Goal: Task Accomplishment & Management: Manage account settings

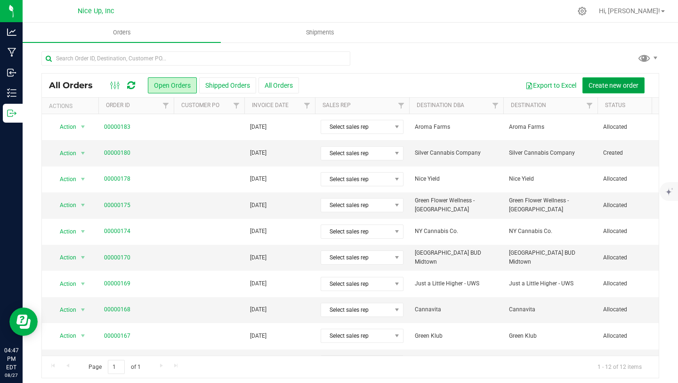
click at [625, 85] on span "Create new order" at bounding box center [614, 86] width 50 height 8
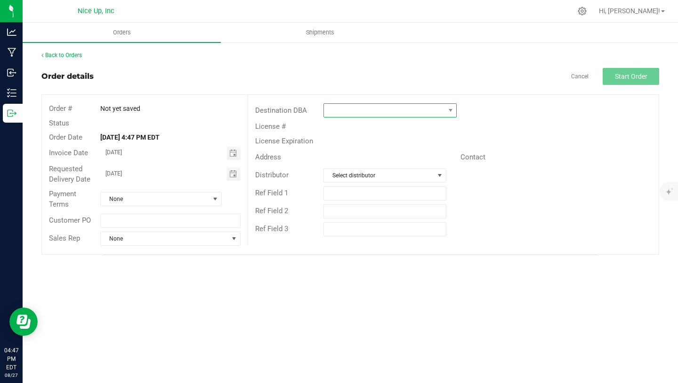
click at [379, 109] on span at bounding box center [384, 110] width 121 height 13
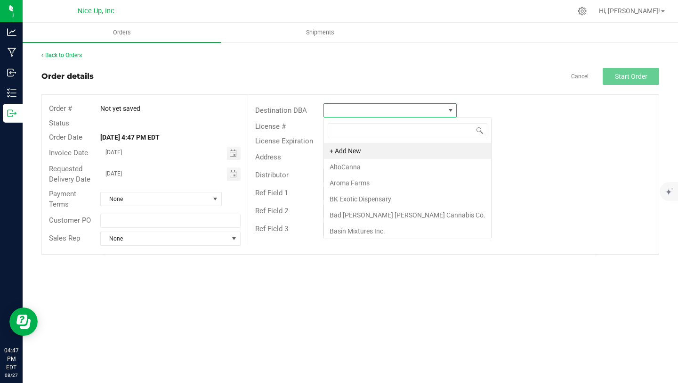
scroll to position [14, 133]
type input "bad"
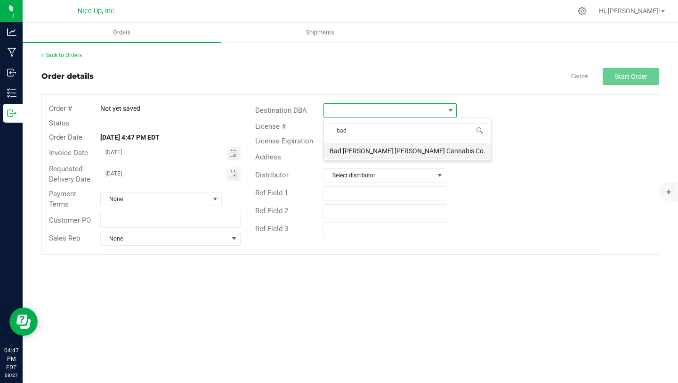
click at [399, 146] on li "Bad [PERSON_NAME] [PERSON_NAME] Cannabis Co." at bounding box center [407, 151] width 167 height 16
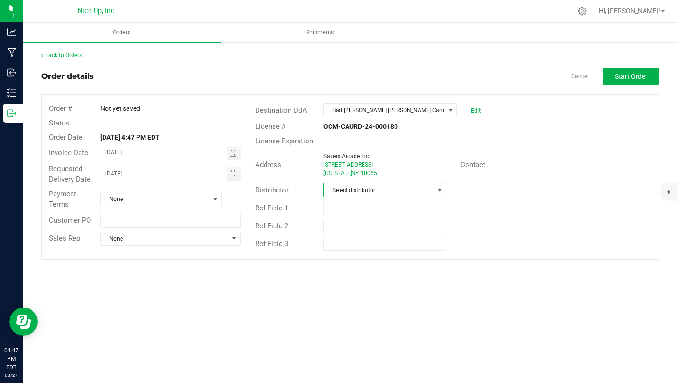
click at [389, 190] on span "Select distributor" at bounding box center [379, 189] width 110 height 13
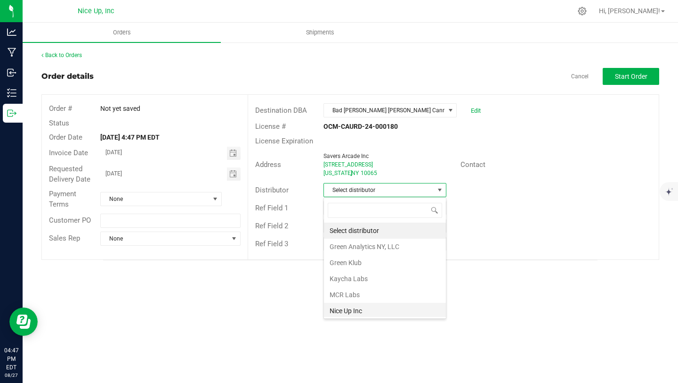
click at [379, 307] on li "Nice Up Inc" at bounding box center [385, 310] width 122 height 16
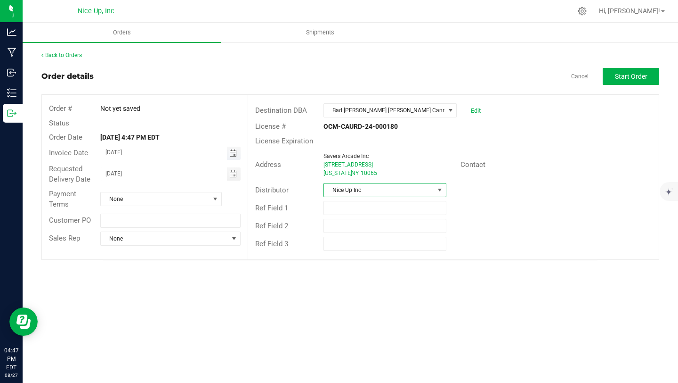
click at [232, 155] on span "Toggle calendar" at bounding box center [233, 153] width 8 height 8
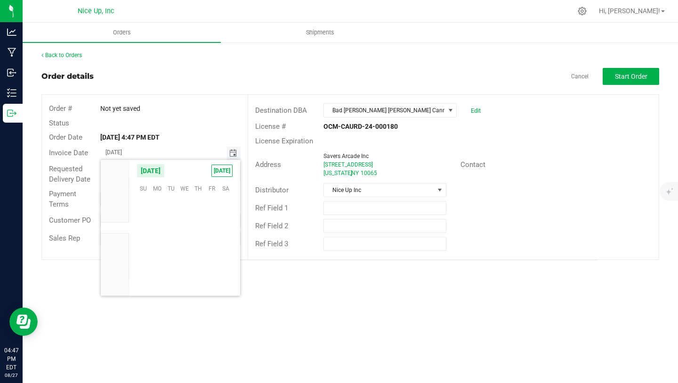
scroll to position [152734, 0]
click at [200, 263] on span "28" at bounding box center [199, 260] width 14 height 15
type input "[DATE]"
click at [633, 73] on span "Start Order" at bounding box center [631, 77] width 33 height 8
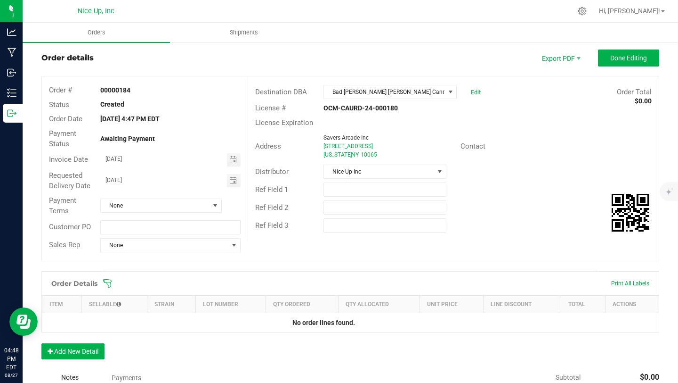
scroll to position [69, 0]
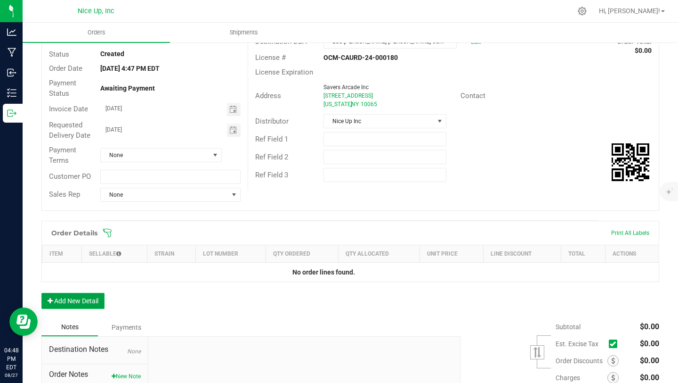
click at [81, 307] on button "Add New Detail" at bounding box center [72, 301] width 63 height 16
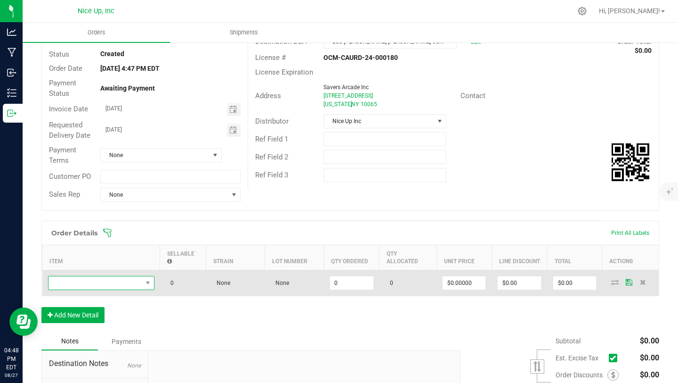
click at [96, 286] on span "NO DATA FOUND" at bounding box center [96, 282] width 94 height 13
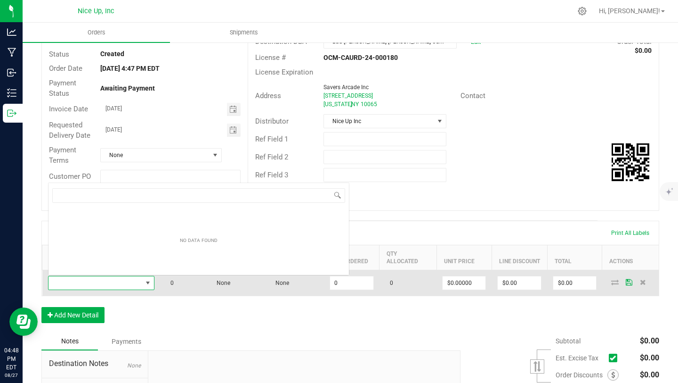
scroll to position [14, 106]
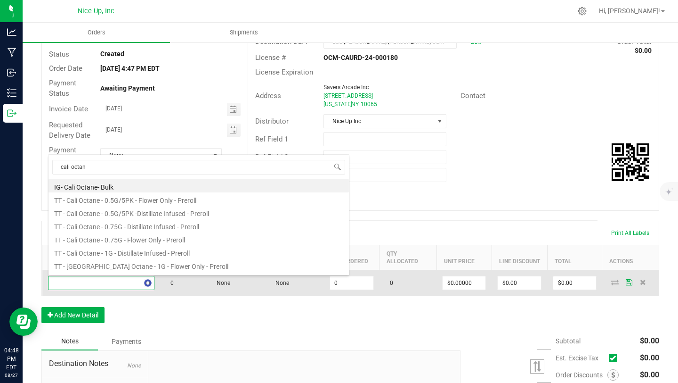
type input "cali octane"
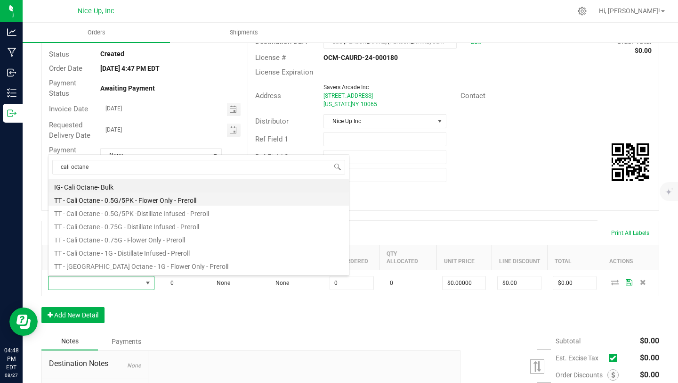
click at [163, 204] on li "TT - Cali Octane - 0.5G/5PK - Flower Only - Preroll" at bounding box center [199, 198] width 301 height 13
type input "0 ea"
type input "$17.50000"
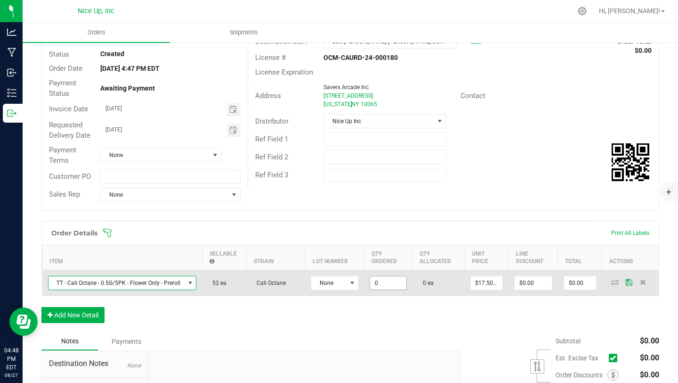
click at [384, 285] on input "0" at bounding box center [388, 282] width 36 height 13
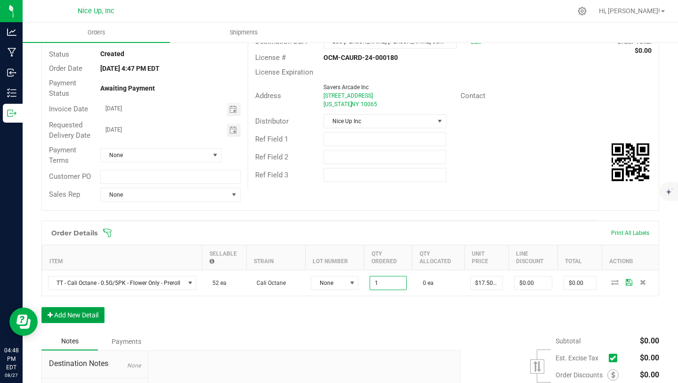
type input "1 ea"
type input "$17.50"
click at [80, 318] on button "Add New Detail" at bounding box center [72, 315] width 63 height 16
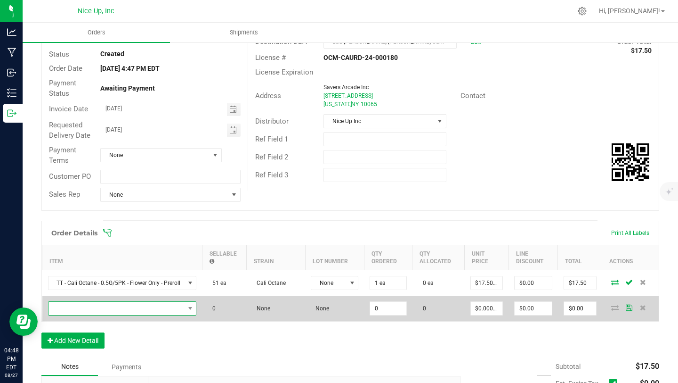
click at [139, 306] on span "NO DATA FOUND" at bounding box center [117, 308] width 136 height 13
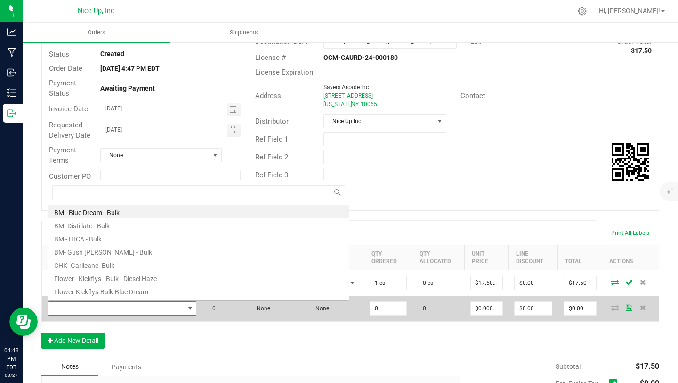
scroll to position [14, 152]
type input "california diesel"
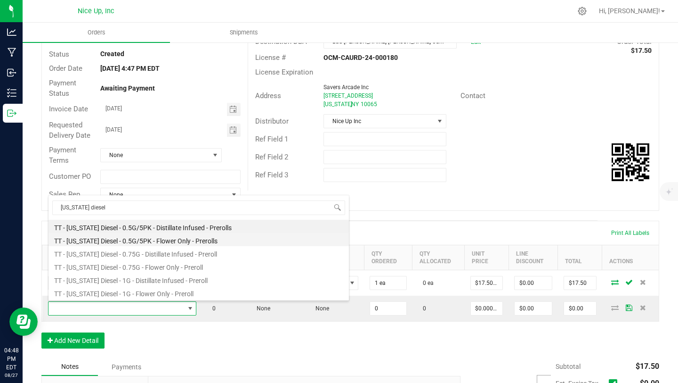
click at [165, 238] on li "TT - California Diesel - 0.5G/5PK - Flower Only - Prerolls" at bounding box center [199, 239] width 301 height 13
type input "0 ea"
type input "$17.50000"
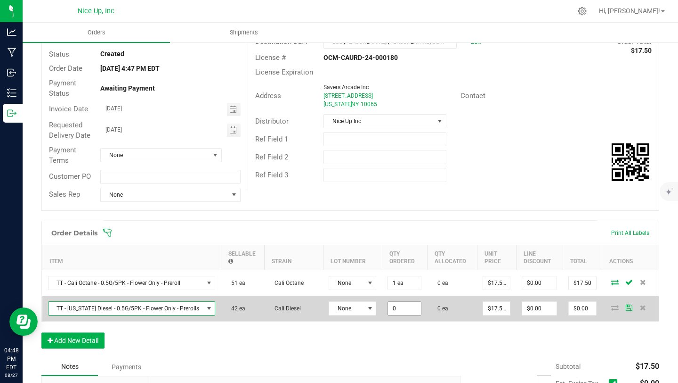
click at [401, 311] on input "0" at bounding box center [404, 308] width 33 height 13
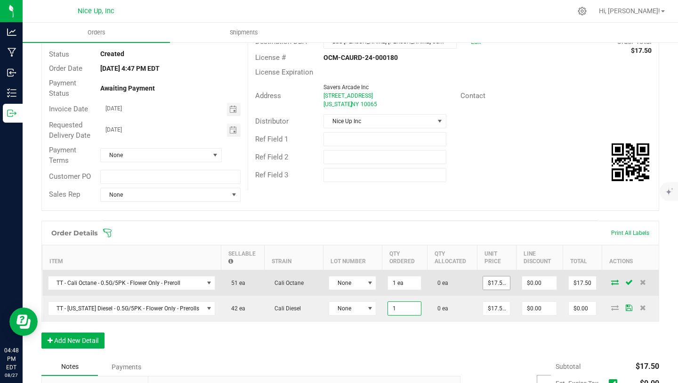
type input "1 ea"
type input "$17.50"
click at [493, 282] on input "17.5" at bounding box center [496, 282] width 27 height 13
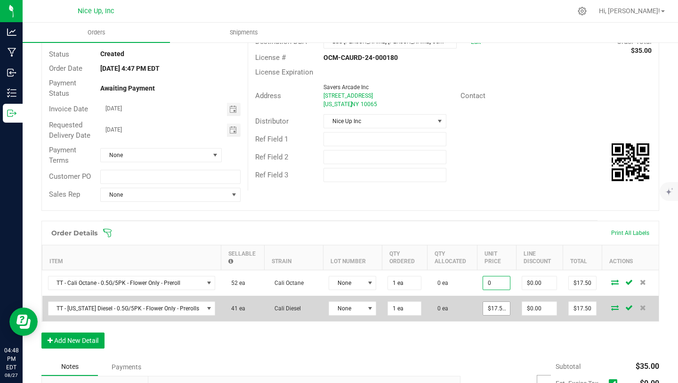
type input "$0.00000"
type input "$0.00"
click at [494, 310] on input "17.5" at bounding box center [496, 308] width 27 height 13
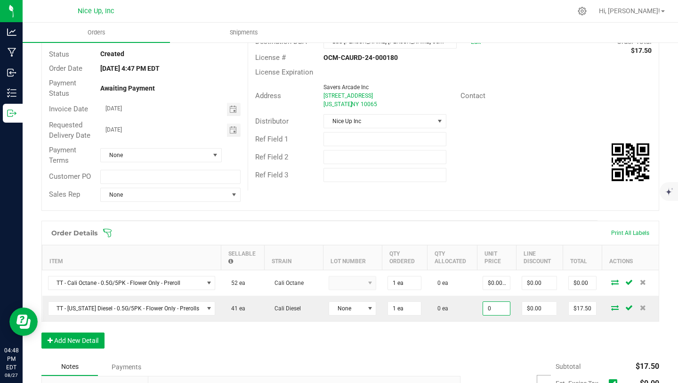
type input "$0.00000"
type input "$0.00"
click at [488, 331] on div "Order Details Print All Labels Item Sellable Strain Lot Number Qty Ordered Qty …" at bounding box center [350, 289] width 618 height 137
click at [377, 144] on input "text" at bounding box center [385, 139] width 123 height 14
type input "Education"
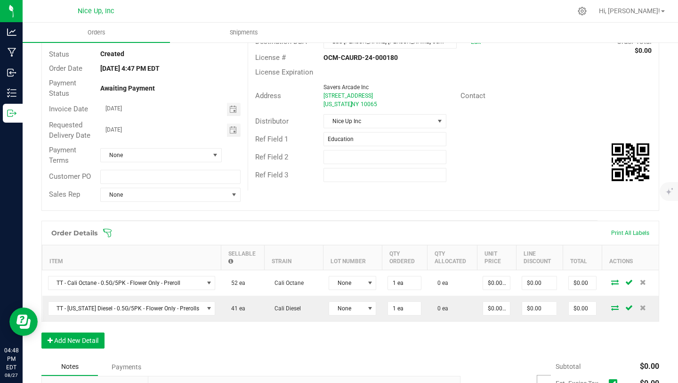
click at [454, 350] on div "Order Details Print All Labels Item Sellable Strain Lot Number Qty Ordered Qty …" at bounding box center [350, 289] width 618 height 137
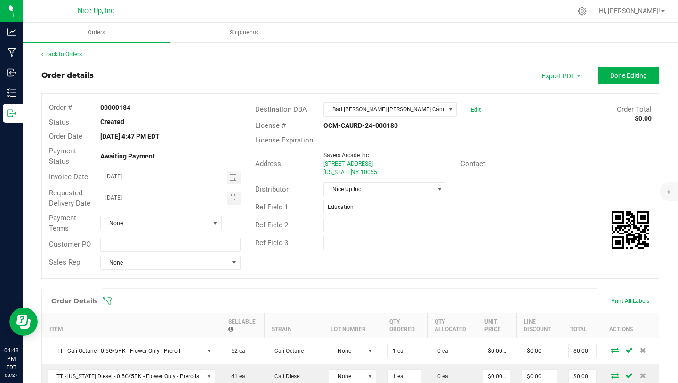
scroll to position [0, 0]
click at [631, 73] on span "Done Editing" at bounding box center [629, 77] width 37 height 8
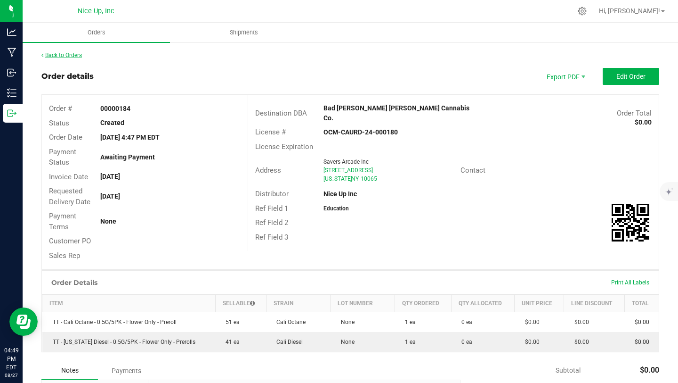
click at [61, 55] on link "Back to Orders" at bounding box center [61, 55] width 41 height 7
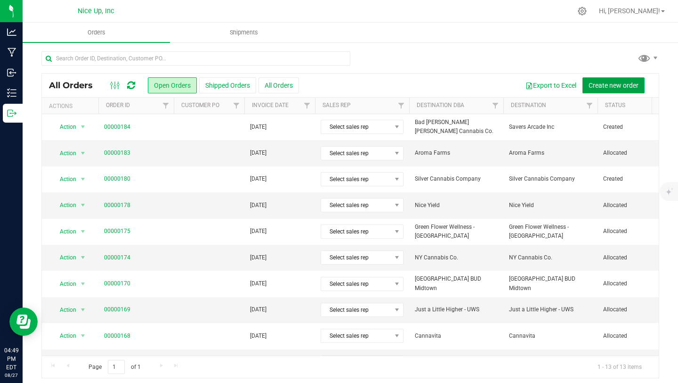
click at [625, 86] on span "Create new order" at bounding box center [614, 86] width 50 height 8
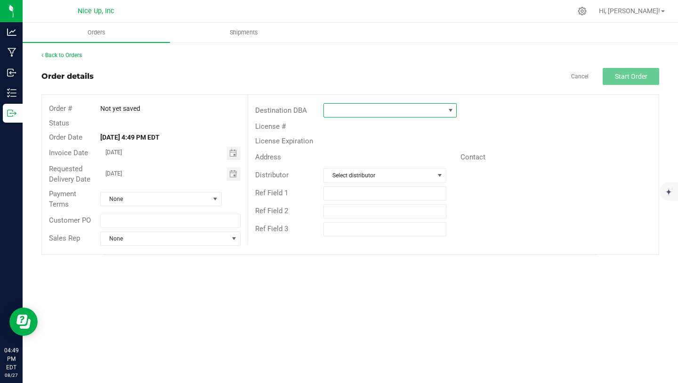
click at [383, 112] on span at bounding box center [384, 110] width 121 height 13
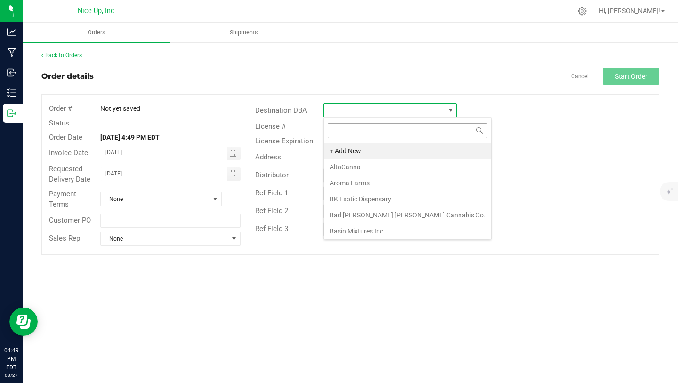
scroll to position [14, 133]
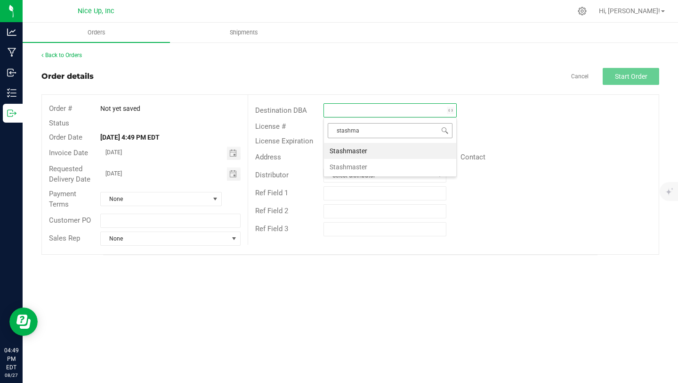
type input "stashmas"
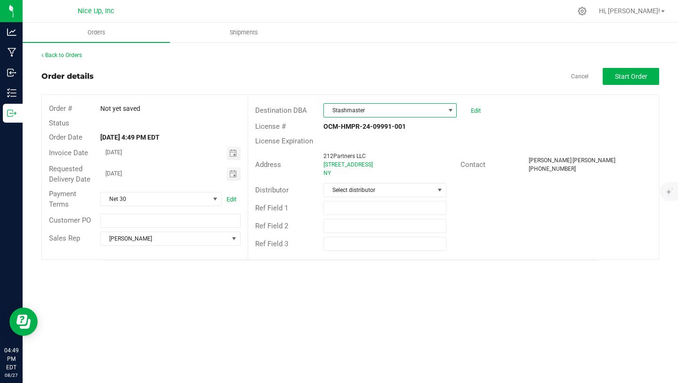
click at [382, 110] on span "Stashmaster" at bounding box center [384, 110] width 121 height 13
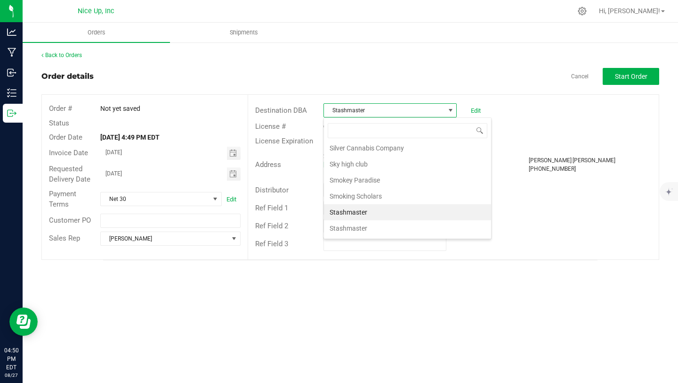
scroll to position [1269, 0]
click at [370, 226] on li "Stashmaster" at bounding box center [407, 228] width 167 height 16
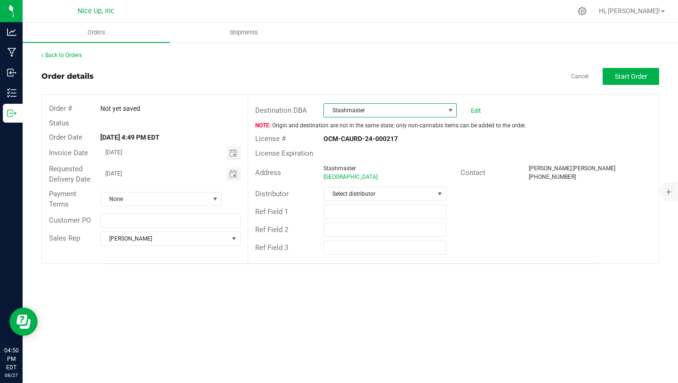
click at [376, 106] on span "Stashmaster" at bounding box center [384, 110] width 121 height 13
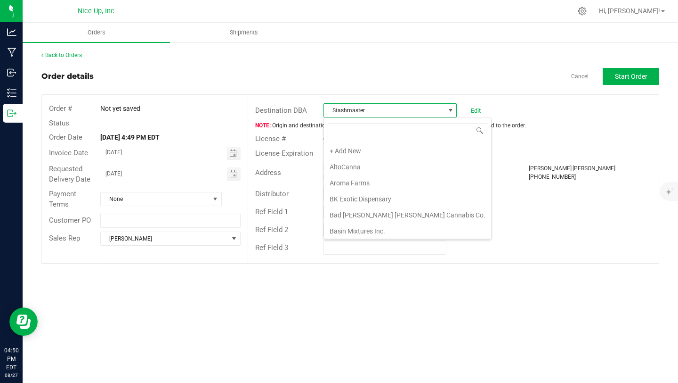
scroll to position [14, 133]
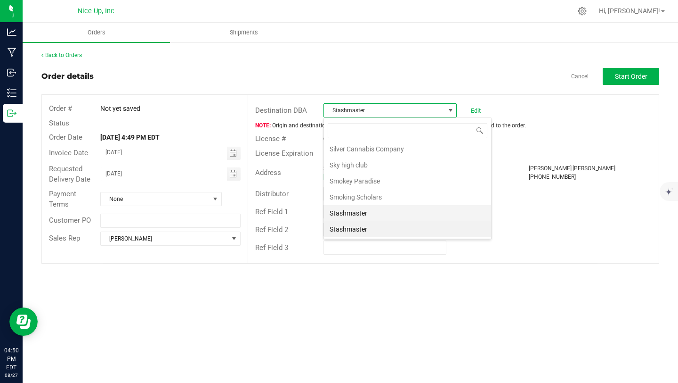
click at [374, 213] on li "Stashmaster" at bounding box center [407, 213] width 167 height 16
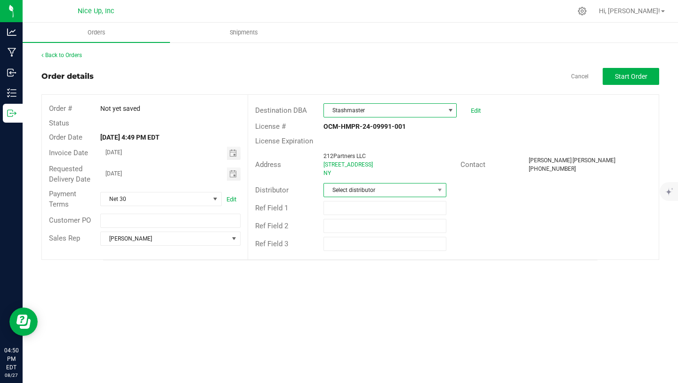
click at [370, 189] on span "Select distributor" at bounding box center [379, 189] width 110 height 13
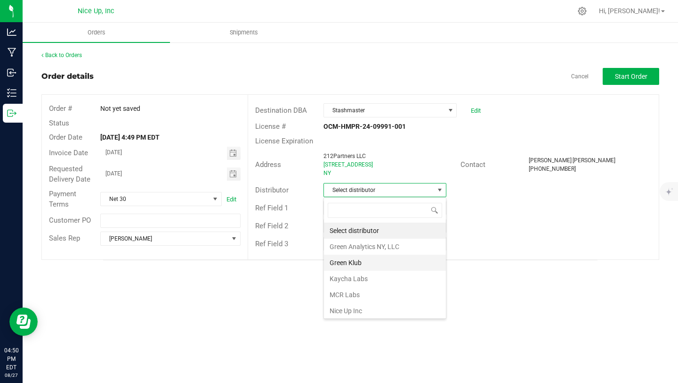
scroll to position [14, 123]
click at [371, 305] on li "Nice Up Inc" at bounding box center [385, 310] width 122 height 16
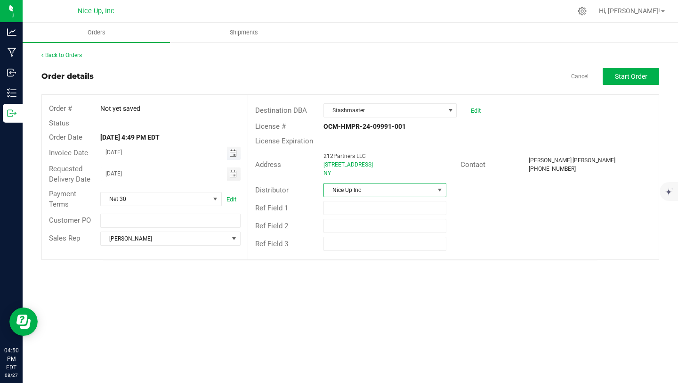
click at [233, 154] on span "Toggle calendar" at bounding box center [233, 153] width 8 height 8
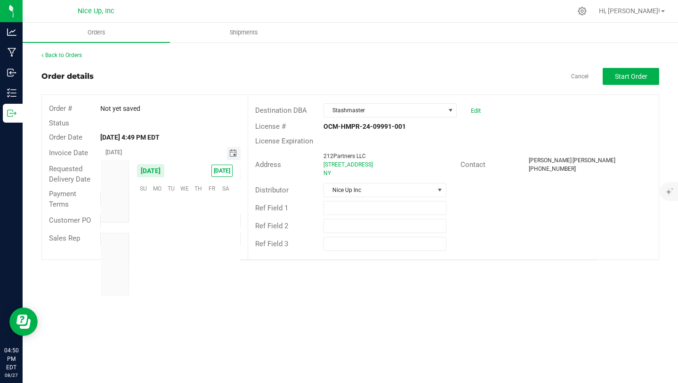
scroll to position [152734, 0]
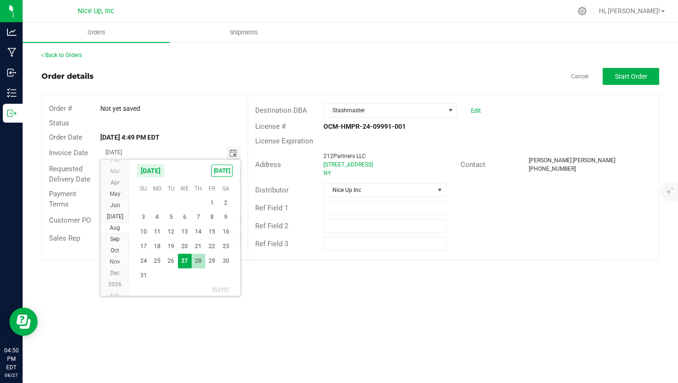
click at [203, 261] on span "28" at bounding box center [199, 260] width 14 height 15
type input "[DATE]"
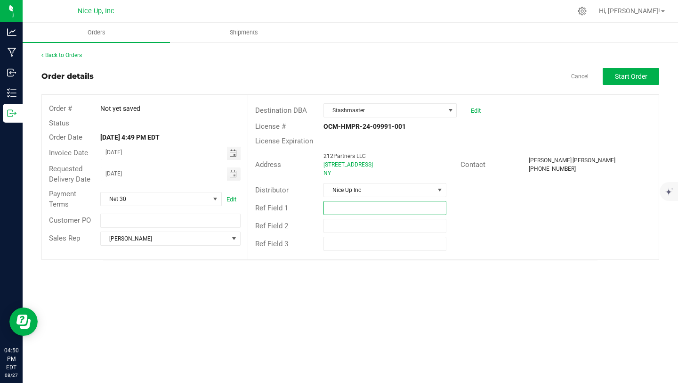
click at [381, 211] on input "text" at bounding box center [385, 208] width 123 height 14
type input "Education"
click at [631, 74] on span "Start Order" at bounding box center [631, 77] width 33 height 8
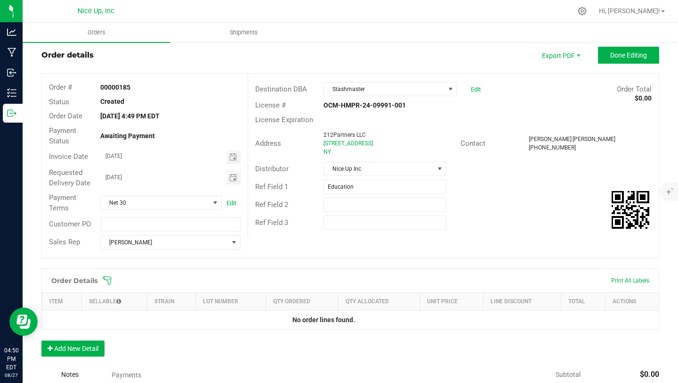
scroll to position [71, 0]
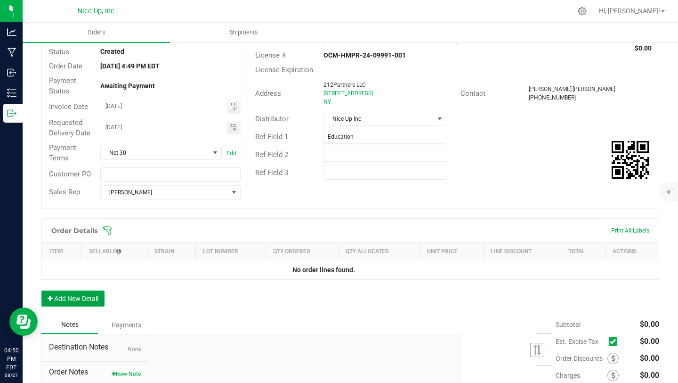
click at [81, 301] on button "Add New Detail" at bounding box center [72, 298] width 63 height 16
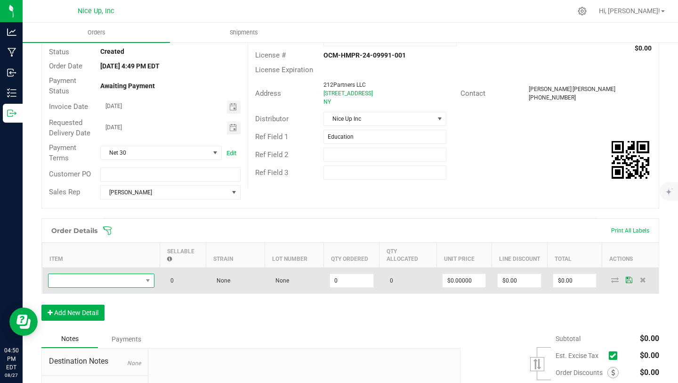
click at [138, 282] on span "NO DATA FOUND" at bounding box center [96, 280] width 94 height 13
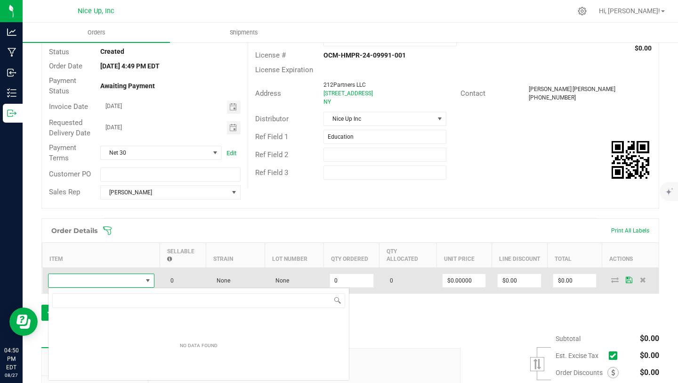
scroll to position [14, 106]
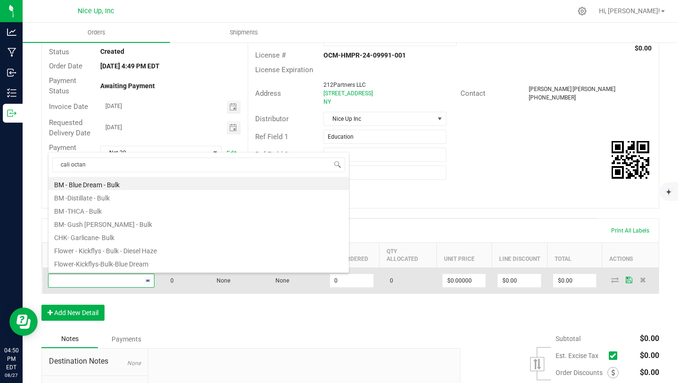
type input "cali octane"
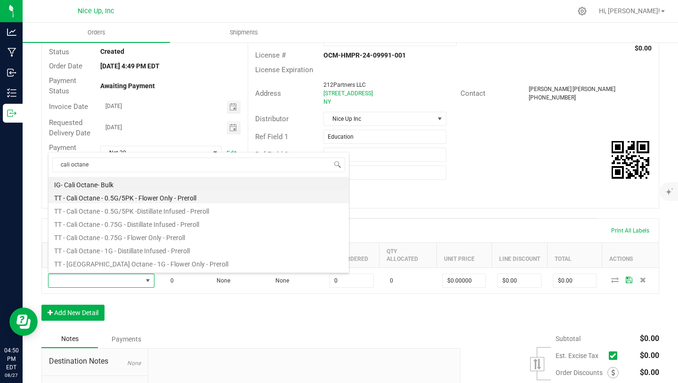
click at [160, 200] on li "TT - Cali Octane - 0.5G/5PK - Flower Only - Preroll" at bounding box center [199, 196] width 301 height 13
type input "0 ea"
type input "$17.50000"
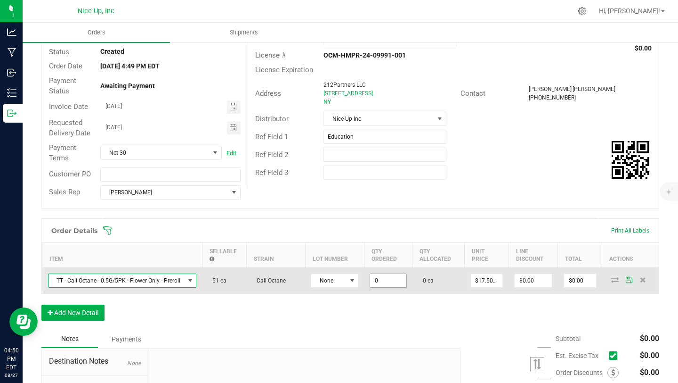
click at [394, 278] on input "0" at bounding box center [388, 280] width 36 height 13
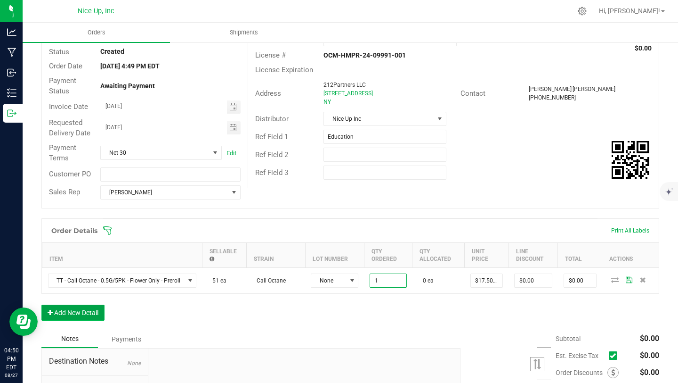
type input "1 ea"
type input "$17.50"
click at [73, 310] on button "Add New Detail" at bounding box center [72, 312] width 63 height 16
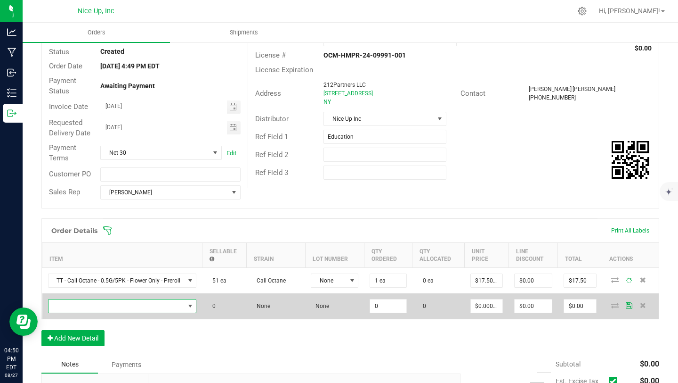
click at [102, 303] on span "NO DATA FOUND" at bounding box center [117, 305] width 136 height 13
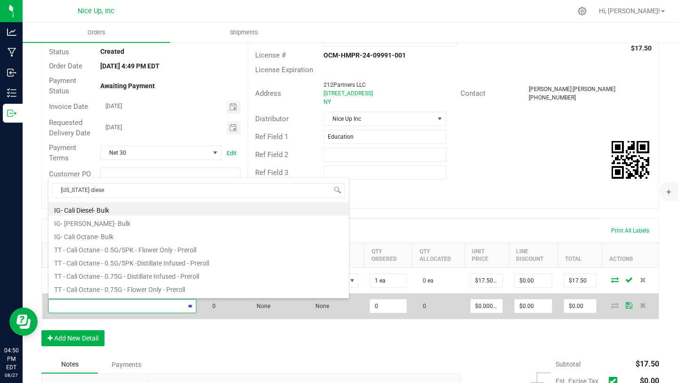
type input "california diesel"
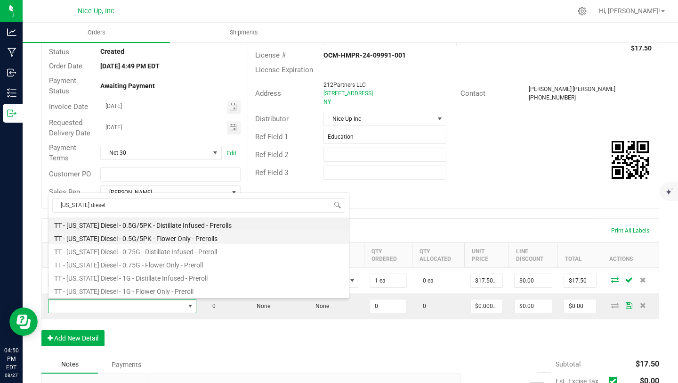
click at [167, 241] on li "TT - California Diesel - 0.5G/5PK - Flower Only - Prerolls" at bounding box center [199, 236] width 301 height 13
type input "0 ea"
type input "$17.50000"
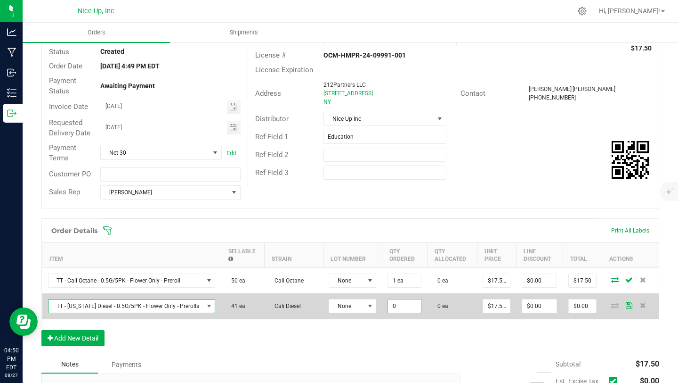
click at [399, 302] on input "0" at bounding box center [404, 305] width 33 height 13
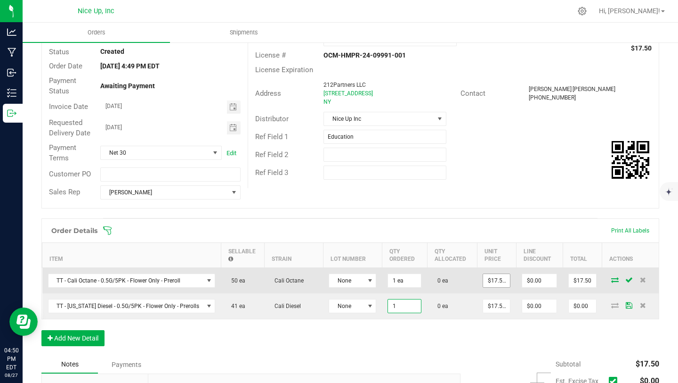
type input "1 ea"
type input "$17.50"
click at [499, 281] on input "17.5" at bounding box center [496, 280] width 27 height 13
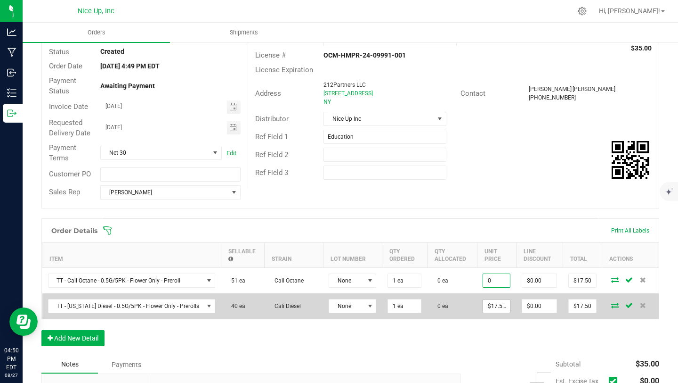
type input "$0.00000"
type input "$0.00"
click at [497, 305] on input "17.5" at bounding box center [496, 305] width 27 height 13
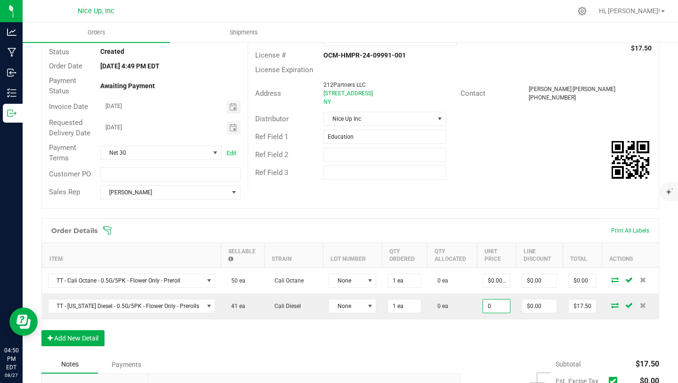
type input "$0.00000"
type input "$0.00"
click at [491, 165] on div "Ref Field 3" at bounding box center [453, 172] width 411 height 18
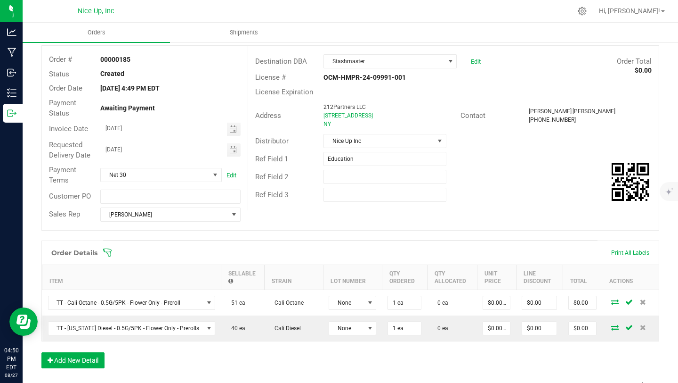
scroll to position [0, 0]
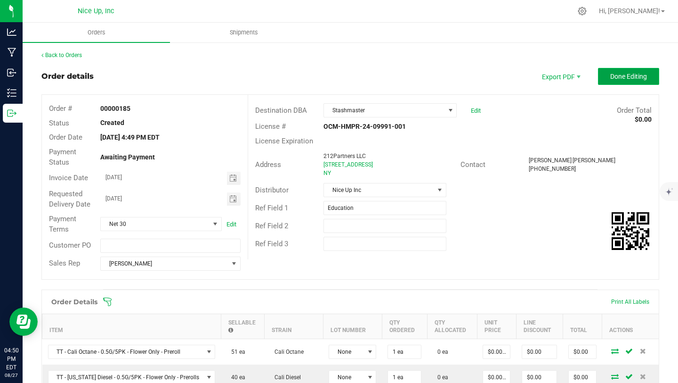
click at [639, 74] on span "Done Editing" at bounding box center [629, 77] width 37 height 8
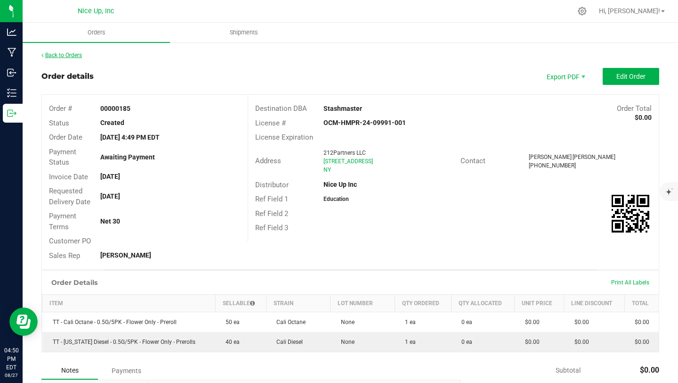
click at [77, 56] on link "Back to Orders" at bounding box center [61, 55] width 41 height 7
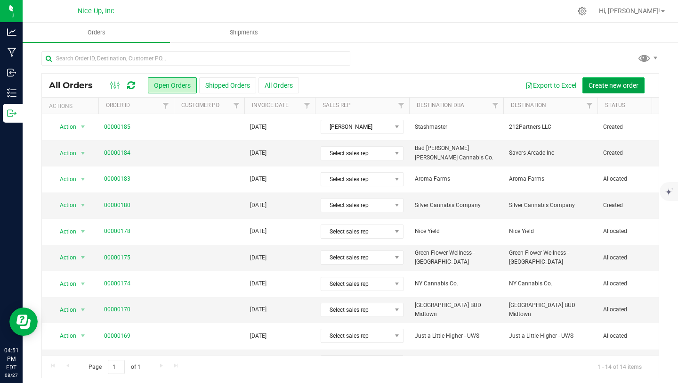
click at [632, 82] on button "Create new order" at bounding box center [614, 85] width 62 height 16
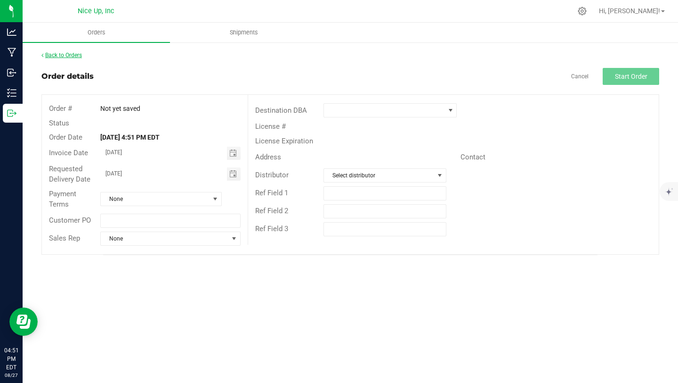
click at [65, 55] on link "Back to Orders" at bounding box center [61, 55] width 41 height 7
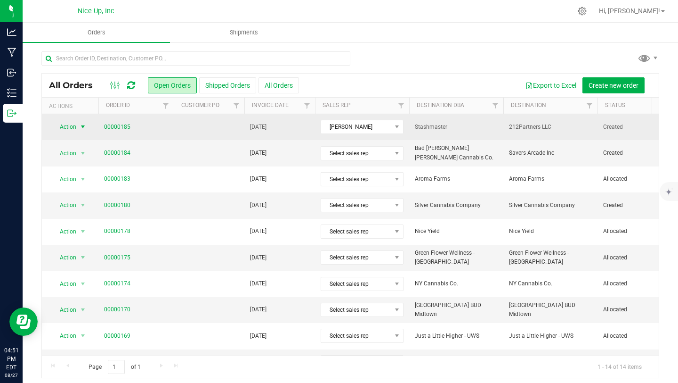
click at [72, 126] on span "Action" at bounding box center [63, 126] width 25 height 13
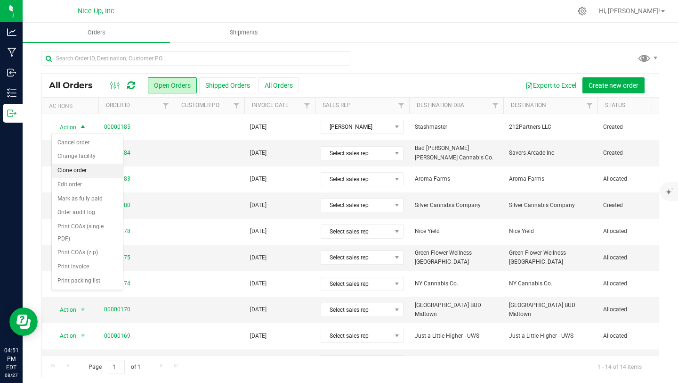
click at [79, 170] on li "Clone order" at bounding box center [87, 170] width 71 height 14
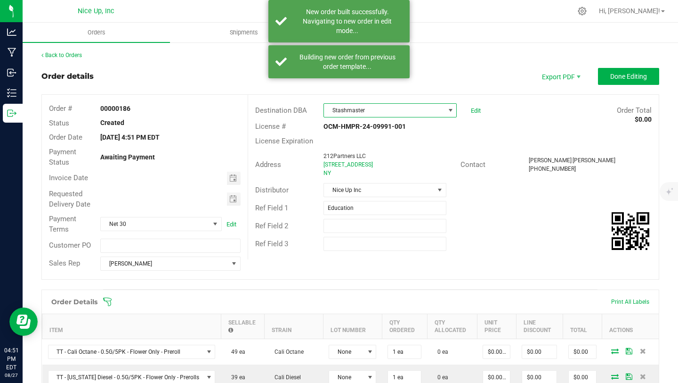
click at [395, 115] on span "Stashmaster" at bounding box center [384, 110] width 121 height 13
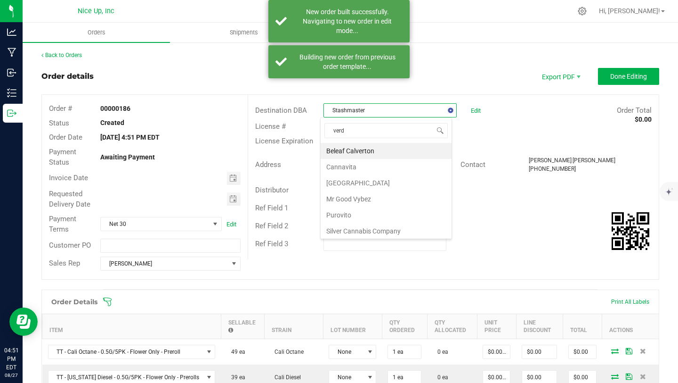
type input "verdi"
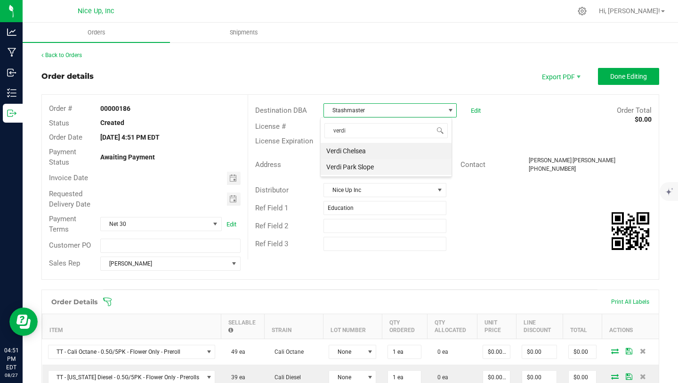
click at [393, 165] on li "Verdi Park Slope" at bounding box center [386, 167] width 131 height 16
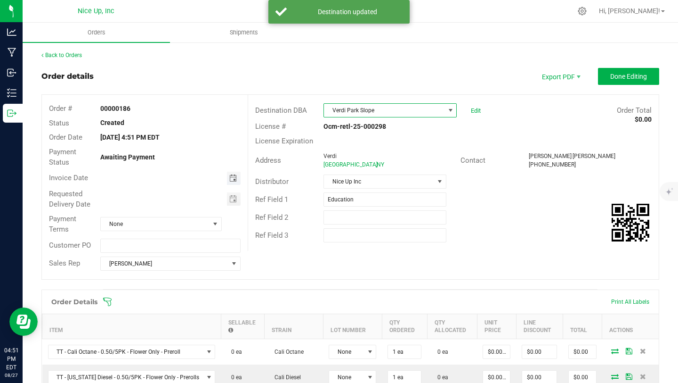
click at [232, 175] on span "Toggle calendar" at bounding box center [233, 178] width 8 height 8
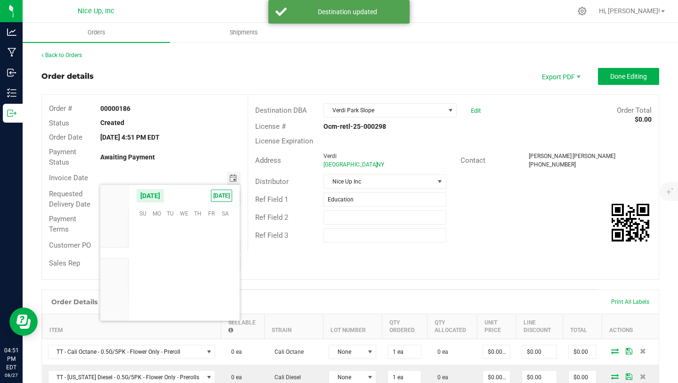
scroll to position [152734, 0]
click at [201, 286] on span "28" at bounding box center [198, 285] width 14 height 15
type input "[DATE]"
click at [232, 198] on span "Toggle calendar" at bounding box center [233, 199] width 8 height 8
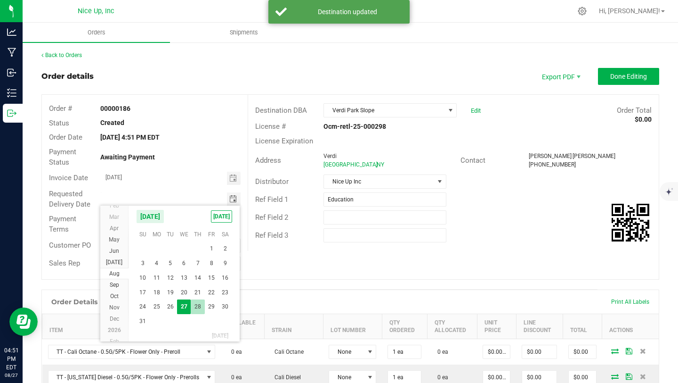
click at [198, 302] on span "28" at bounding box center [198, 306] width 14 height 15
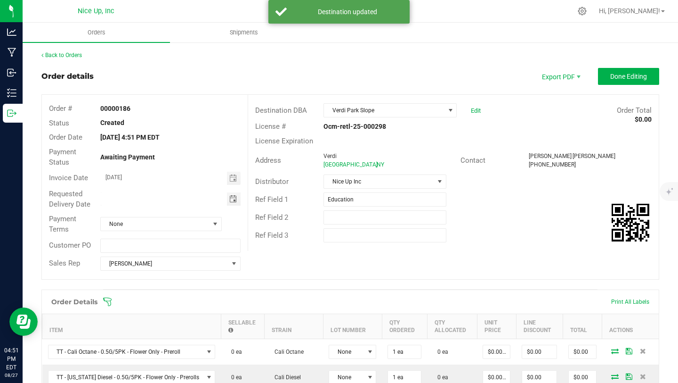
type input "[DATE]"
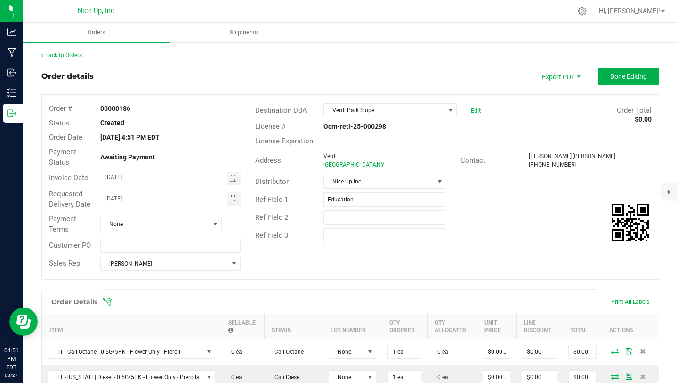
click at [358, 252] on div "Order # 00000186 Status Created Order Date Aug 27, 2025 4:51 PM EDT Payment Sta…" at bounding box center [350, 187] width 617 height 184
click at [600, 81] on button "Done Editing" at bounding box center [628, 76] width 61 height 17
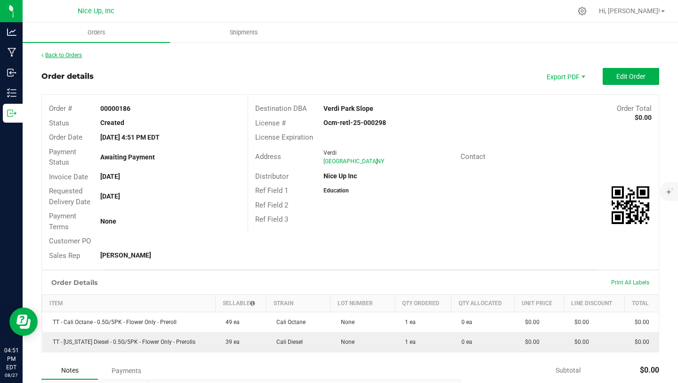
click at [58, 57] on link "Back to Orders" at bounding box center [61, 55] width 41 height 7
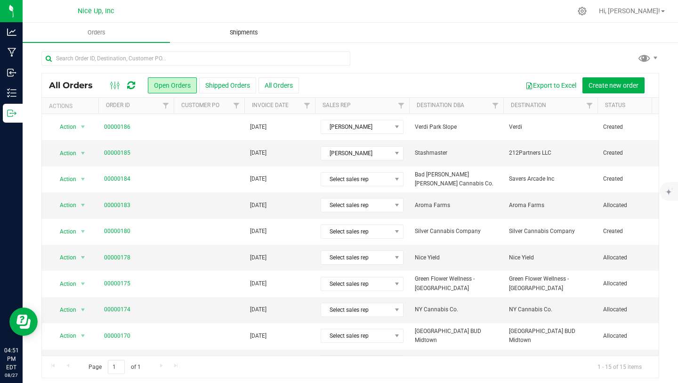
click at [226, 41] on uib-tab-heading "Shipments" at bounding box center [244, 32] width 147 height 19
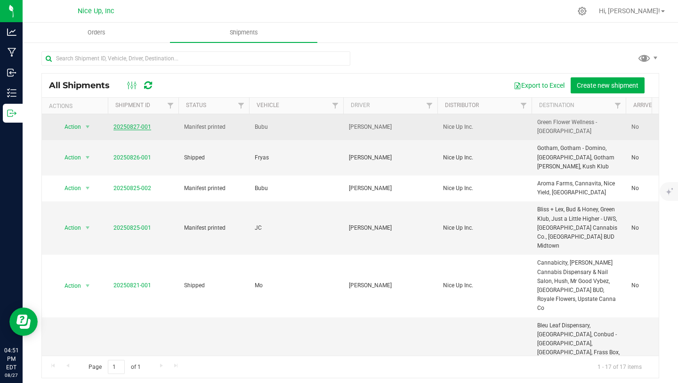
click at [136, 127] on link "20250827-001" at bounding box center [133, 126] width 38 height 7
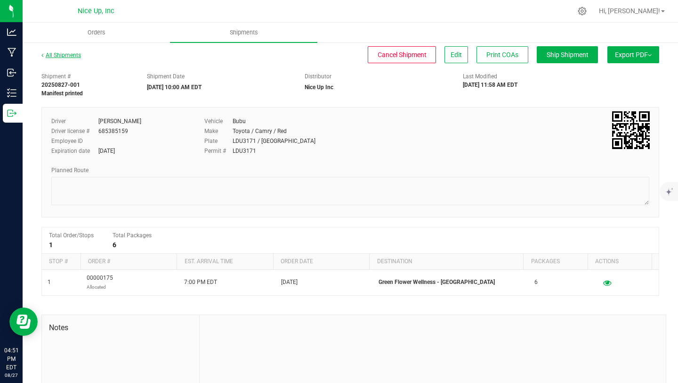
click at [65, 57] on link "All Shipments" at bounding box center [61, 55] width 40 height 7
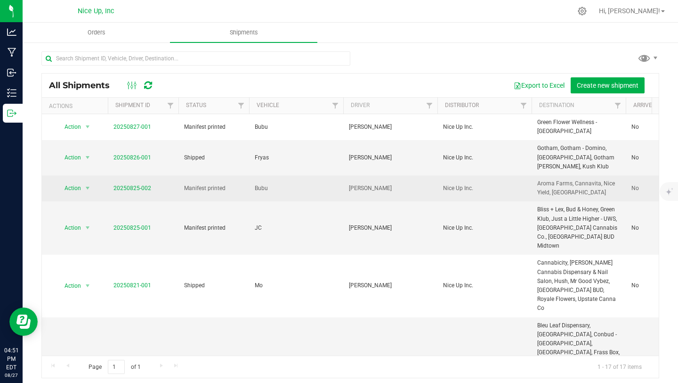
click at [121, 192] on span "20250825-002" at bounding box center [133, 188] width 38 height 9
click at [130, 188] on link "20250825-002" at bounding box center [133, 188] width 38 height 7
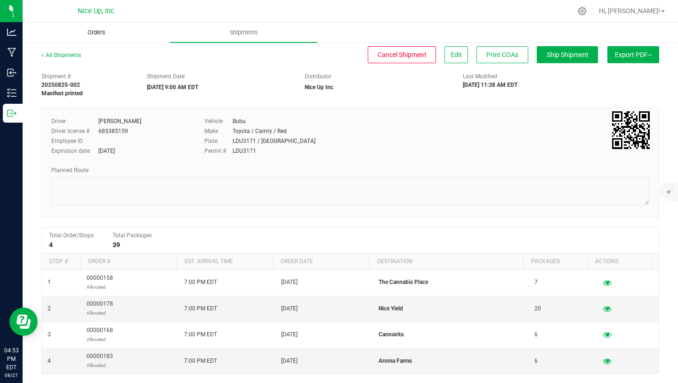
click at [100, 36] on span "Orders" at bounding box center [96, 32] width 43 height 8
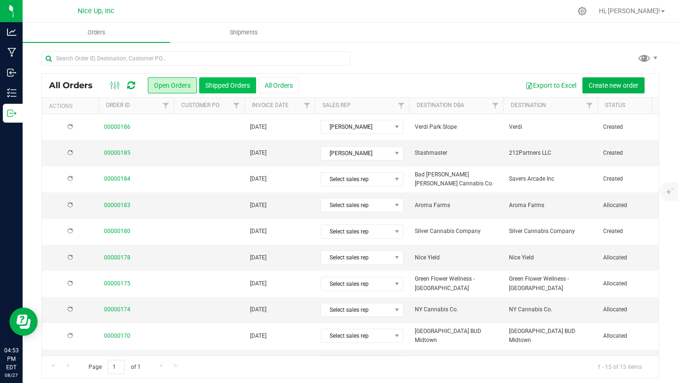
click at [226, 86] on button "Shipped Orders" at bounding box center [227, 85] width 57 height 16
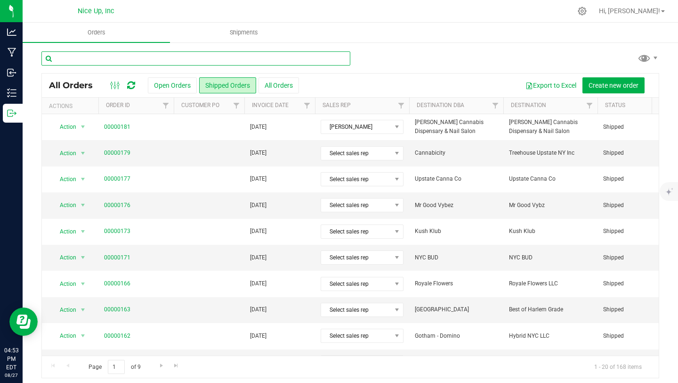
click at [169, 57] on input "text" at bounding box center [195, 58] width 309 height 14
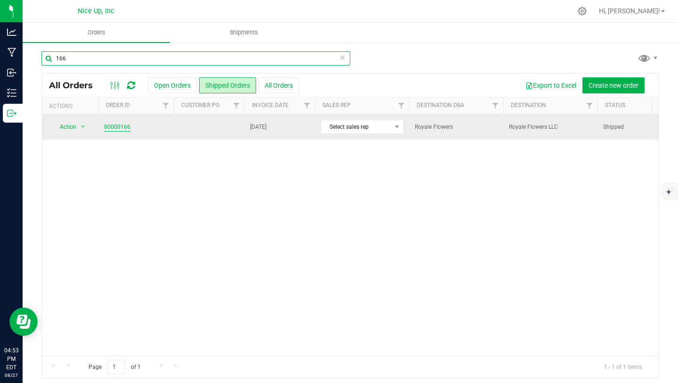
type input "166"
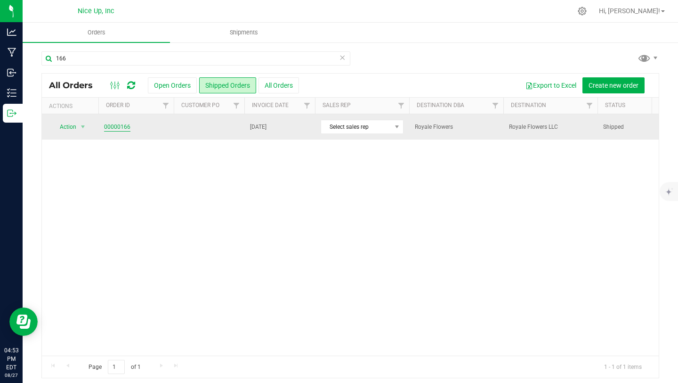
click at [124, 128] on link "00000166" at bounding box center [117, 127] width 26 height 9
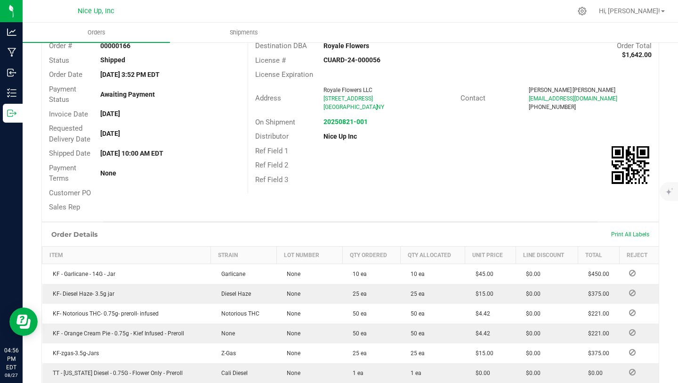
scroll to position [105, 0]
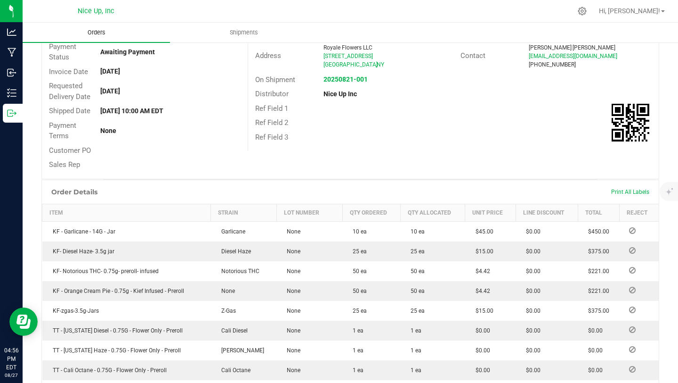
click at [94, 35] on span "Orders" at bounding box center [96, 32] width 43 height 8
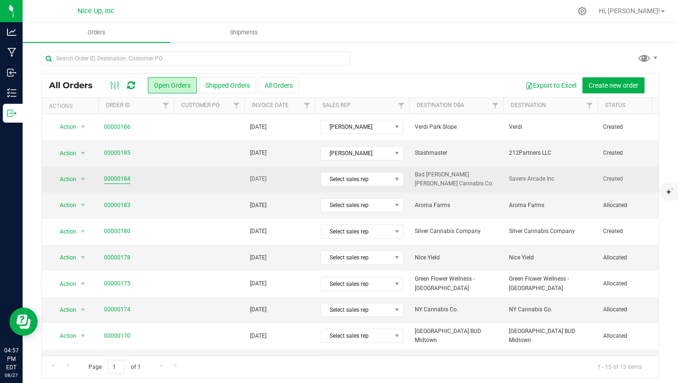
click at [123, 180] on link "00000184" at bounding box center [117, 178] width 26 height 9
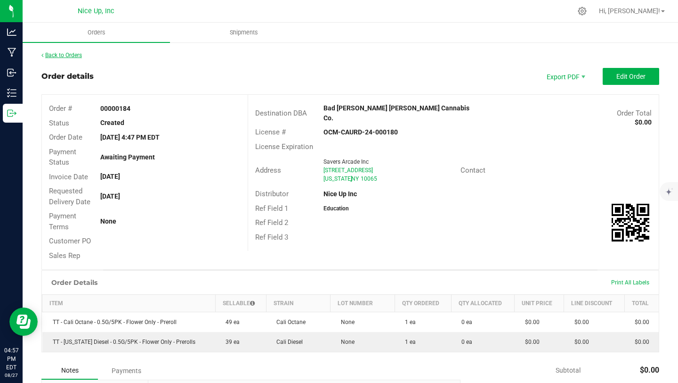
click at [69, 54] on link "Back to Orders" at bounding box center [61, 55] width 41 height 7
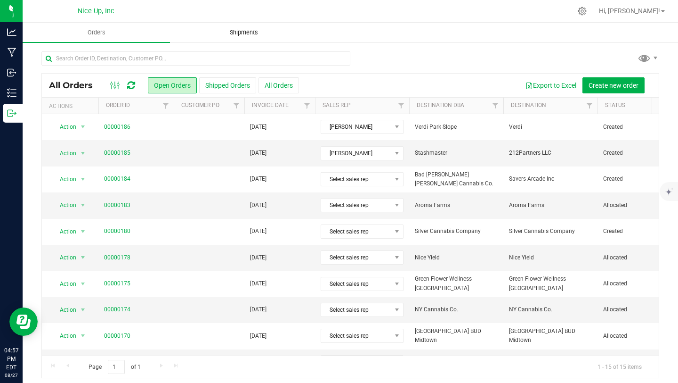
click at [246, 32] on span "Shipments" at bounding box center [244, 32] width 54 height 8
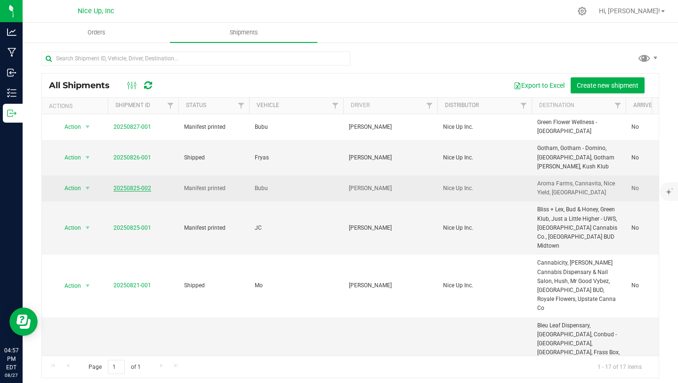
click at [128, 188] on link "20250825-002" at bounding box center [133, 188] width 38 height 7
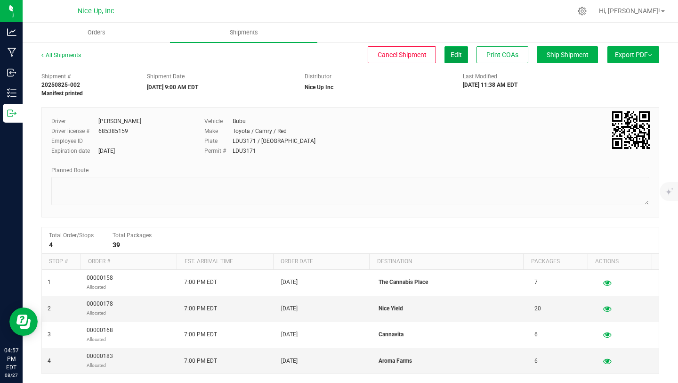
click at [451, 57] on span "Edit" at bounding box center [456, 55] width 11 height 8
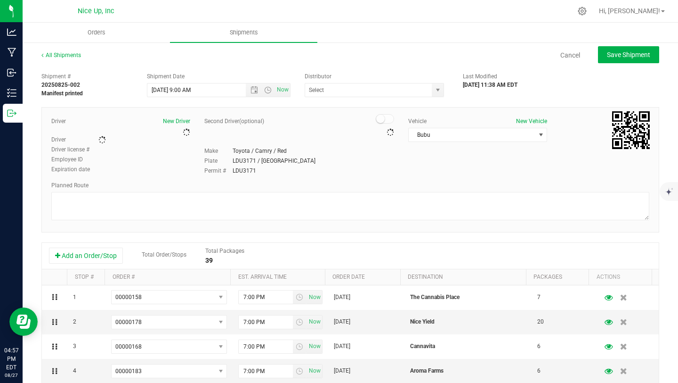
type input "Nice Up Inc"
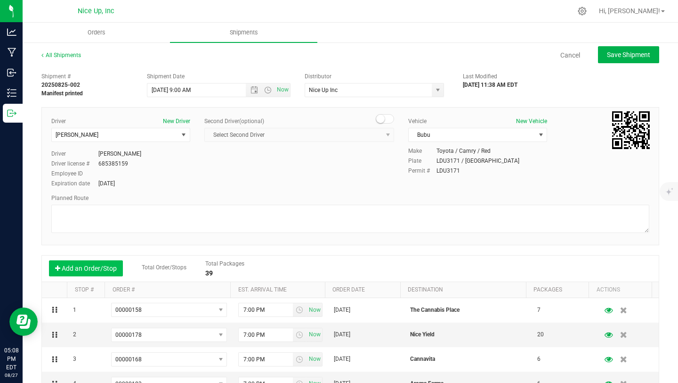
click at [83, 270] on button "Add an Order/Stop" at bounding box center [86, 268] width 74 height 16
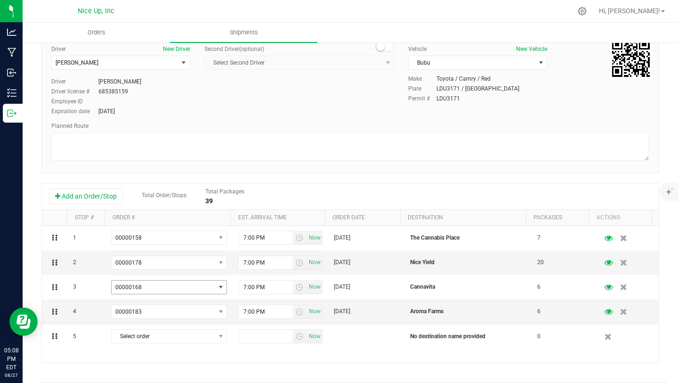
scroll to position [165, 0]
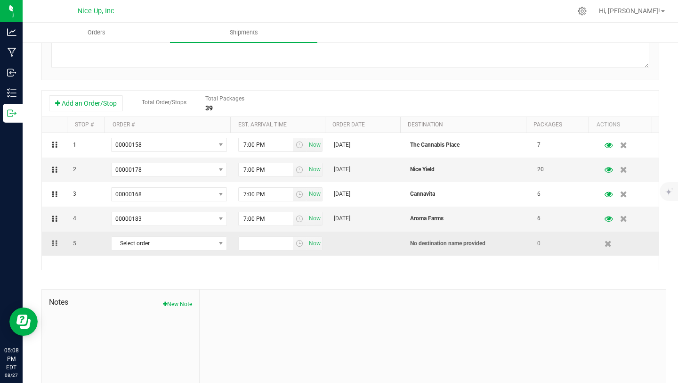
click at [197, 251] on td "Select order 00000186 00000185 00000184 00000183 00000180 00000178 00000168 000…" at bounding box center [169, 243] width 127 height 24
click at [200, 246] on span "Select order" at bounding box center [163, 243] width 103 height 13
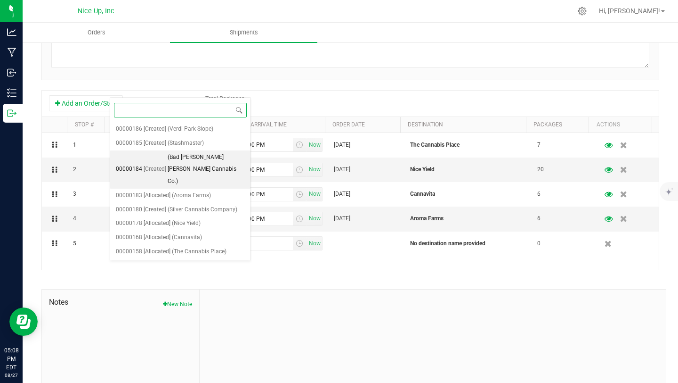
click at [205, 156] on span "(Bad [PERSON_NAME] [PERSON_NAME] Cannabis Co.)" at bounding box center [206, 169] width 77 height 36
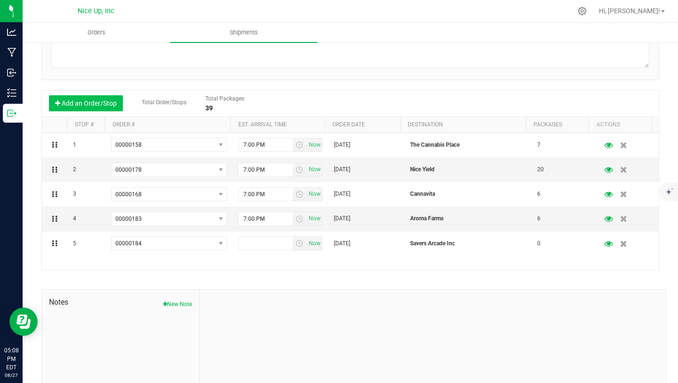
click at [88, 106] on button "Add an Order/Stop" at bounding box center [86, 103] width 74 height 16
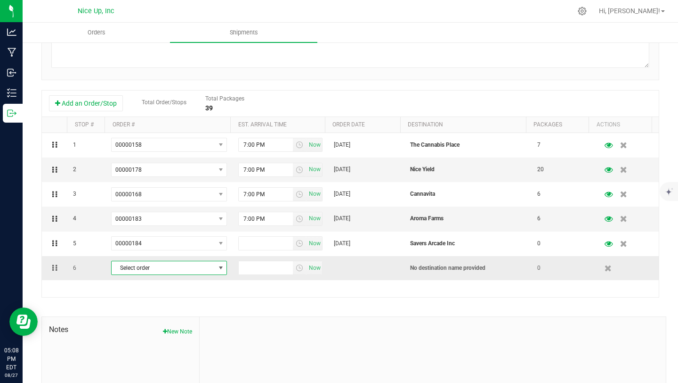
click at [153, 270] on span "Select order" at bounding box center [163, 267] width 103 height 13
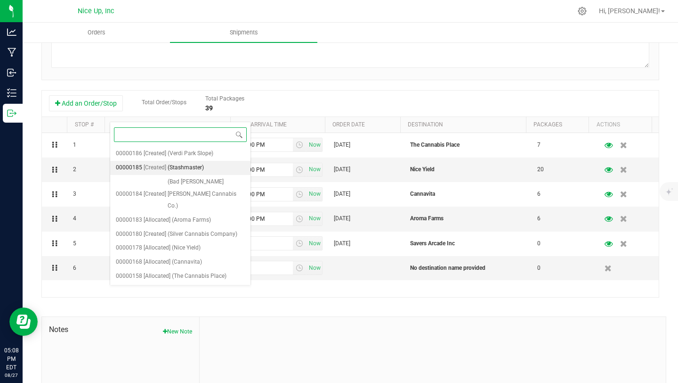
click at [177, 169] on span "(Stashmaster)" at bounding box center [186, 168] width 36 height 12
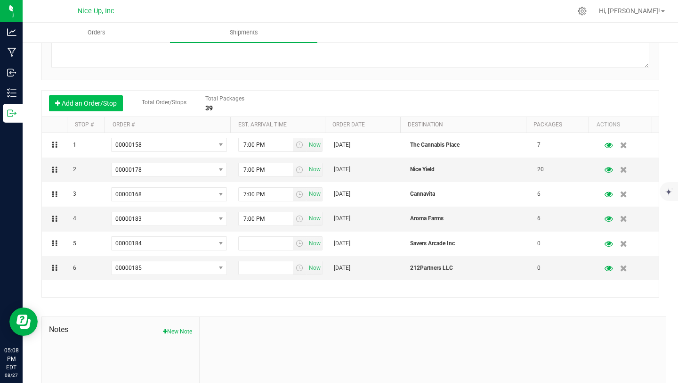
click at [102, 104] on button "Add an Order/Stop" at bounding box center [86, 103] width 74 height 16
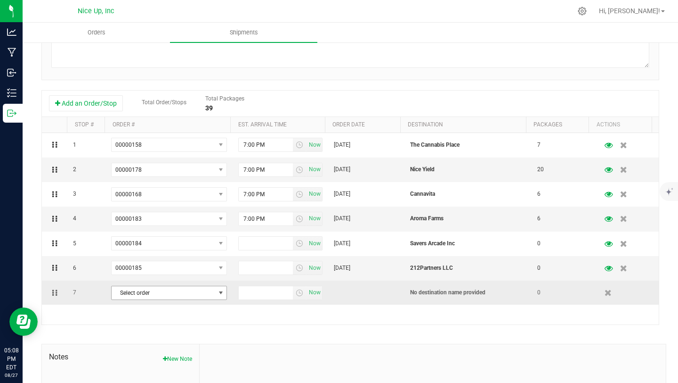
click at [162, 297] on span "Select order" at bounding box center [163, 292] width 103 height 13
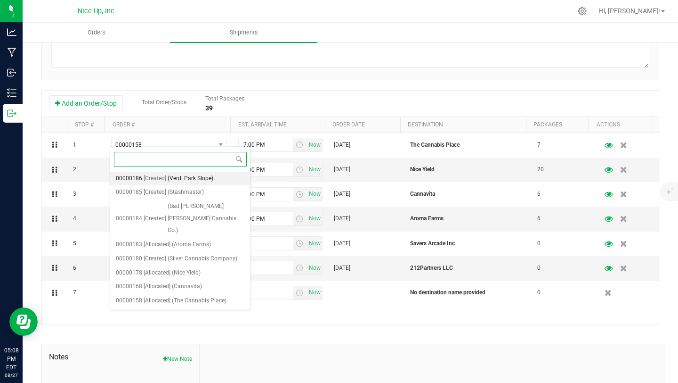
click at [174, 181] on span "(Verdi Park Slope)" at bounding box center [191, 178] width 46 height 12
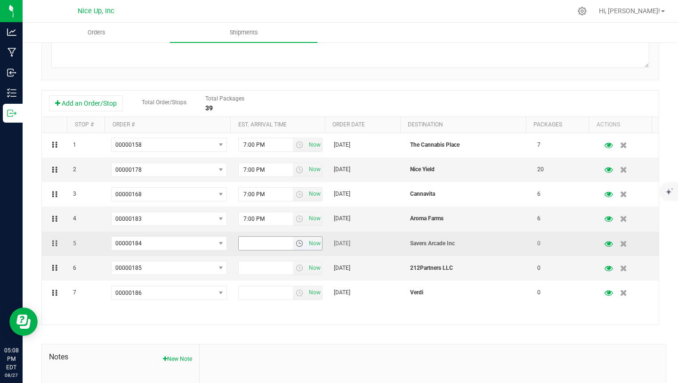
click at [278, 243] on input "text" at bounding box center [266, 243] width 54 height 13
type input "7:00 PM"
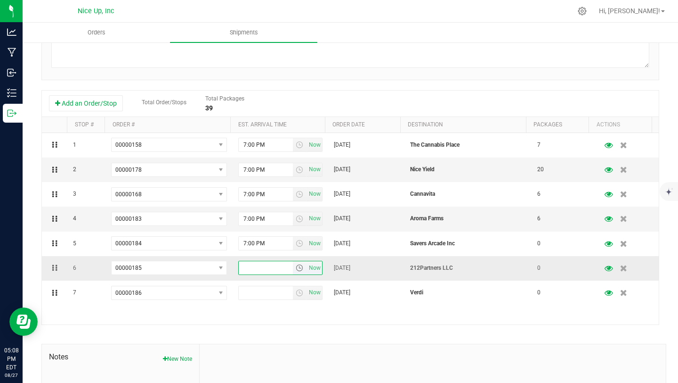
click at [266, 269] on input "text" at bounding box center [266, 267] width 54 height 13
type input "7:00 PM"
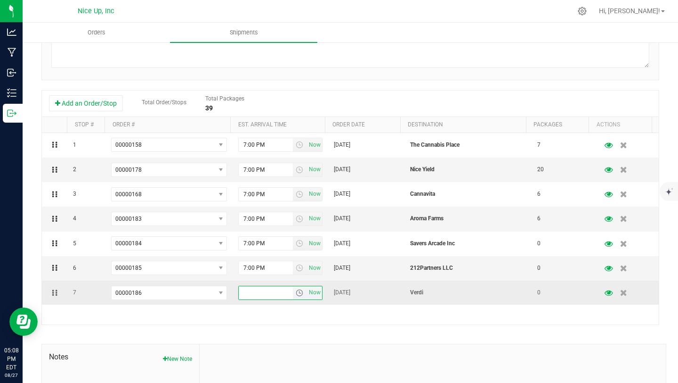
click at [257, 297] on input "text" at bounding box center [266, 292] width 54 height 13
type input "7:00 PM"
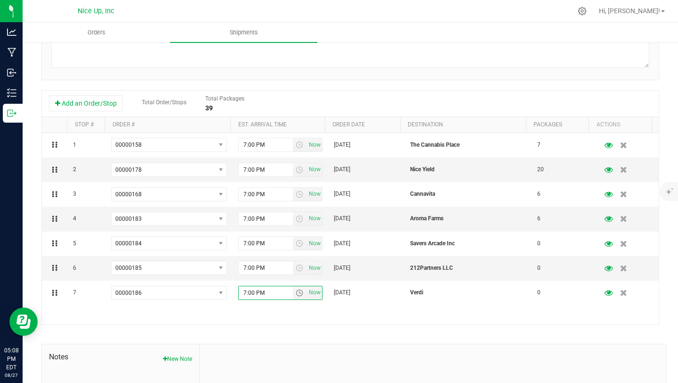
click at [347, 316] on div "1 00000158 00000186 00000185 00000184 00000183 00000180 00000178 00000168 00000…" at bounding box center [350, 228] width 617 height 191
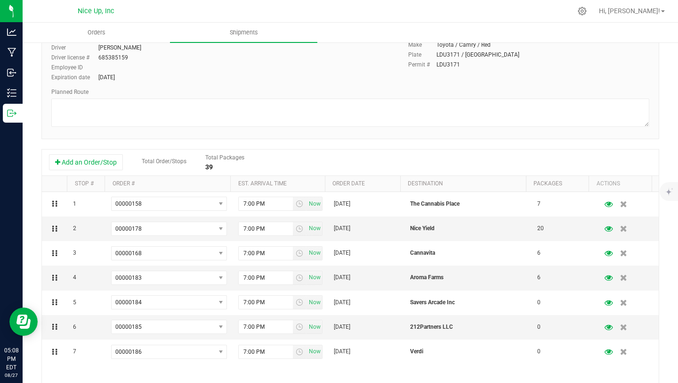
scroll to position [0, 0]
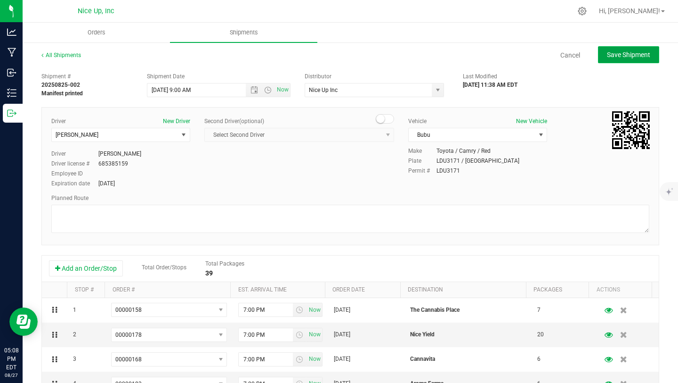
click at [629, 54] on span "Save Shipment" at bounding box center [628, 55] width 43 height 8
type input "[DATE] 1:00 PM"
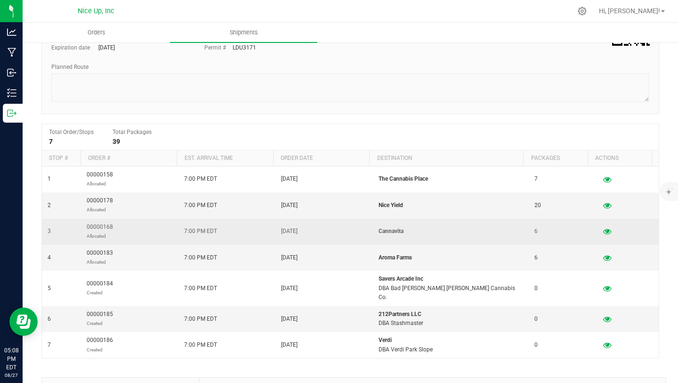
scroll to position [106, 0]
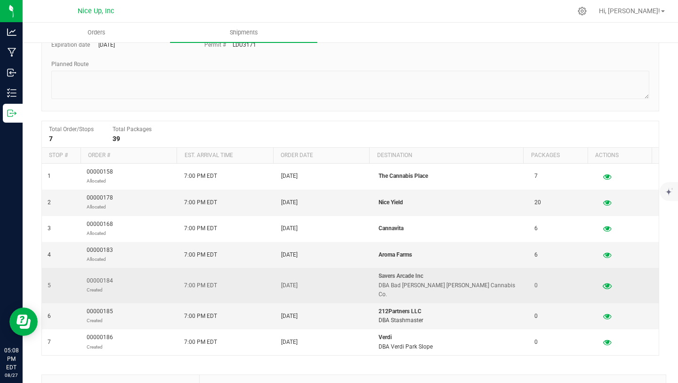
click at [603, 282] on icon "button" at bounding box center [607, 285] width 9 height 7
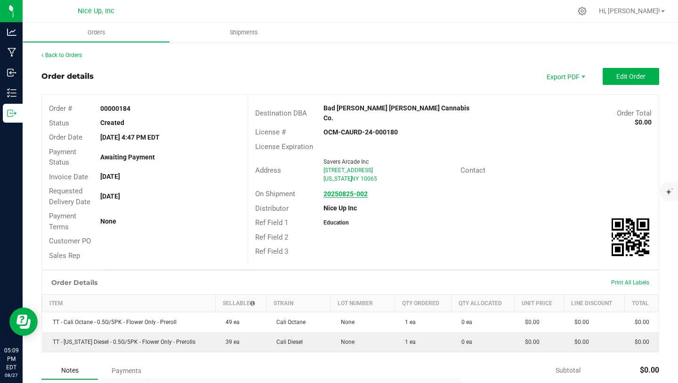
click at [330, 190] on strong "20250825-002" at bounding box center [346, 194] width 44 height 8
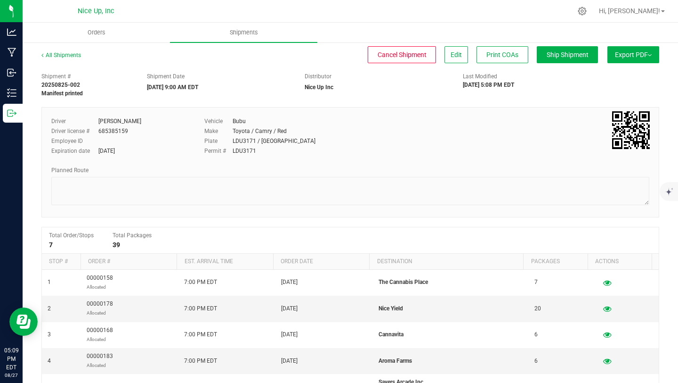
click at [628, 52] on span "Export PDF" at bounding box center [633, 55] width 37 height 8
click at [66, 53] on link "All Shipments" at bounding box center [61, 55] width 40 height 7
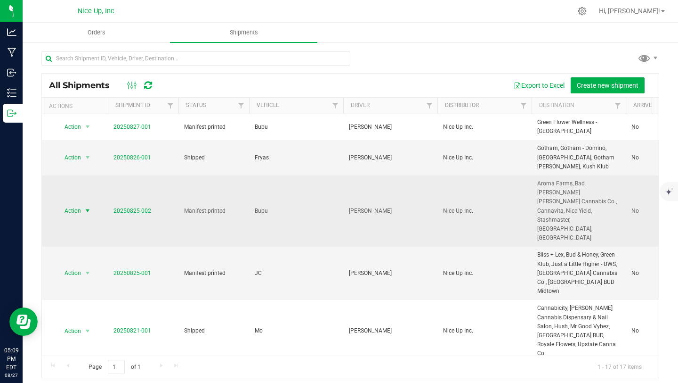
click at [68, 204] on span "Action" at bounding box center [68, 210] width 25 height 13
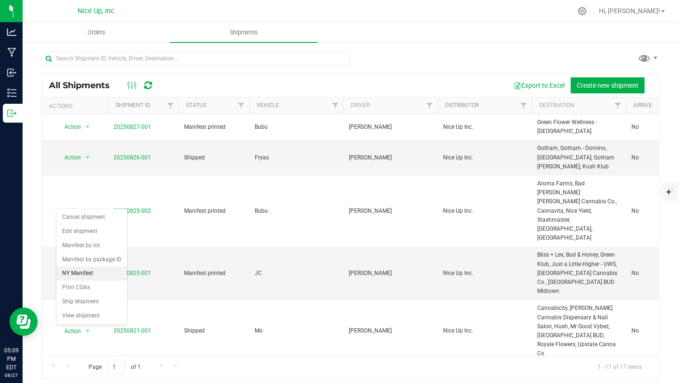
click at [85, 280] on li "NY Manifest" at bounding box center [92, 273] width 71 height 14
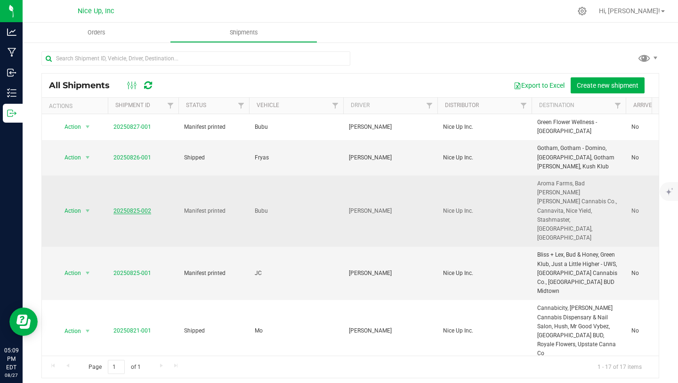
click at [123, 207] on link "20250825-002" at bounding box center [133, 210] width 38 height 7
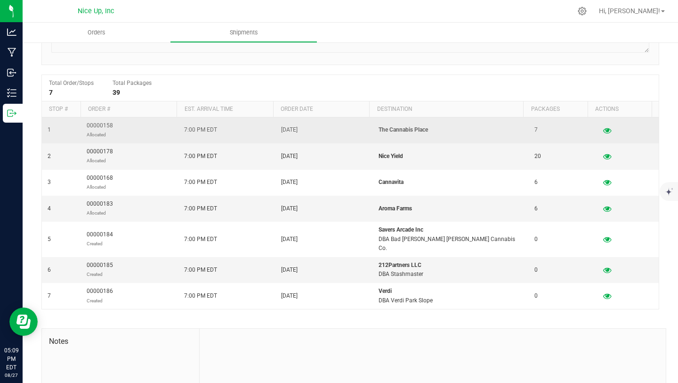
scroll to position [157, 0]
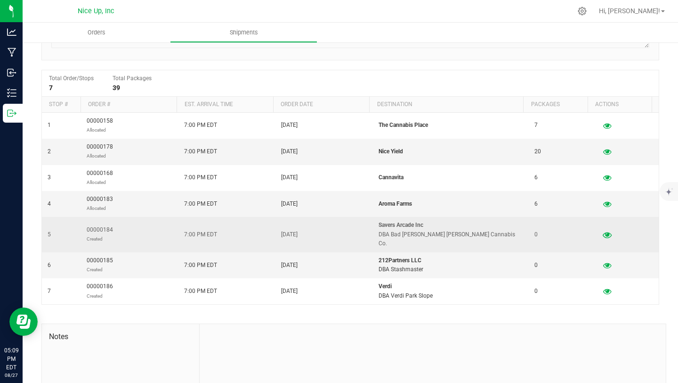
click at [603, 232] on icon "button" at bounding box center [607, 234] width 9 height 7
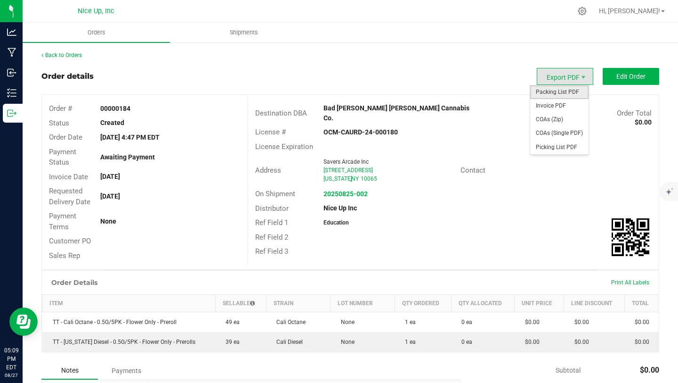
click at [564, 95] on span "Packing List PDF" at bounding box center [560, 92] width 58 height 14
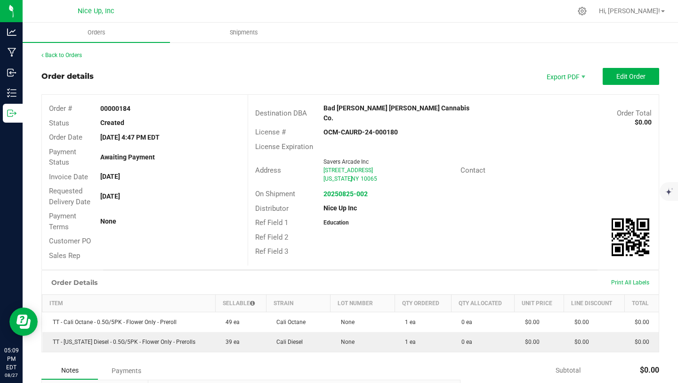
click at [353, 187] on div "On Shipment 20250825-002" at bounding box center [453, 194] width 411 height 15
click at [353, 190] on strong "20250825-002" at bounding box center [346, 194] width 44 height 8
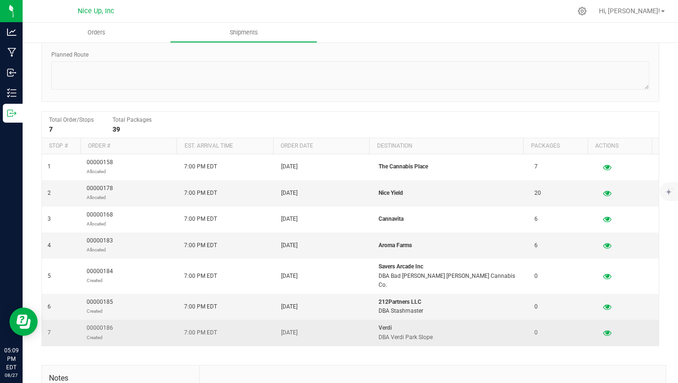
scroll to position [140, 0]
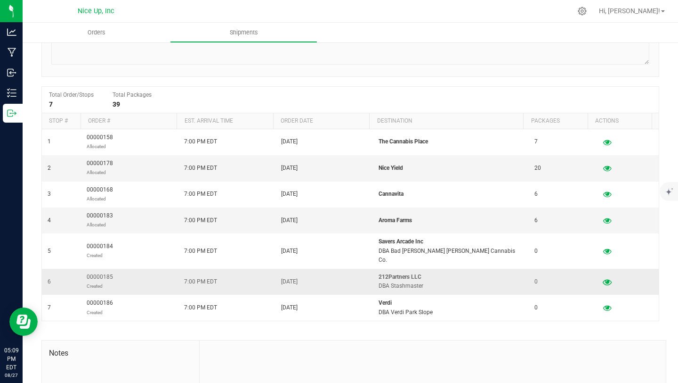
click at [603, 278] on icon "button" at bounding box center [607, 281] width 9 height 7
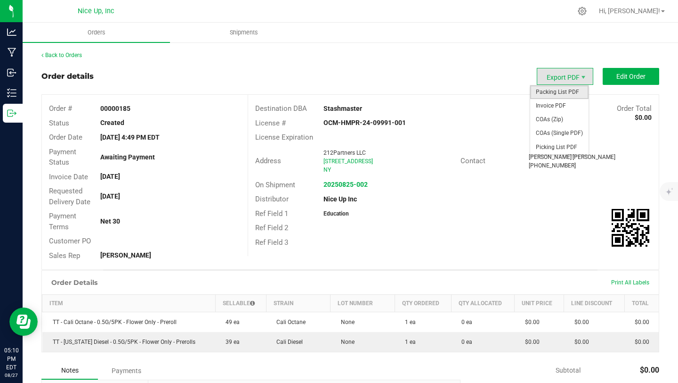
click at [560, 96] on span "Packing List PDF" at bounding box center [560, 92] width 58 height 14
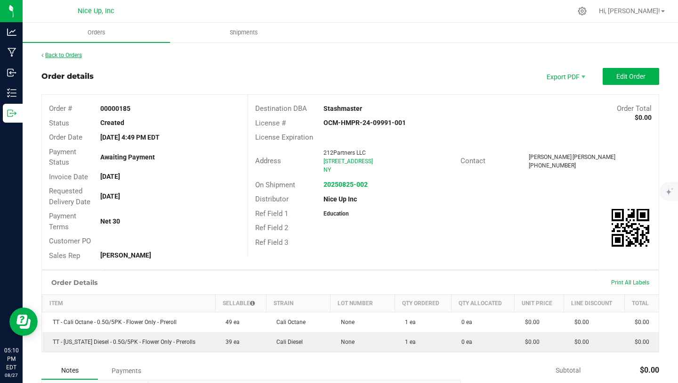
click at [73, 54] on link "Back to Orders" at bounding box center [61, 55] width 41 height 7
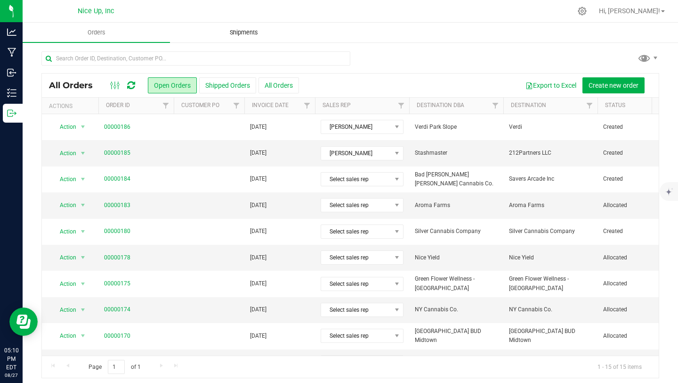
click at [242, 31] on span "Shipments" at bounding box center [244, 32] width 54 height 8
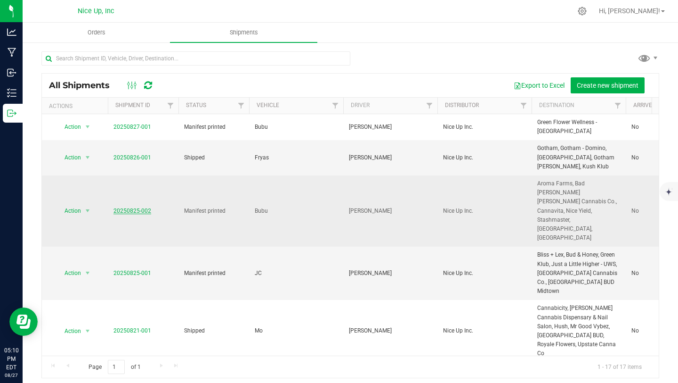
click at [123, 207] on link "20250825-002" at bounding box center [133, 210] width 38 height 7
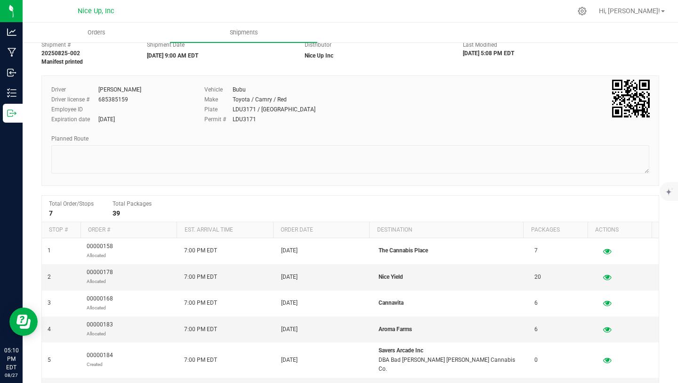
scroll to position [161, 0]
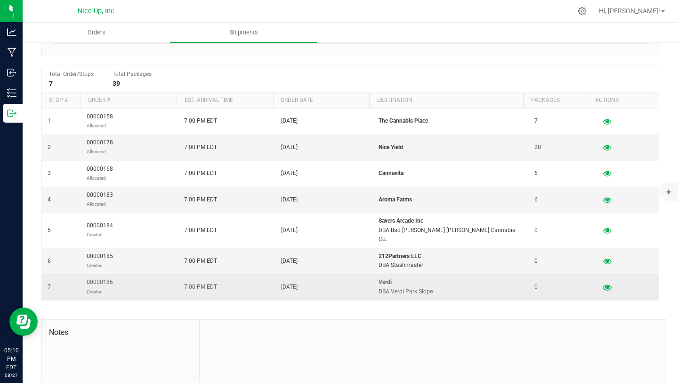
click at [603, 284] on icon "button" at bounding box center [607, 287] width 9 height 7
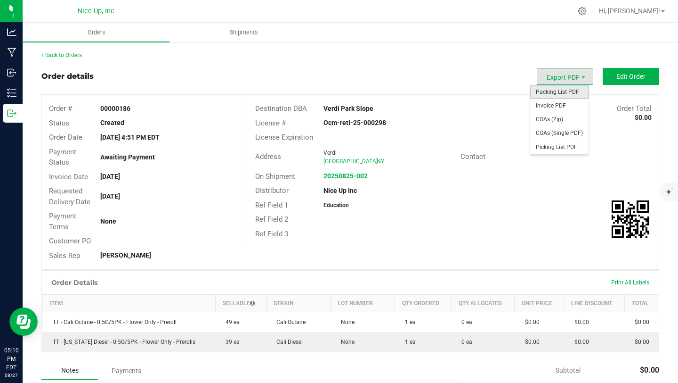
click at [569, 93] on span "Packing List PDF" at bounding box center [560, 92] width 58 height 14
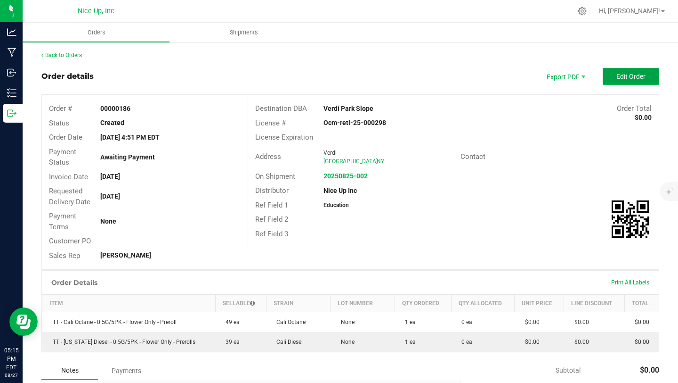
click at [603, 73] on button "Edit Order" at bounding box center [631, 76] width 57 height 17
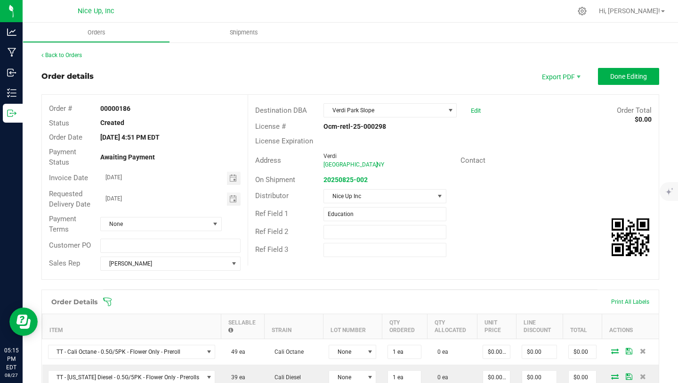
scroll to position [198, 0]
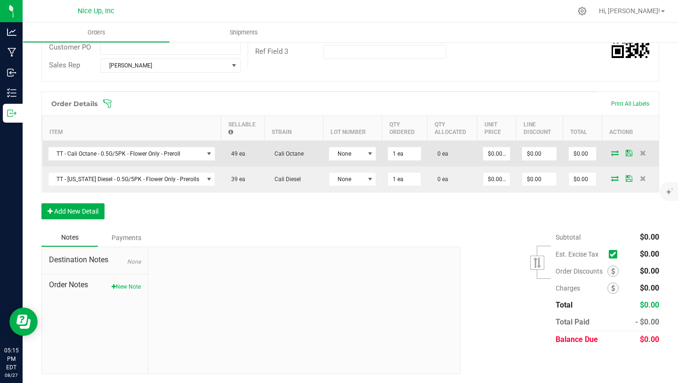
click at [608, 152] on span at bounding box center [615, 153] width 14 height 6
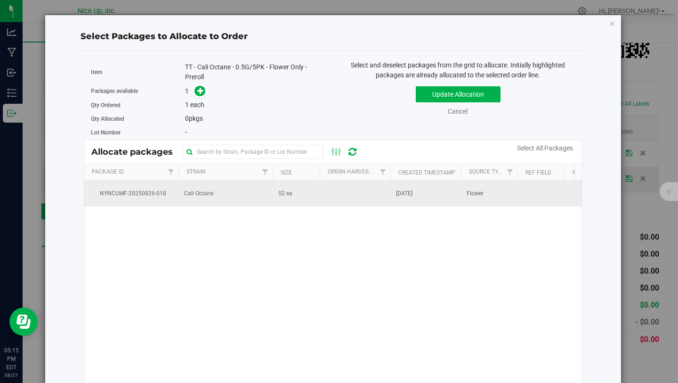
click at [253, 193] on td "Cali Octane" at bounding box center [226, 192] width 94 height 25
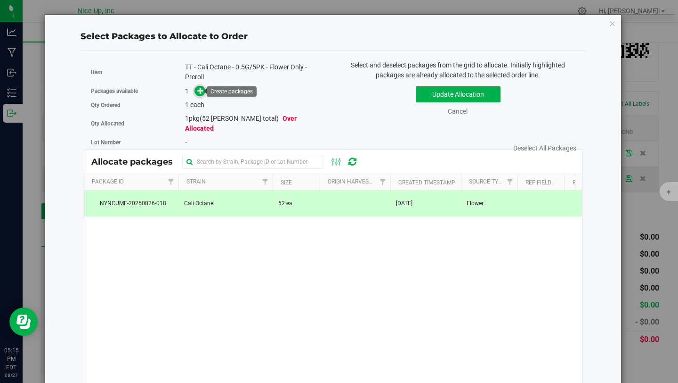
click at [200, 92] on icon at bounding box center [200, 90] width 7 height 7
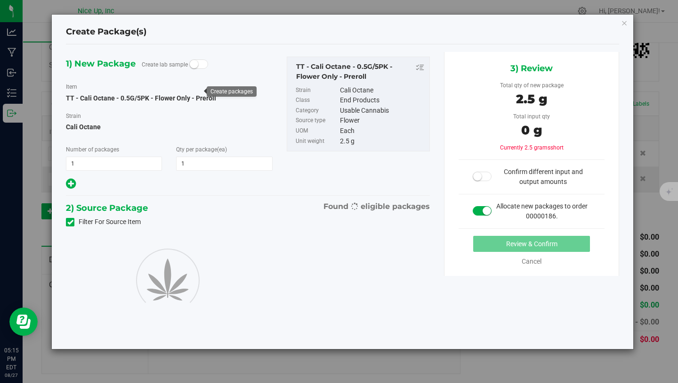
type input "1"
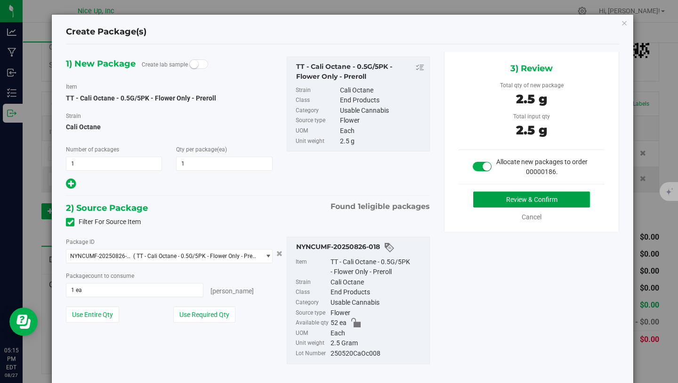
click at [539, 197] on button "Review & Confirm" at bounding box center [532, 199] width 117 height 16
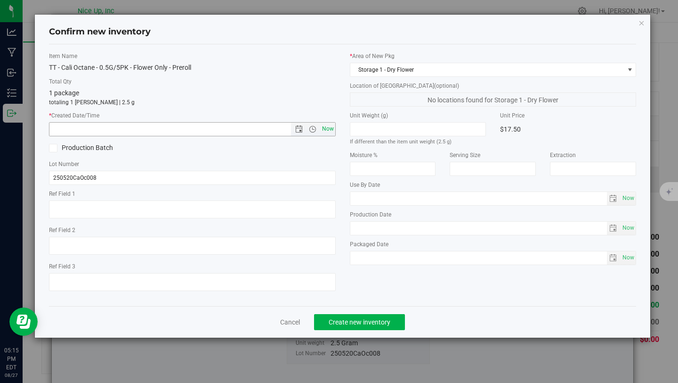
click at [327, 129] on span "Now" at bounding box center [328, 129] width 16 height 14
type input "8/27/2025 5:15 PM"
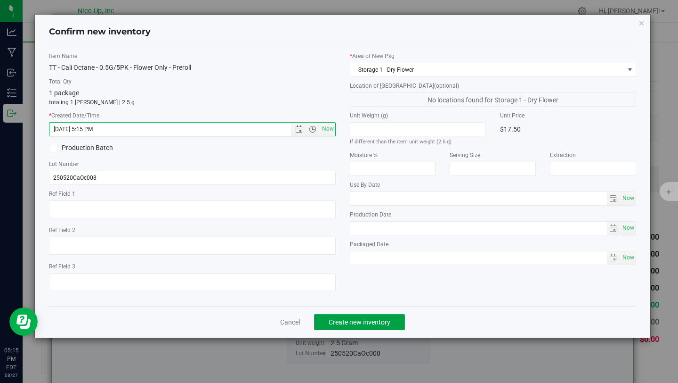
click at [376, 326] on button "Create new inventory" at bounding box center [359, 322] width 91 height 16
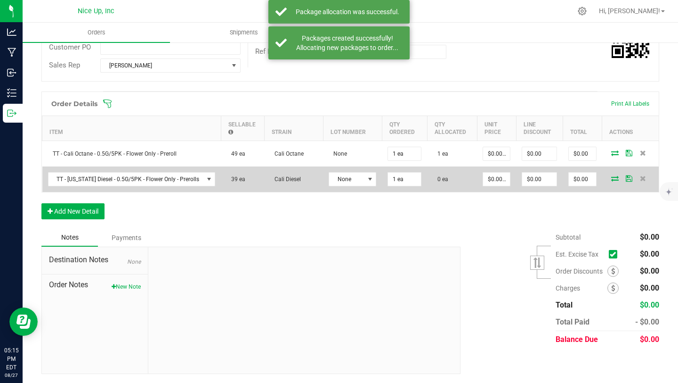
click at [612, 178] on icon at bounding box center [616, 178] width 8 height 6
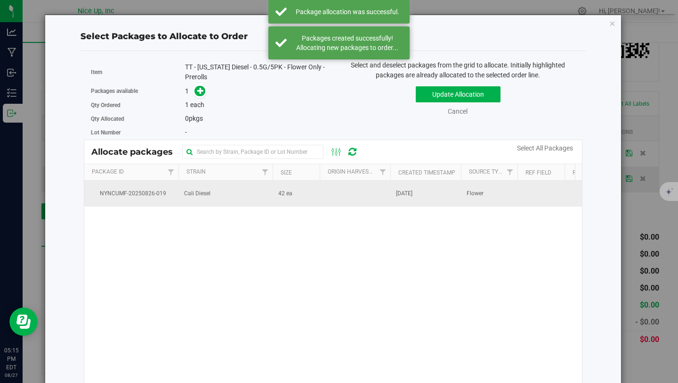
click at [226, 190] on td "Cali Diesel" at bounding box center [226, 192] width 94 height 25
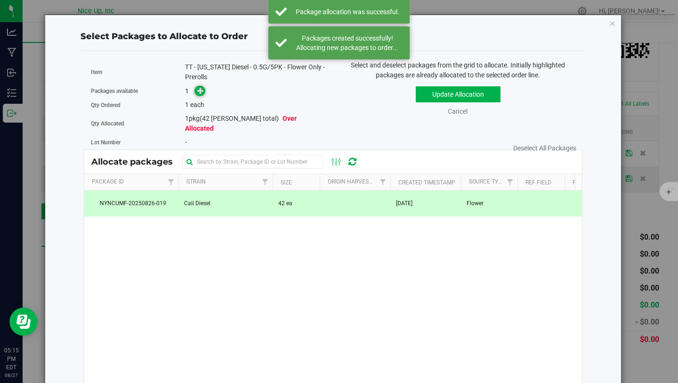
click at [200, 92] on icon at bounding box center [200, 90] width 7 height 7
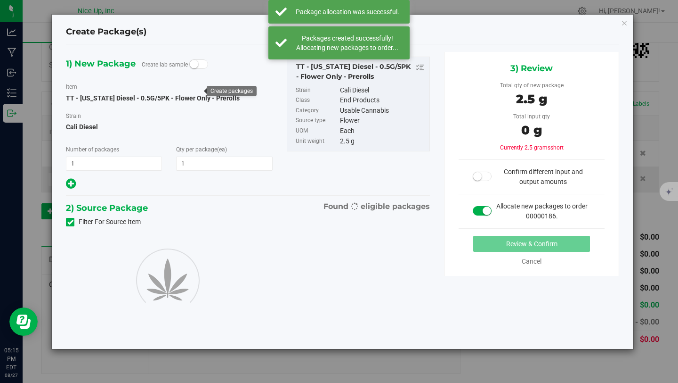
type input "1"
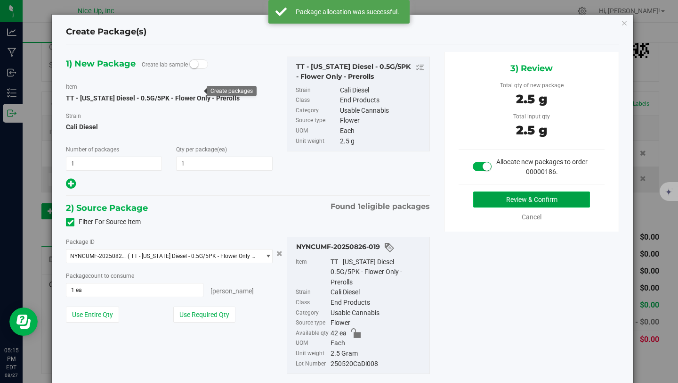
click at [525, 198] on button "Review & Confirm" at bounding box center [532, 199] width 117 height 16
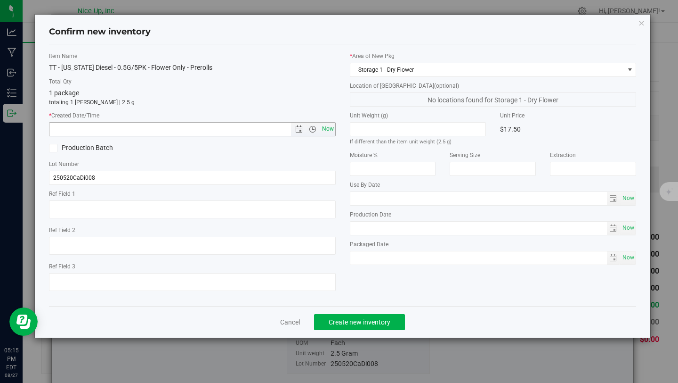
click at [328, 126] on span "Now" at bounding box center [328, 129] width 16 height 14
type input "8/27/2025 5:15 PM"
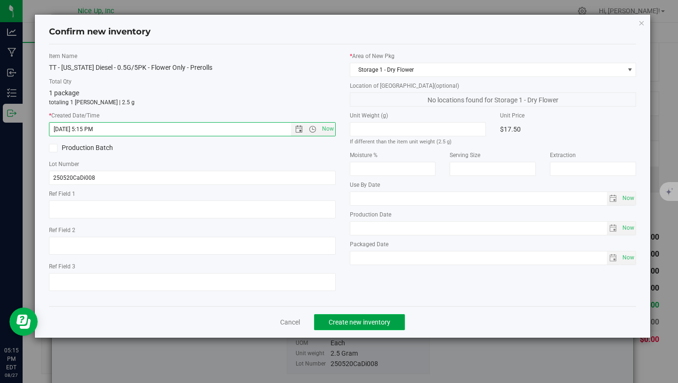
click at [362, 318] on span "Create new inventory" at bounding box center [360, 322] width 62 height 8
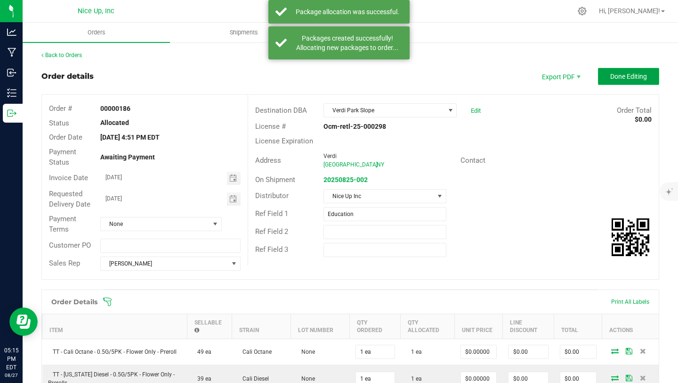
click at [620, 75] on span "Done Editing" at bounding box center [629, 77] width 37 height 8
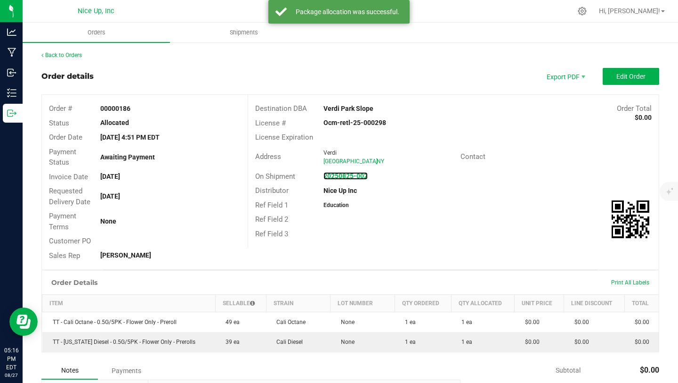
click at [341, 179] on strong "20250825-002" at bounding box center [346, 176] width 44 height 8
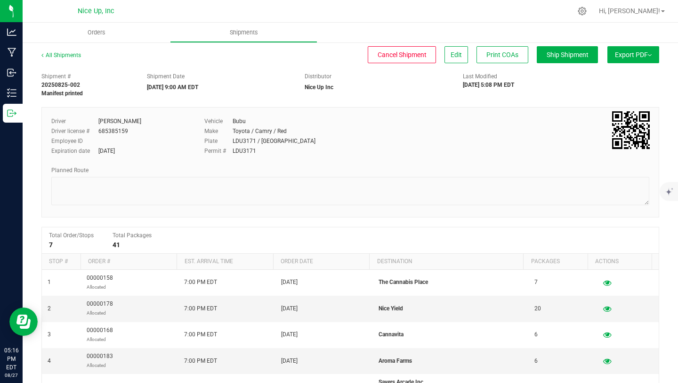
scroll to position [141, 0]
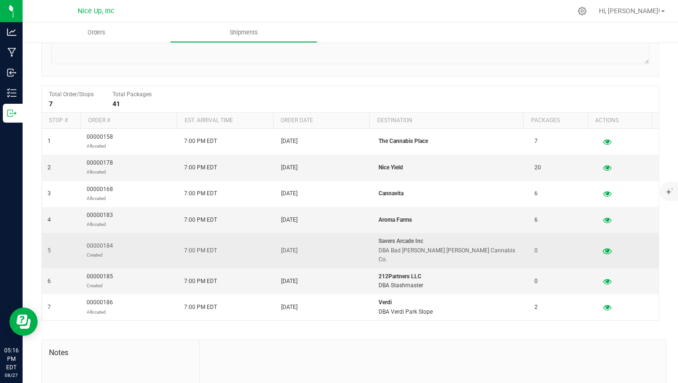
click at [603, 247] on icon "button" at bounding box center [607, 250] width 9 height 7
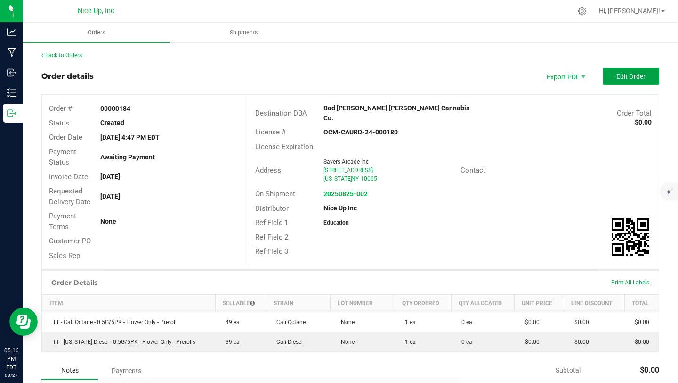
click at [617, 77] on span "Edit Order" at bounding box center [631, 77] width 29 height 8
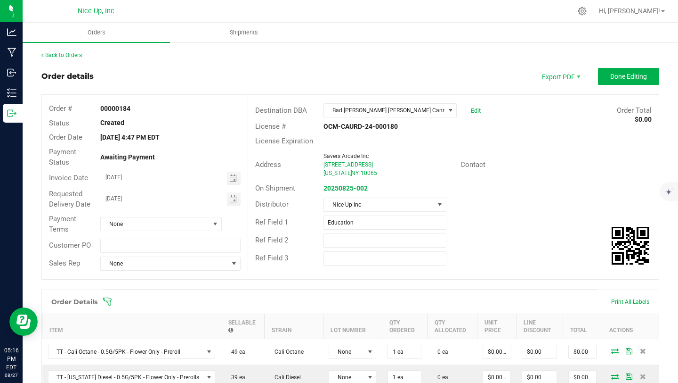
scroll to position [140, 0]
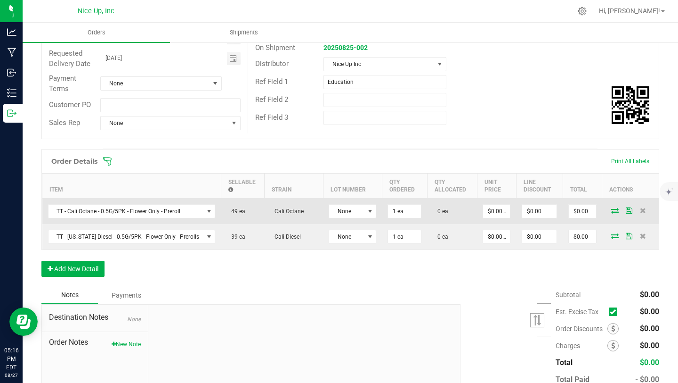
click at [612, 211] on icon at bounding box center [616, 210] width 8 height 6
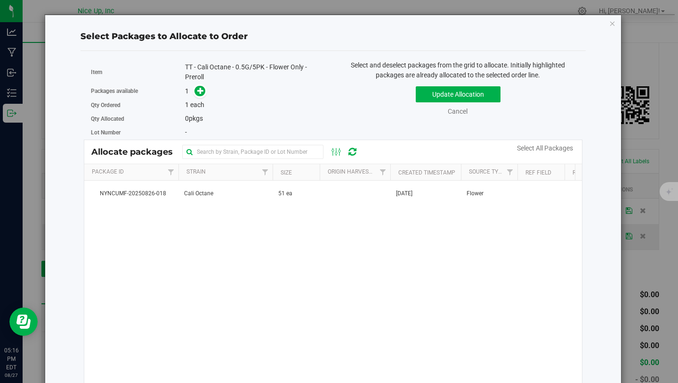
click at [214, 207] on div "NYNCUMF-20250826-018 Cali Octane 51 ea Aug 26, 2025 Flower 250520CaOc008 Storag…" at bounding box center [333, 298] width 498 height 236
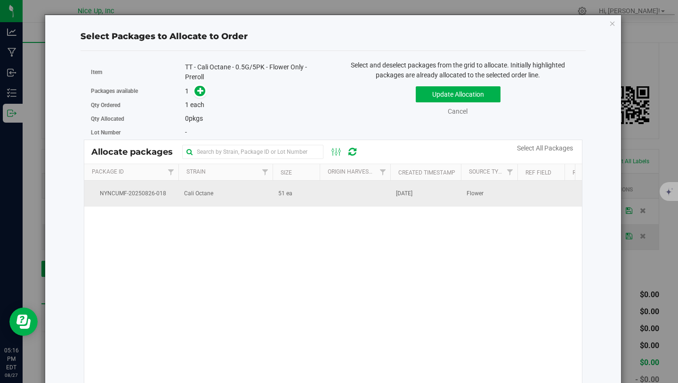
click at [214, 200] on td "Cali Octane" at bounding box center [226, 192] width 94 height 25
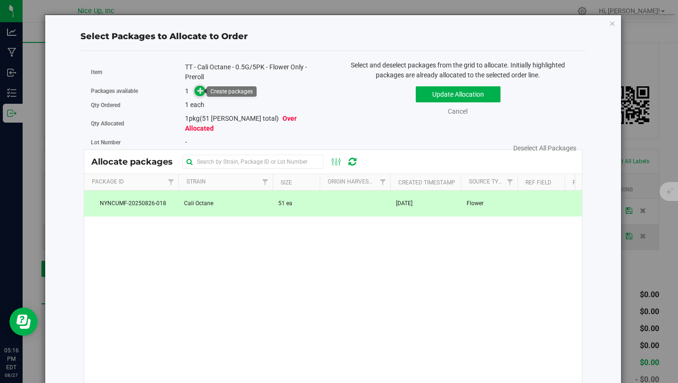
click at [198, 93] on icon at bounding box center [200, 90] width 7 height 7
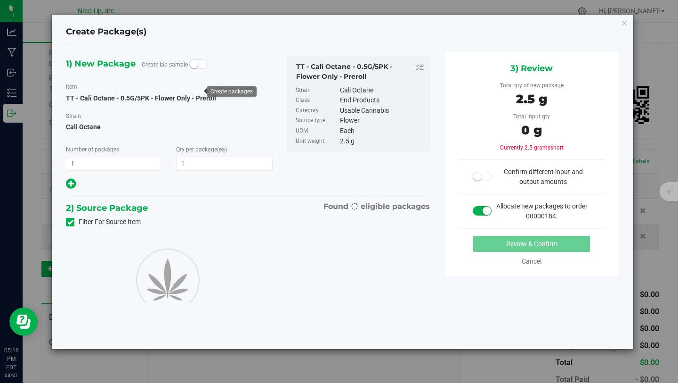
type input "1"
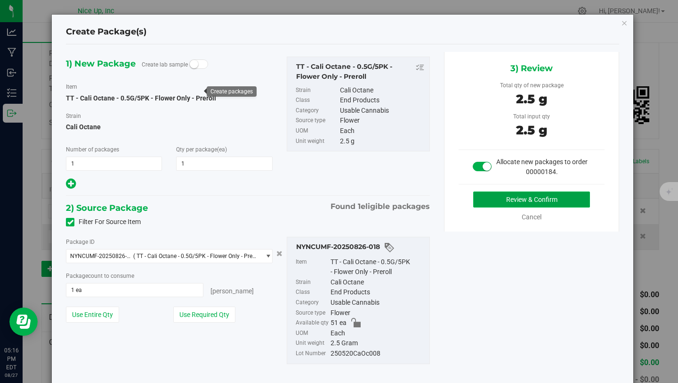
click at [537, 200] on button "Review & Confirm" at bounding box center [532, 199] width 117 height 16
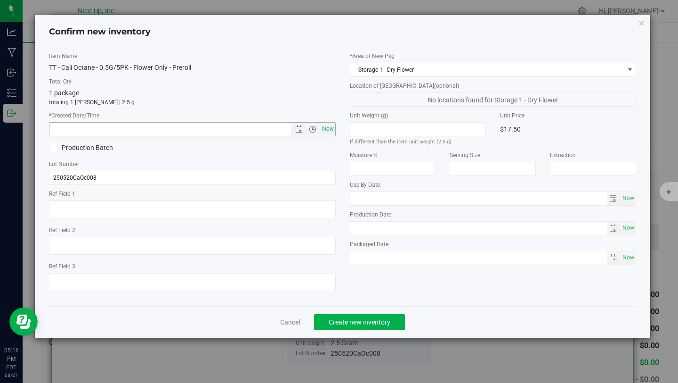
click at [325, 126] on span "Now" at bounding box center [328, 129] width 16 height 14
type input "8/27/2025 5:16 PM"
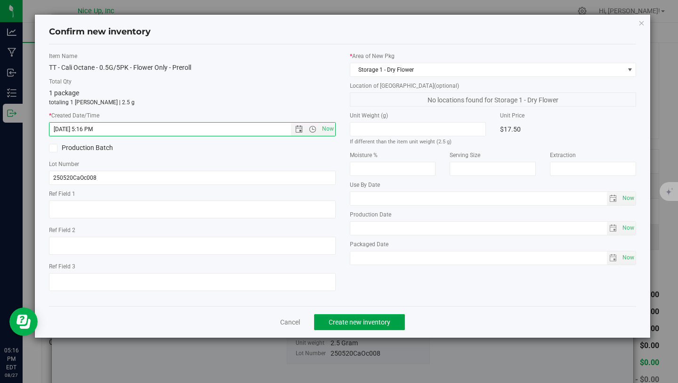
click at [383, 325] on span "Create new inventory" at bounding box center [360, 322] width 62 height 8
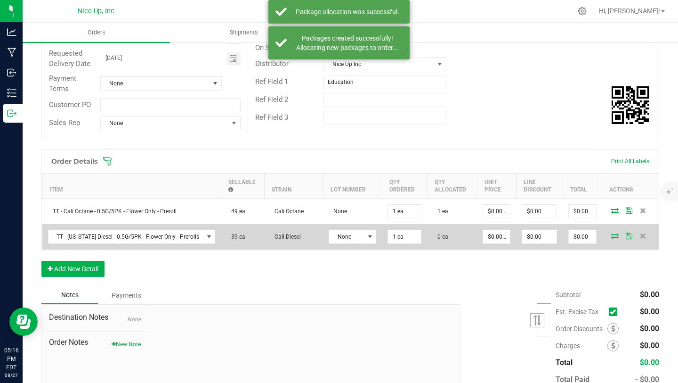
click at [612, 237] on icon at bounding box center [616, 236] width 8 height 6
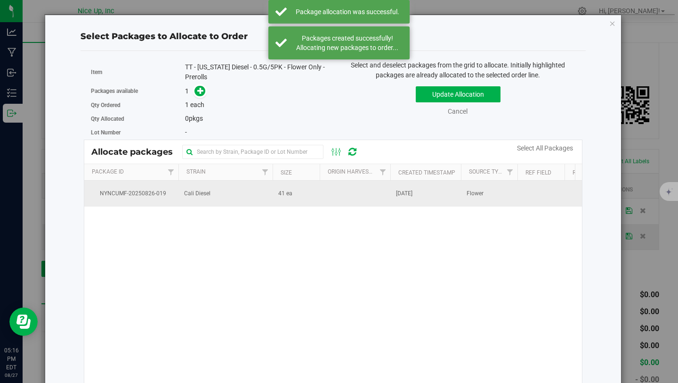
click at [245, 190] on td "Cali Diesel" at bounding box center [226, 192] width 94 height 25
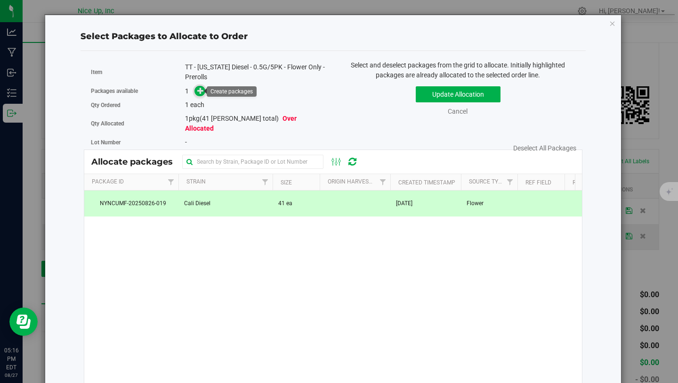
click at [200, 89] on icon at bounding box center [200, 90] width 7 height 7
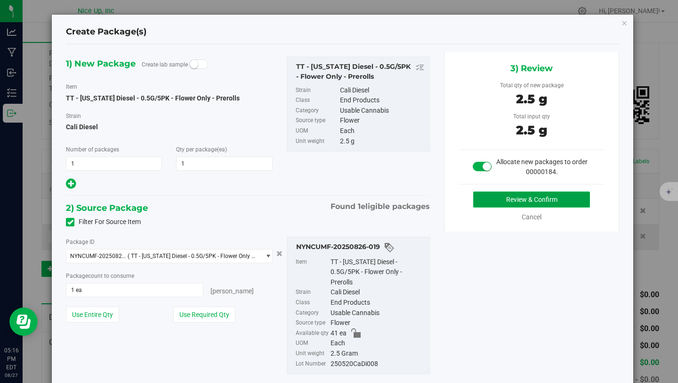
click at [496, 196] on button "Review & Confirm" at bounding box center [532, 199] width 117 height 16
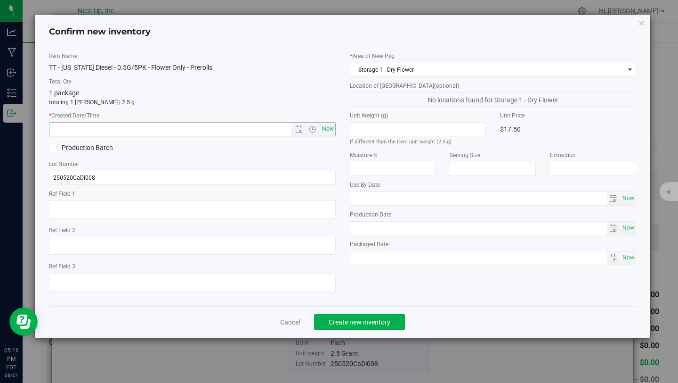
click at [332, 122] on div "* Created Date/Time Now" at bounding box center [192, 123] width 287 height 25
click at [330, 124] on span "Now" at bounding box center [328, 129] width 16 height 14
type input "8/27/2025 5:16 PM"
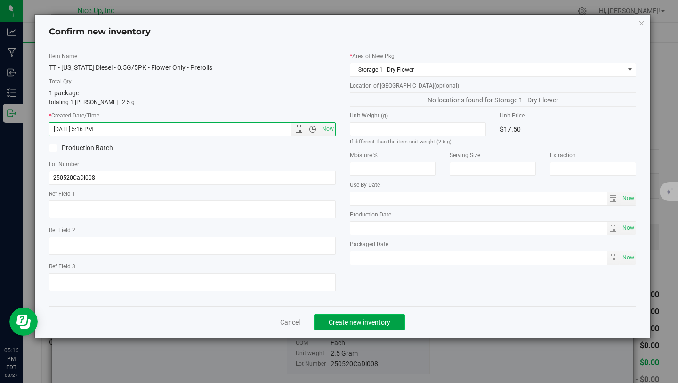
click at [373, 319] on span "Create new inventory" at bounding box center [360, 322] width 62 height 8
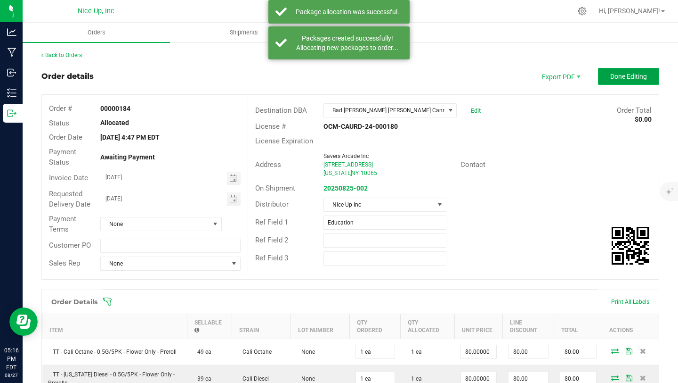
click at [631, 79] on span "Done Editing" at bounding box center [629, 77] width 37 height 8
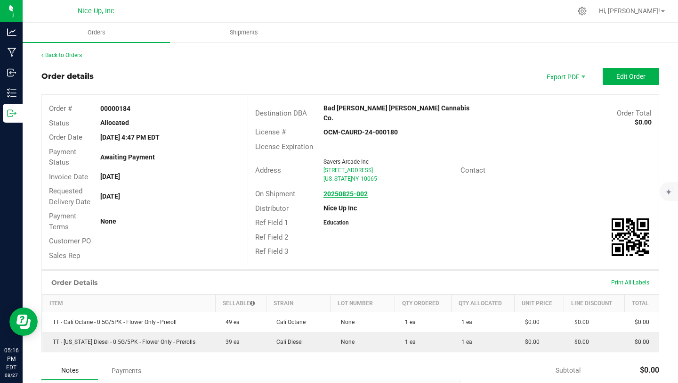
click at [357, 190] on strong "20250825-002" at bounding box center [346, 194] width 44 height 8
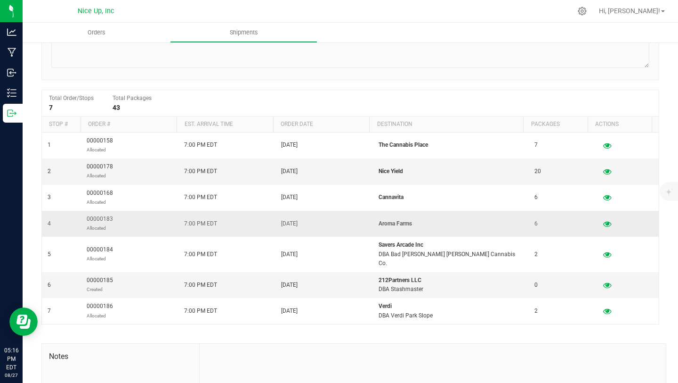
scroll to position [225, 0]
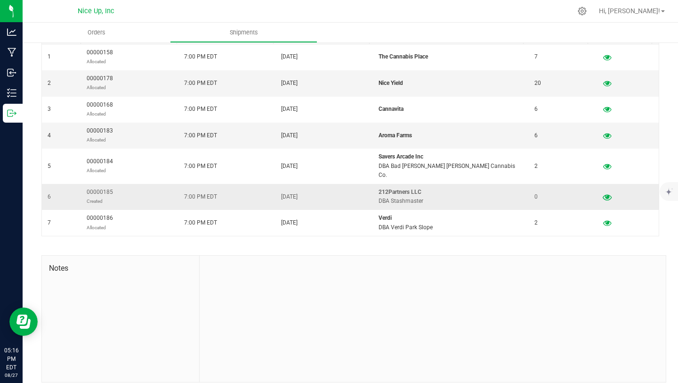
click at [603, 193] on icon "button" at bounding box center [607, 196] width 9 height 7
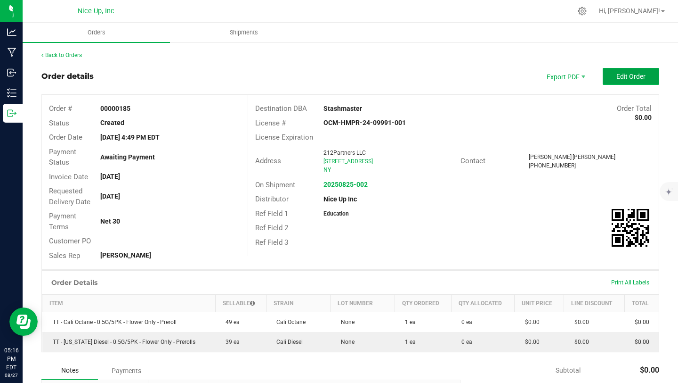
click at [617, 76] on span "Edit Order" at bounding box center [631, 77] width 29 height 8
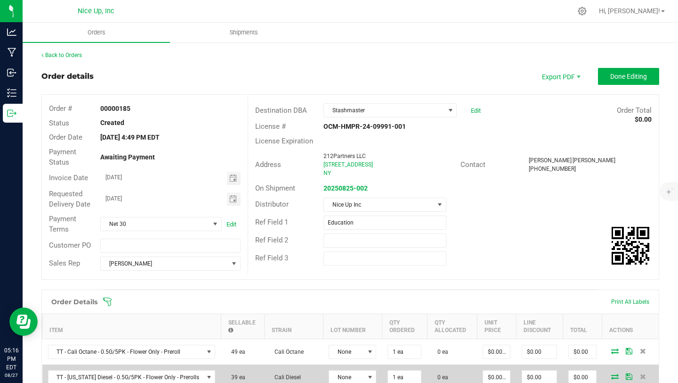
scroll to position [76, 0]
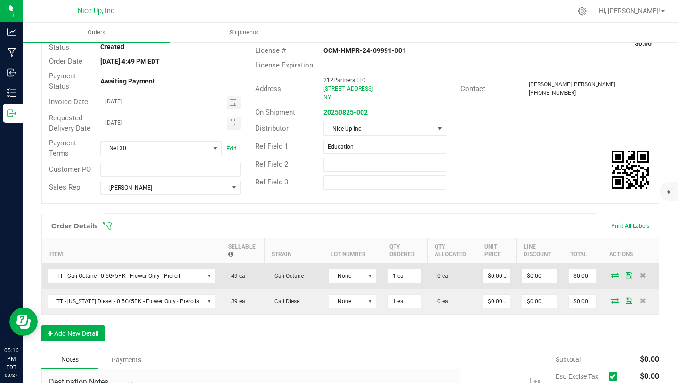
click at [608, 275] on span at bounding box center [615, 275] width 14 height 6
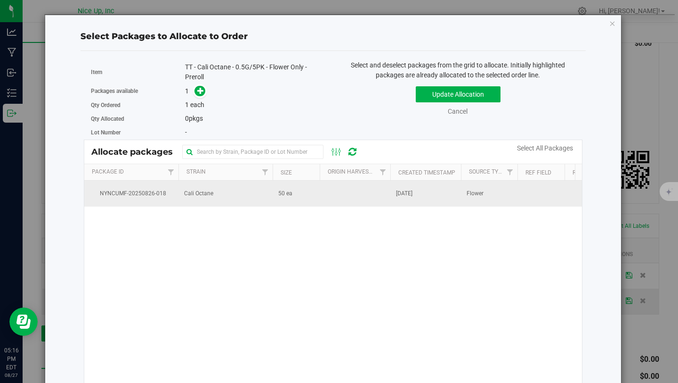
click at [330, 195] on td at bounding box center [355, 192] width 71 height 25
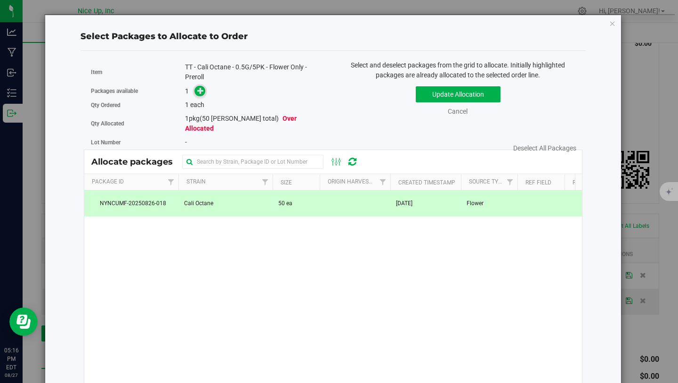
click at [203, 90] on span at bounding box center [200, 91] width 11 height 11
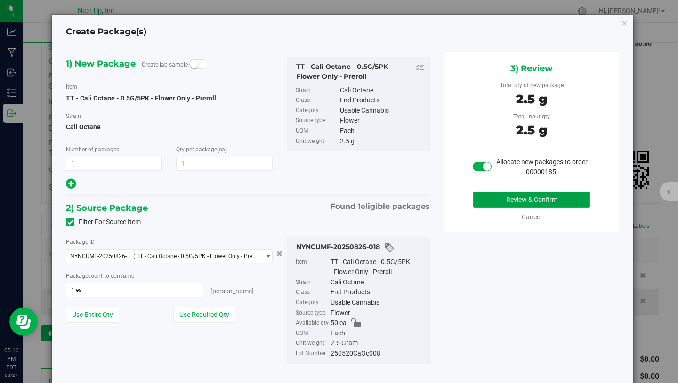
click at [515, 196] on button "Review & Confirm" at bounding box center [532, 199] width 117 height 16
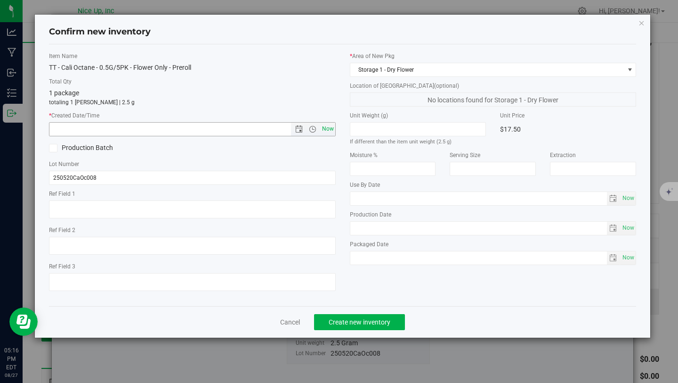
click at [323, 130] on span "Now" at bounding box center [328, 129] width 16 height 14
type input "8/27/2025 5:16 PM"
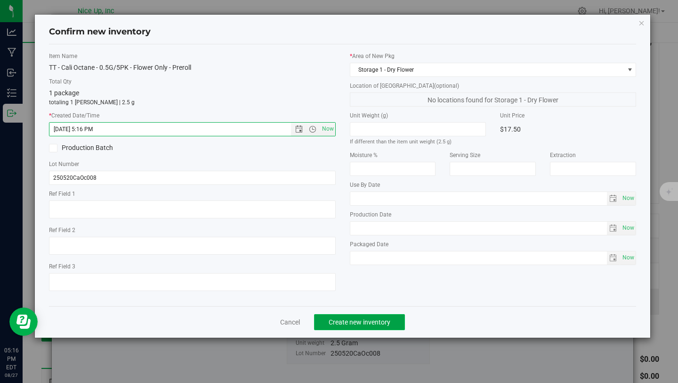
click at [364, 327] on button "Create new inventory" at bounding box center [359, 322] width 91 height 16
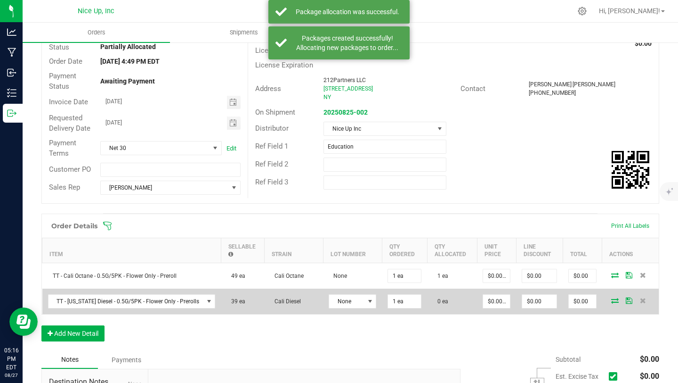
click at [612, 302] on icon at bounding box center [616, 300] width 8 height 6
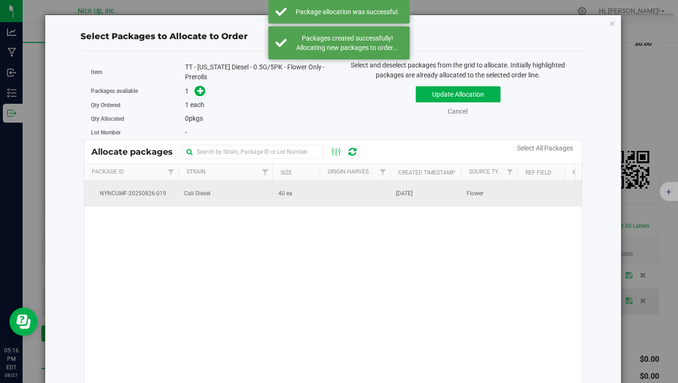
click at [225, 191] on td "Cali Diesel" at bounding box center [226, 192] width 94 height 25
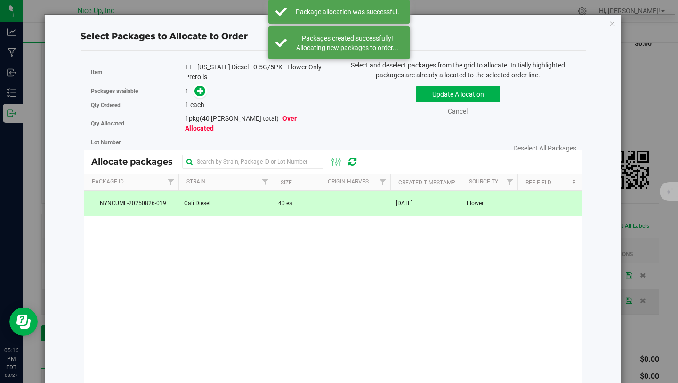
click at [195, 86] on span at bounding box center [197, 91] width 15 height 11
click at [197, 93] on icon at bounding box center [200, 90] width 7 height 7
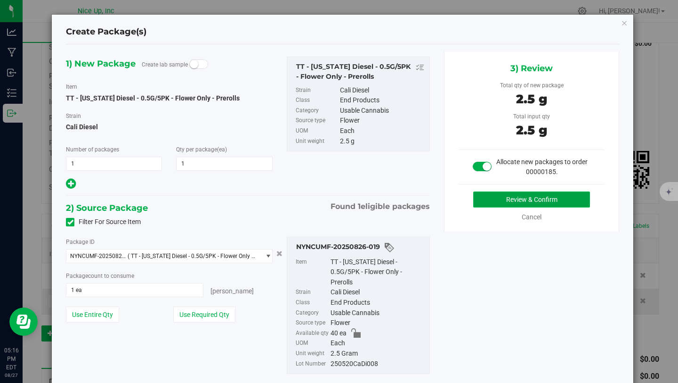
click at [495, 202] on button "Review & Confirm" at bounding box center [532, 199] width 117 height 16
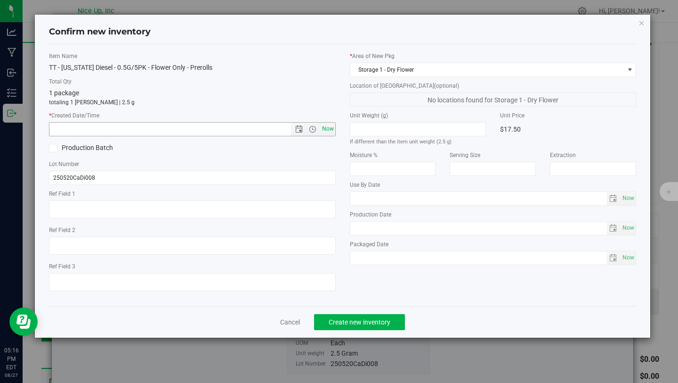
click at [328, 127] on span "Now" at bounding box center [328, 129] width 16 height 14
type input "8/27/2025 5:16 PM"
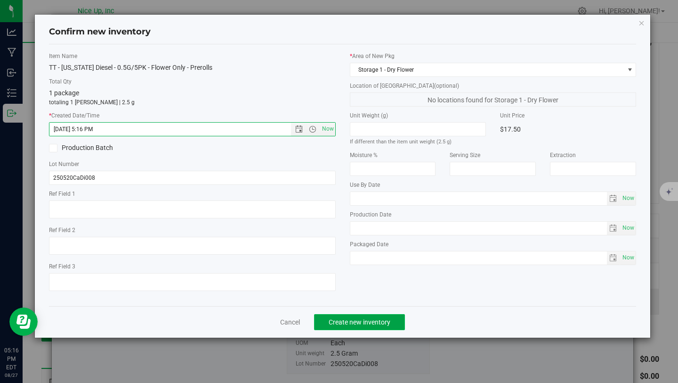
click at [345, 317] on button "Create new inventory" at bounding box center [359, 322] width 91 height 16
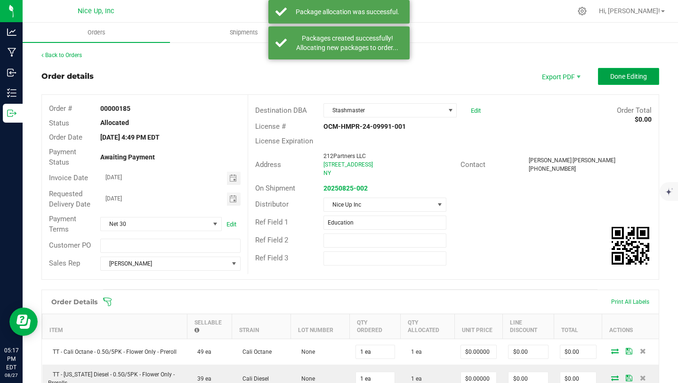
click at [614, 80] on button "Done Editing" at bounding box center [628, 76] width 61 height 17
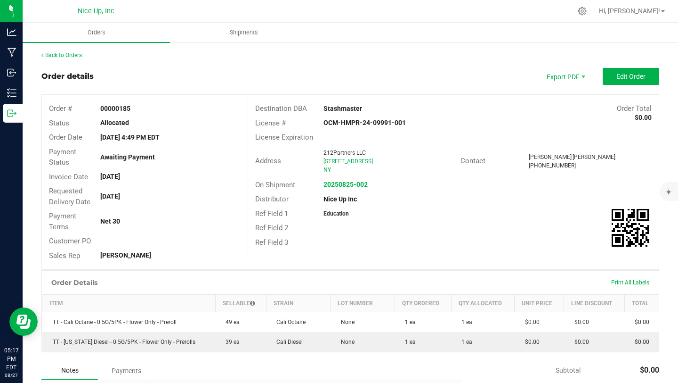
click at [339, 182] on strong "20250825-002" at bounding box center [346, 184] width 44 height 8
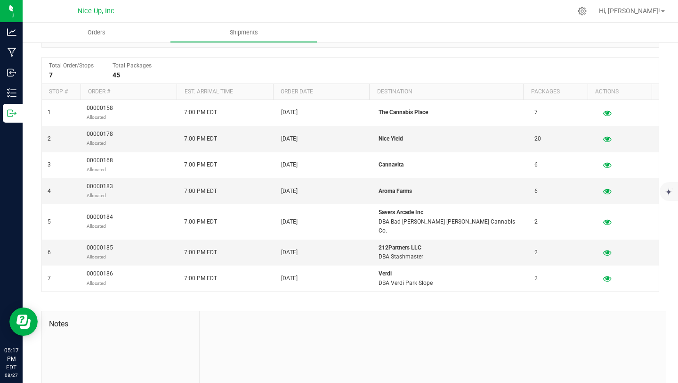
scroll to position [183, 0]
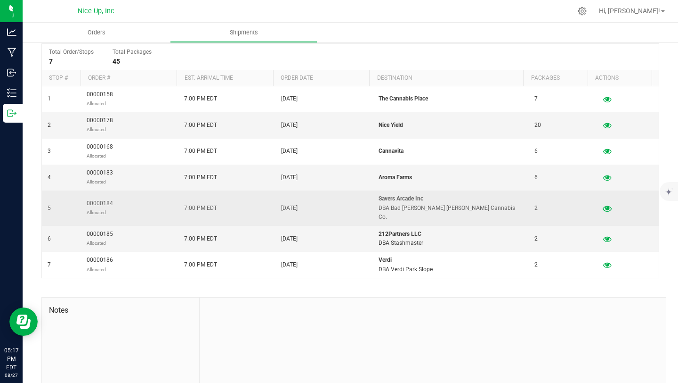
click at [603, 204] on icon "button" at bounding box center [607, 207] width 9 height 7
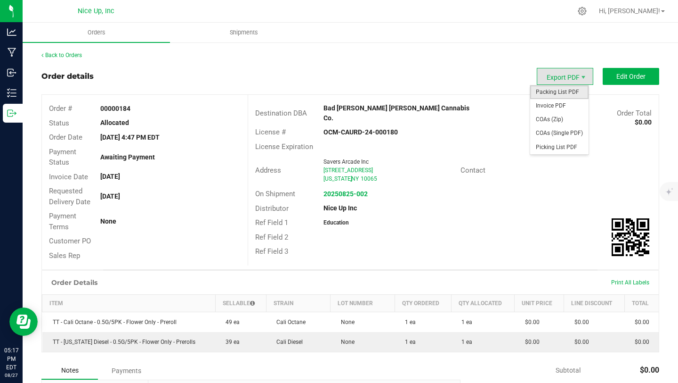
click at [569, 91] on span "Packing List PDF" at bounding box center [560, 92] width 58 height 14
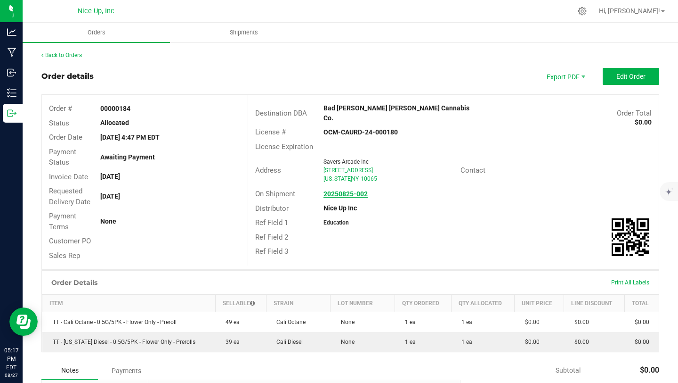
click at [330, 190] on strong "20250825-002" at bounding box center [346, 194] width 44 height 8
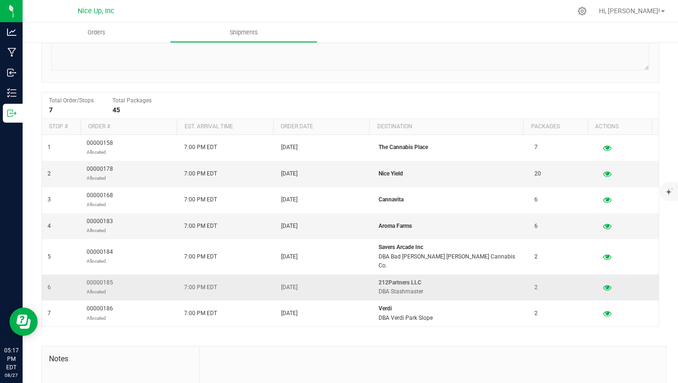
scroll to position [152, 0]
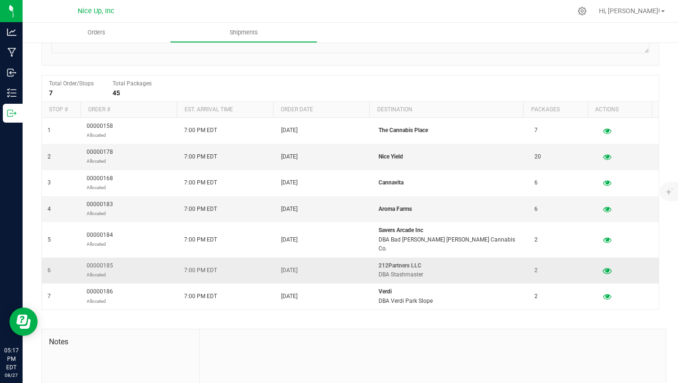
click at [599, 262] on button "button" at bounding box center [607, 269] width 17 height 15
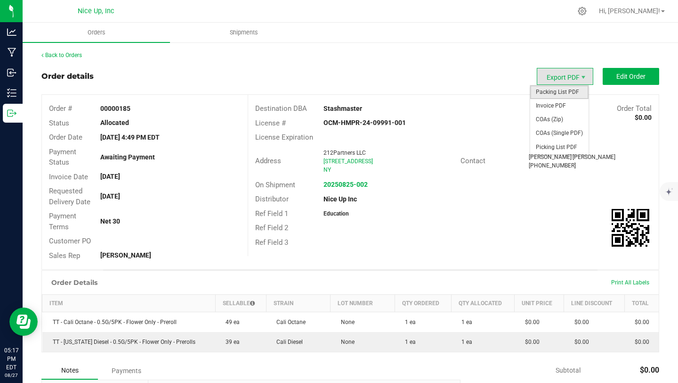
click at [574, 92] on span "Packing List PDF" at bounding box center [560, 92] width 58 height 14
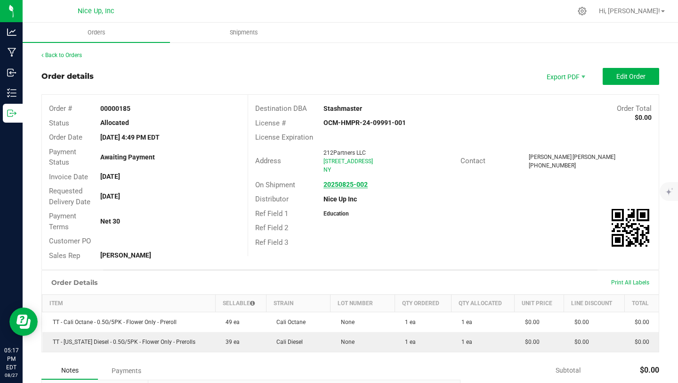
click at [347, 184] on strong "20250825-002" at bounding box center [346, 184] width 44 height 8
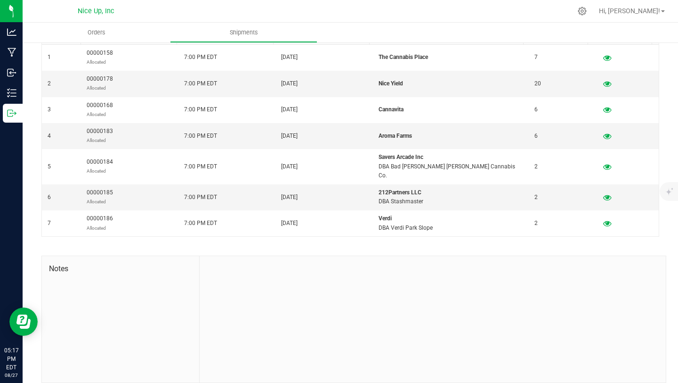
scroll to position [225, 0]
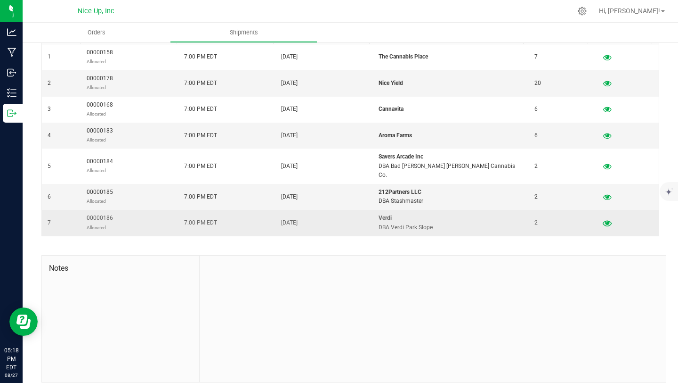
click at [603, 220] on icon "button" at bounding box center [607, 223] width 9 height 7
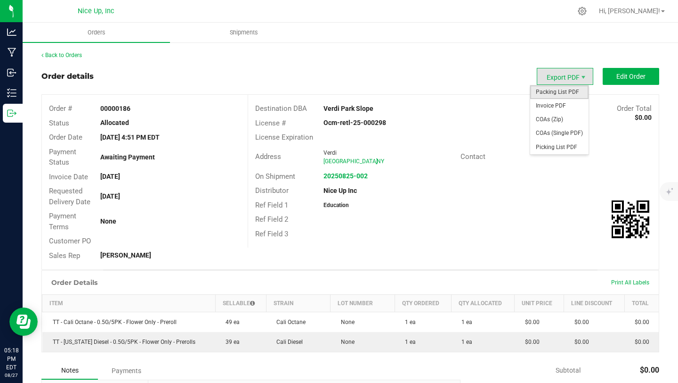
click at [570, 95] on span "Packing List PDF" at bounding box center [560, 92] width 58 height 14
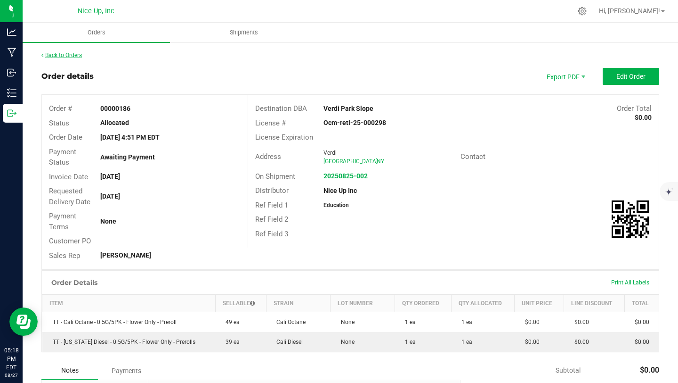
click at [71, 54] on link "Back to Orders" at bounding box center [61, 55] width 41 height 7
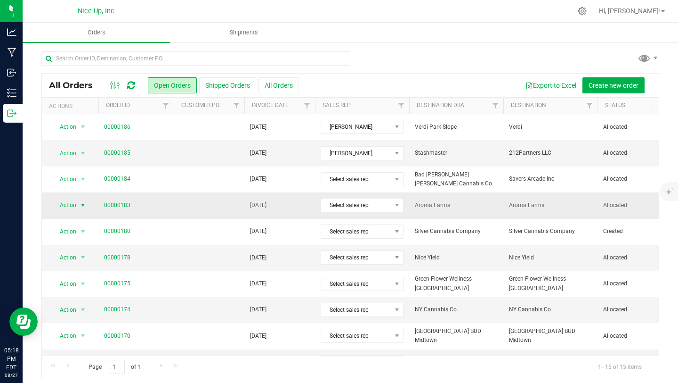
click at [79, 202] on span "select" at bounding box center [83, 205] width 8 height 8
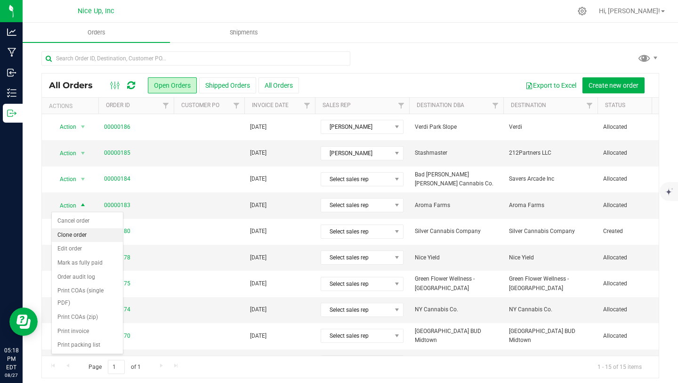
click at [92, 233] on li "Clone order" at bounding box center [87, 235] width 71 height 14
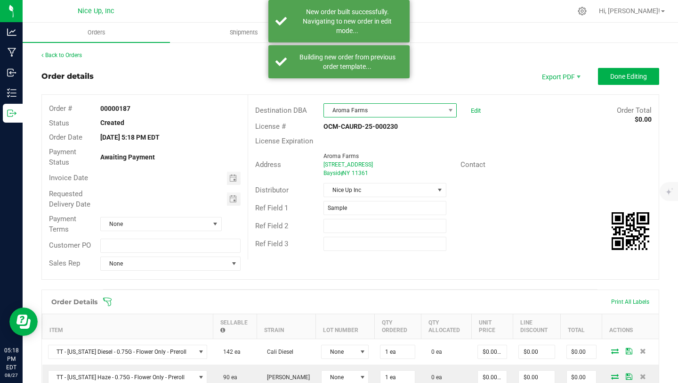
click at [385, 117] on span "Aroma Farms" at bounding box center [390, 110] width 133 height 14
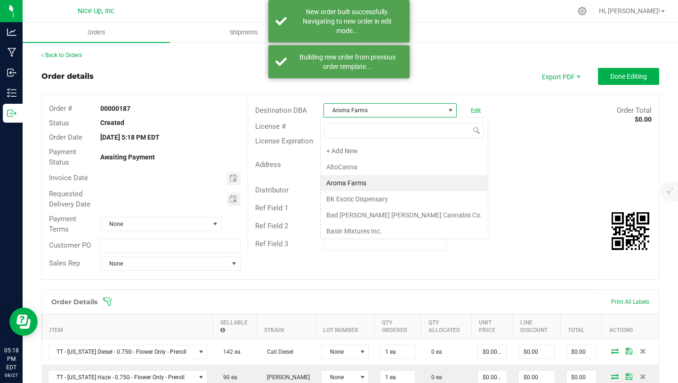
scroll to position [14, 132]
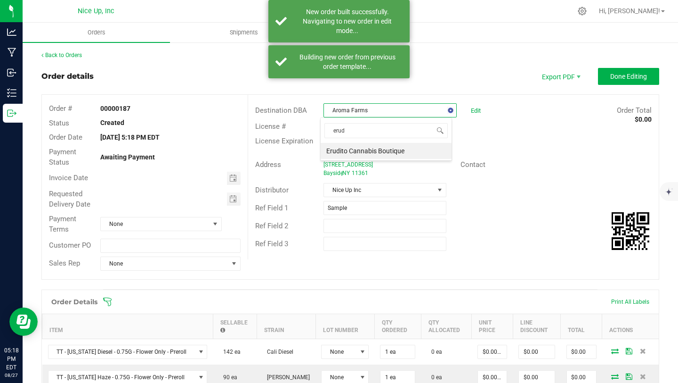
type input "erudi"
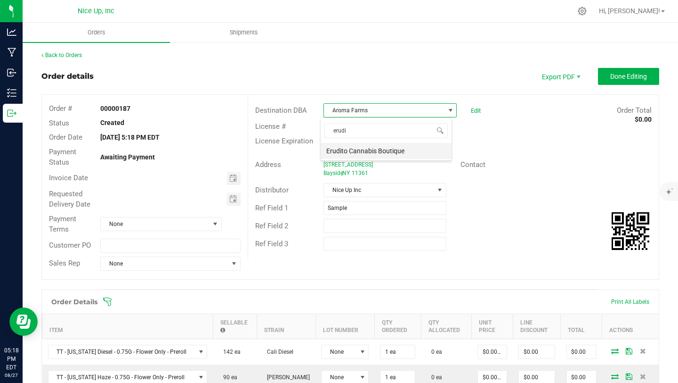
click at [416, 151] on li "Erudito Cannabis Boutique" at bounding box center [386, 151] width 131 height 16
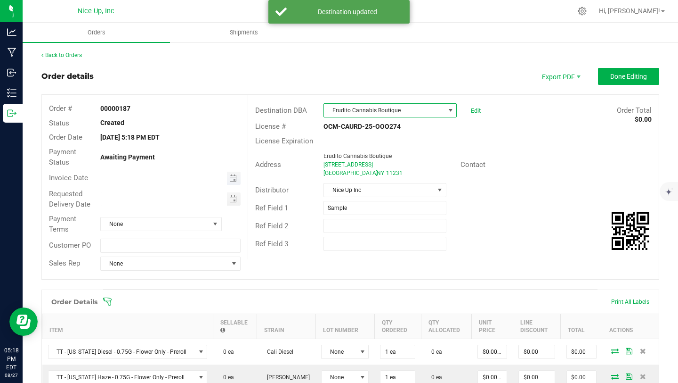
click at [231, 181] on span "Toggle calendar" at bounding box center [234, 178] width 14 height 13
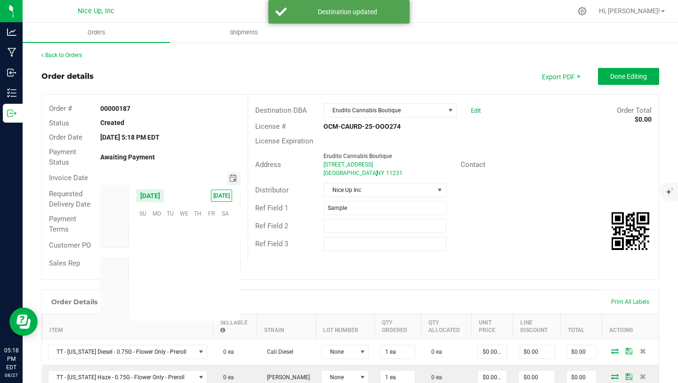
scroll to position [152734, 0]
click at [201, 282] on span "28" at bounding box center [198, 285] width 14 height 15
type input "[DATE]"
click at [229, 201] on span "Toggle calendar" at bounding box center [233, 199] width 8 height 8
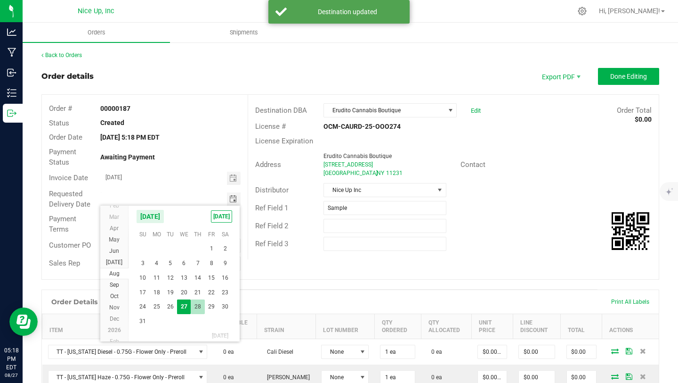
click at [203, 305] on span "28" at bounding box center [198, 306] width 14 height 15
type input "[DATE]"
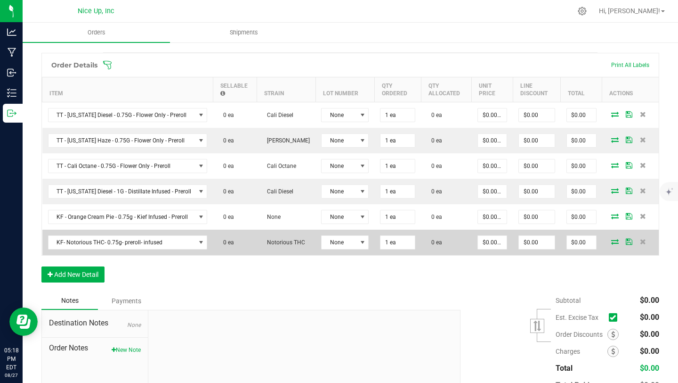
scroll to position [238, 0]
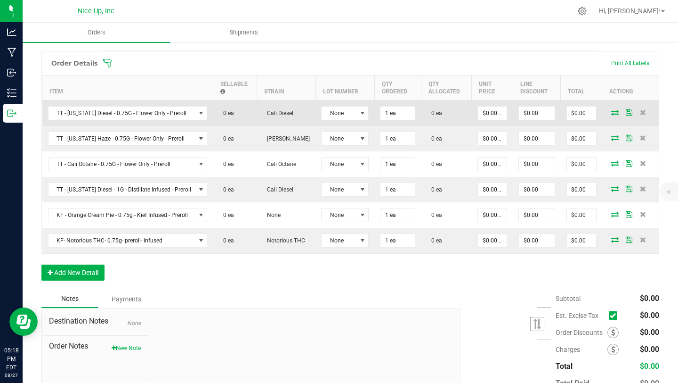
click at [612, 110] on icon at bounding box center [616, 112] width 8 height 6
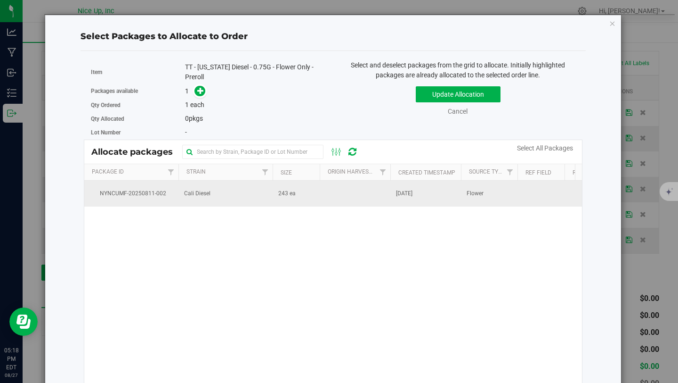
click at [266, 196] on td "Cali Diesel" at bounding box center [226, 192] width 94 height 25
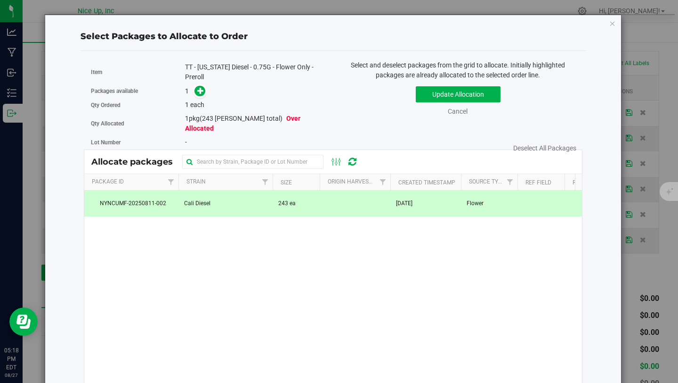
click at [197, 81] on div "TT - [US_STATE] Diesel - 0.75G - Flower Only - Preroll" at bounding box center [255, 72] width 141 height 20
click at [201, 89] on icon at bounding box center [200, 90] width 7 height 7
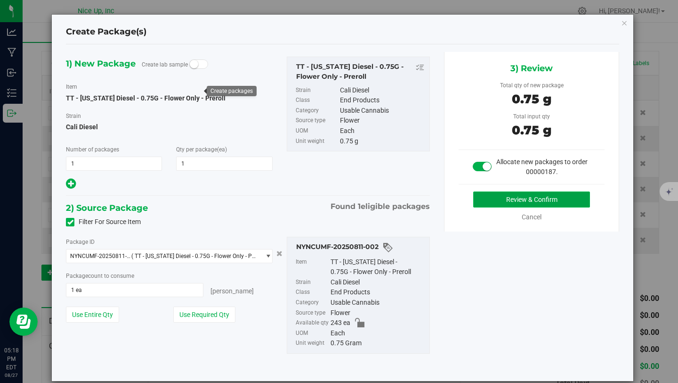
click at [552, 195] on button "Review & Confirm" at bounding box center [532, 199] width 117 height 16
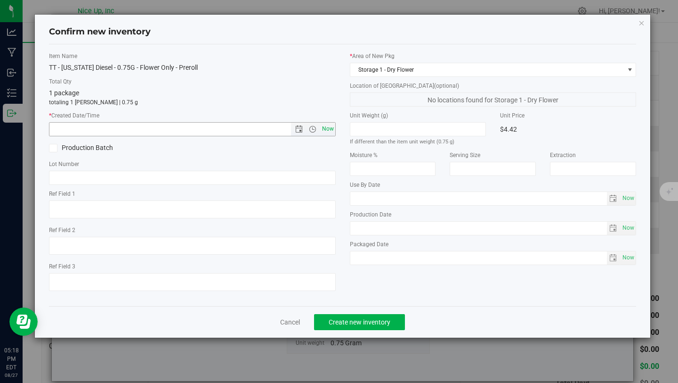
click at [326, 129] on span "Now" at bounding box center [328, 129] width 16 height 14
type input "8/27/2025 5:18 PM"
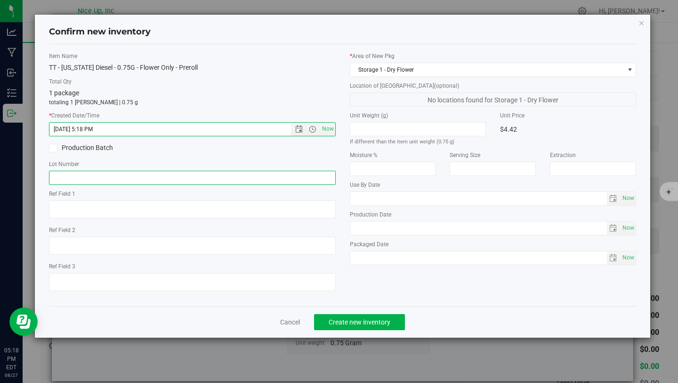
click at [291, 178] on input "text" at bounding box center [192, 178] width 287 height 14
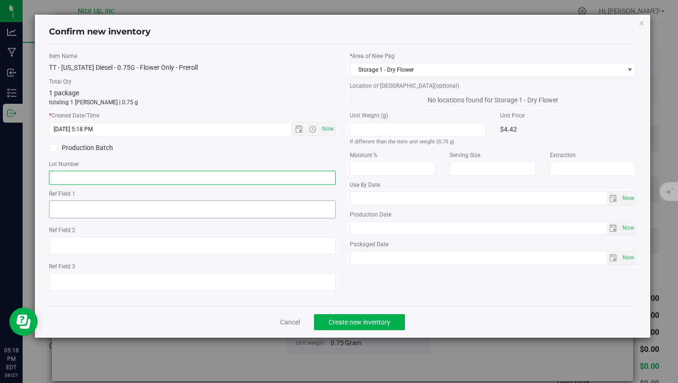
type input "250520CaDi006"
click at [360, 317] on button "Create new inventory" at bounding box center [359, 322] width 91 height 16
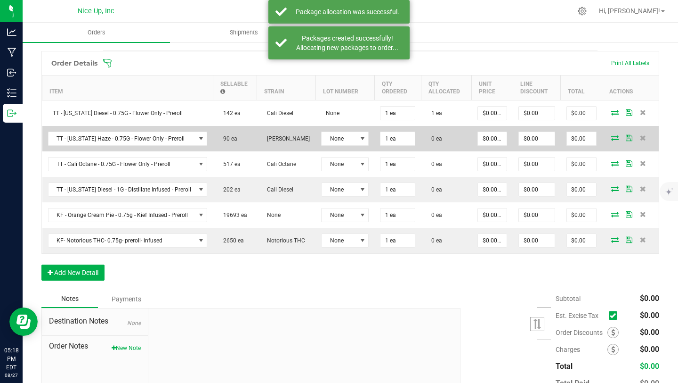
click at [612, 135] on icon at bounding box center [616, 138] width 8 height 6
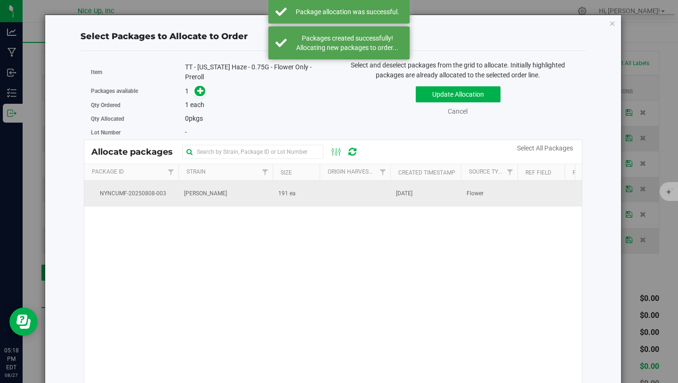
click at [191, 190] on span "[PERSON_NAME]" at bounding box center [205, 193] width 43 height 9
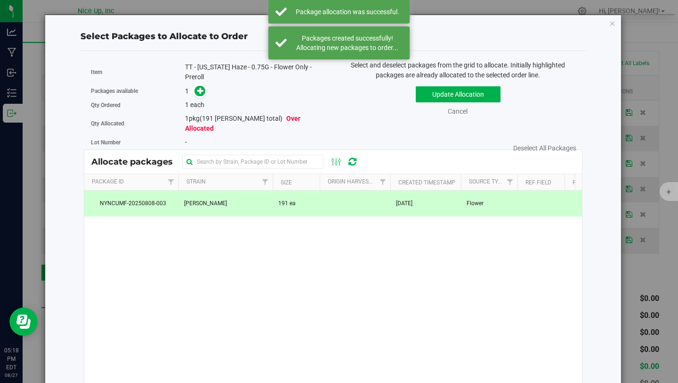
click at [202, 82] on div "Item TT - California Haze - 0.75G - Flower Only - Preroll" at bounding box center [208, 72] width 235 height 24
click at [202, 89] on icon at bounding box center [200, 90] width 7 height 7
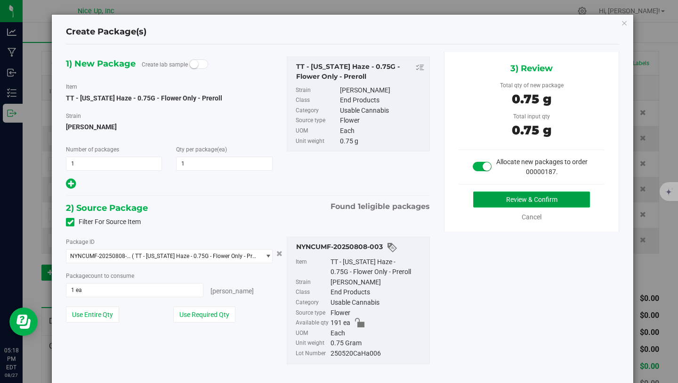
click at [519, 197] on button "Review & Confirm" at bounding box center [532, 199] width 117 height 16
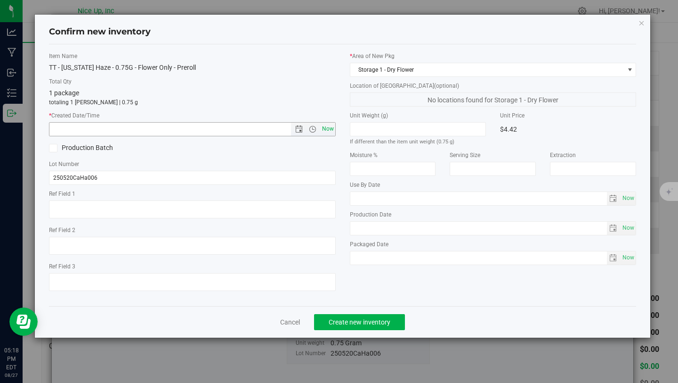
click at [324, 127] on span "Now" at bounding box center [328, 129] width 16 height 14
type input "8/27/2025 5:18 PM"
click at [359, 312] on div "Cancel Create new inventory" at bounding box center [343, 322] width 588 height 32
click at [364, 318] on button "Create new inventory" at bounding box center [359, 322] width 91 height 16
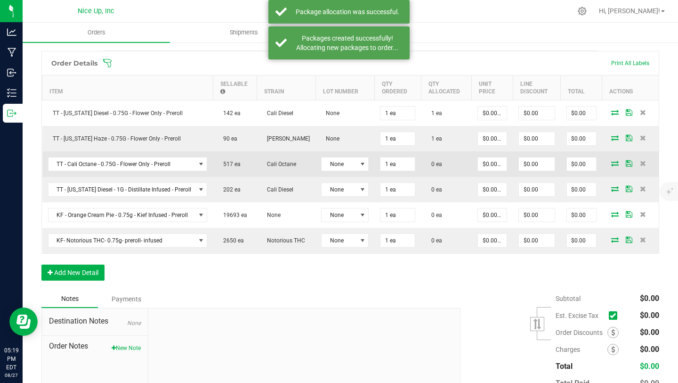
click at [612, 161] on icon at bounding box center [616, 163] width 8 height 6
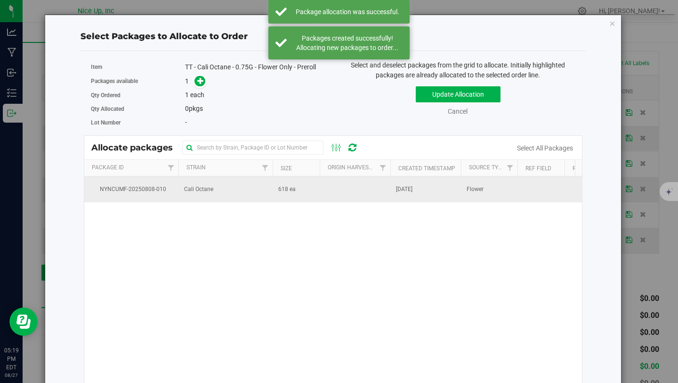
click at [234, 186] on td "Cali Octane" at bounding box center [226, 188] width 94 height 25
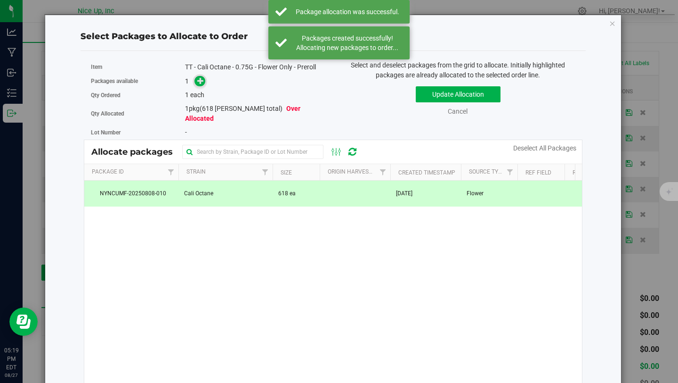
click at [198, 81] on icon at bounding box center [200, 80] width 7 height 7
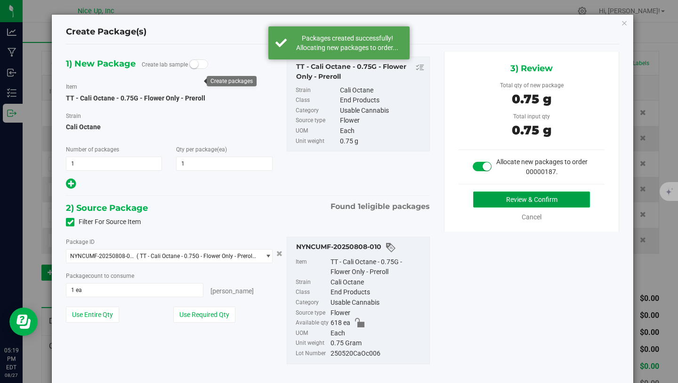
click at [527, 200] on button "Review & Confirm" at bounding box center [532, 199] width 117 height 16
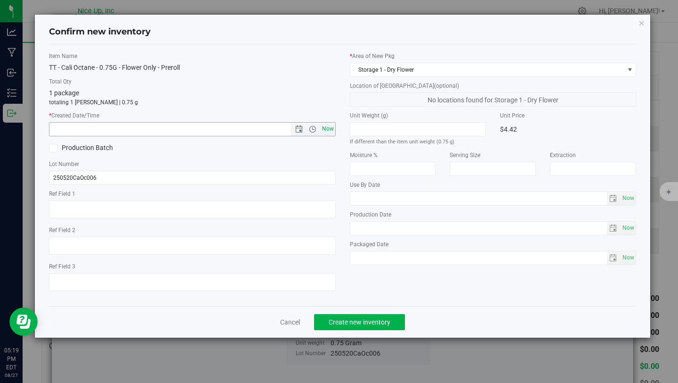
click at [328, 126] on span "Now" at bounding box center [328, 129] width 16 height 14
type input "8/27/2025 5:19 PM"
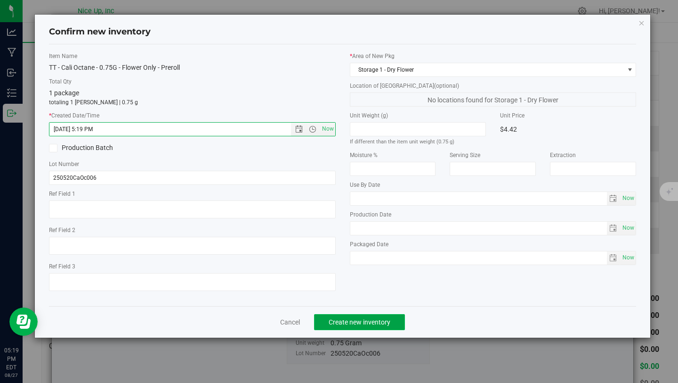
click at [356, 320] on span "Create new inventory" at bounding box center [360, 322] width 62 height 8
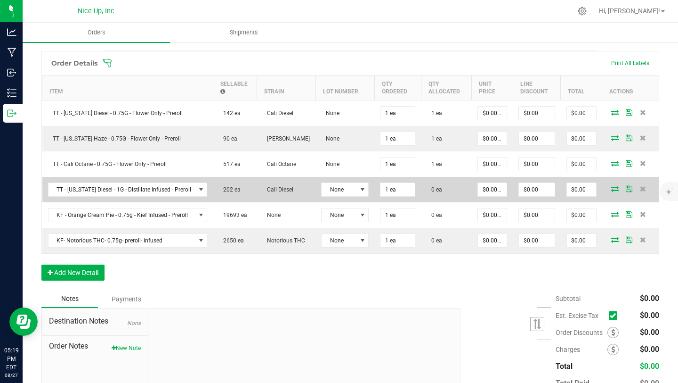
click at [612, 188] on icon at bounding box center [616, 189] width 8 height 6
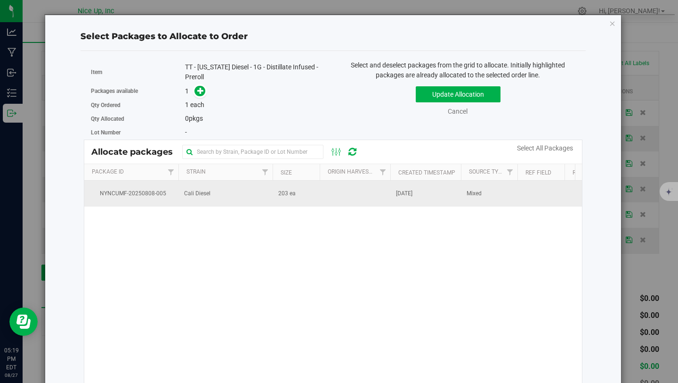
click at [220, 191] on td "Cali Diesel" at bounding box center [226, 192] width 94 height 25
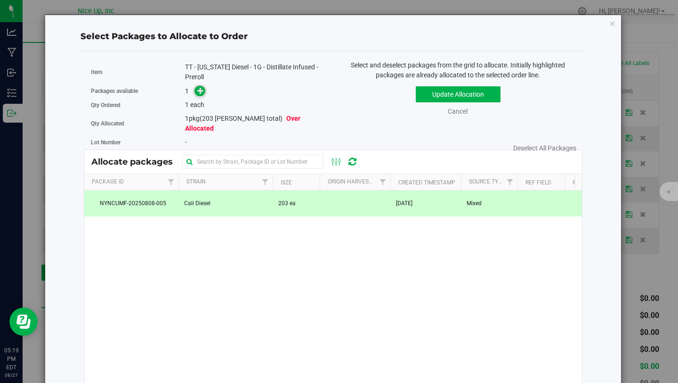
click at [198, 93] on icon at bounding box center [200, 90] width 7 height 7
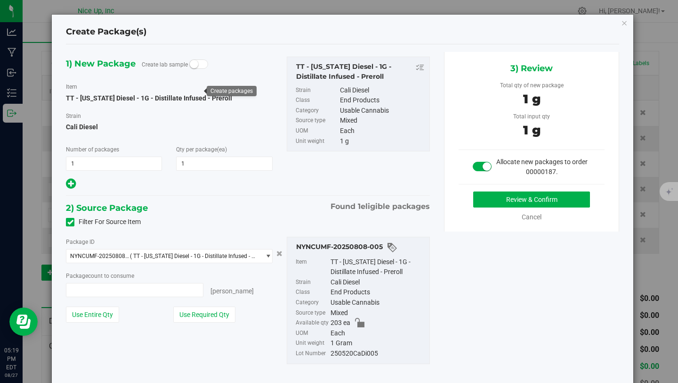
type input "1 ea"
click at [540, 199] on button "Review & Confirm" at bounding box center [532, 199] width 117 height 16
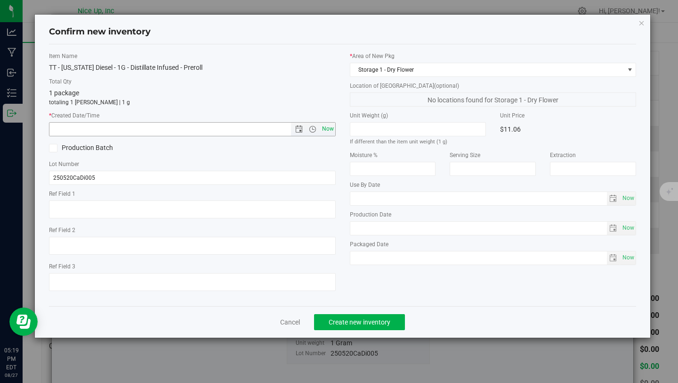
click at [331, 127] on span "Now" at bounding box center [328, 129] width 16 height 14
type input "8/27/2025 5:19 PM"
click at [354, 322] on span "Create new inventory" at bounding box center [360, 322] width 62 height 8
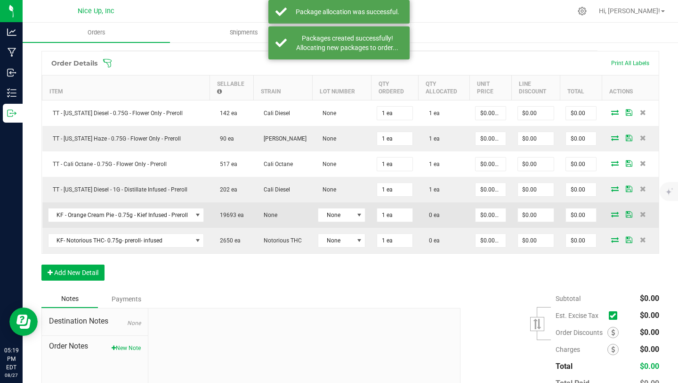
click at [612, 212] on icon at bounding box center [616, 214] width 8 height 6
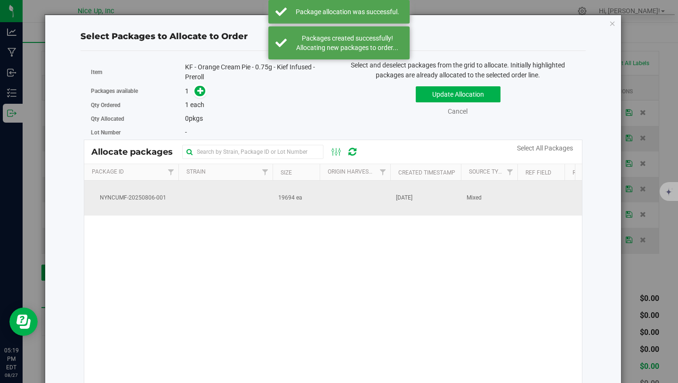
click at [334, 198] on td at bounding box center [355, 197] width 71 height 35
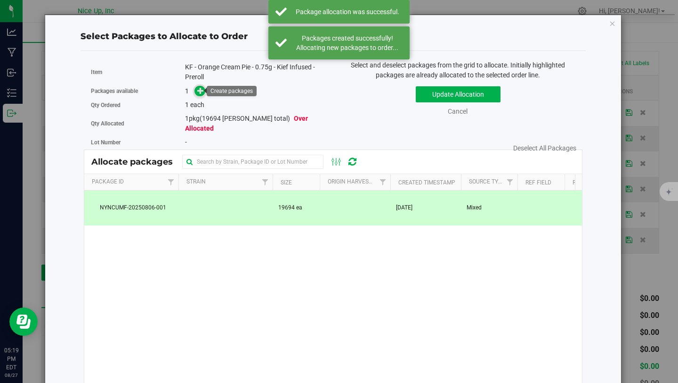
click at [204, 92] on span at bounding box center [200, 91] width 11 height 11
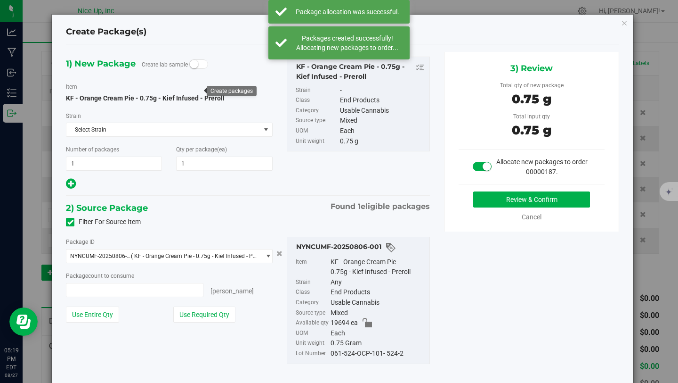
type input "1 ea"
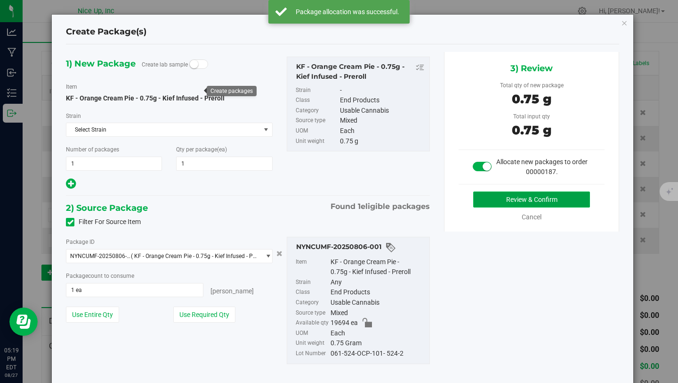
click at [515, 206] on button "Review & Confirm" at bounding box center [532, 199] width 117 height 16
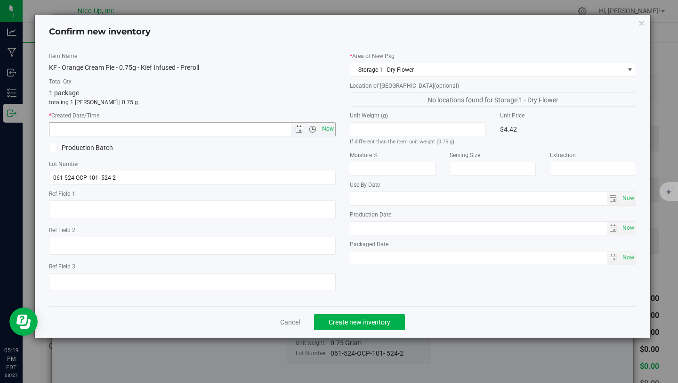
click at [330, 130] on span "Now" at bounding box center [328, 129] width 16 height 14
type input "8/27/2025 5:19 PM"
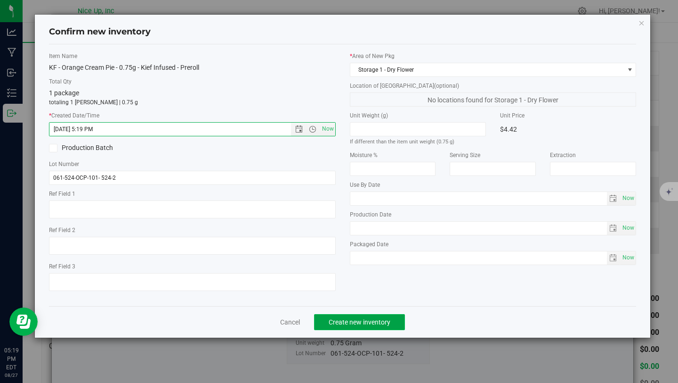
click at [347, 318] on span "Create new inventory" at bounding box center [360, 322] width 62 height 8
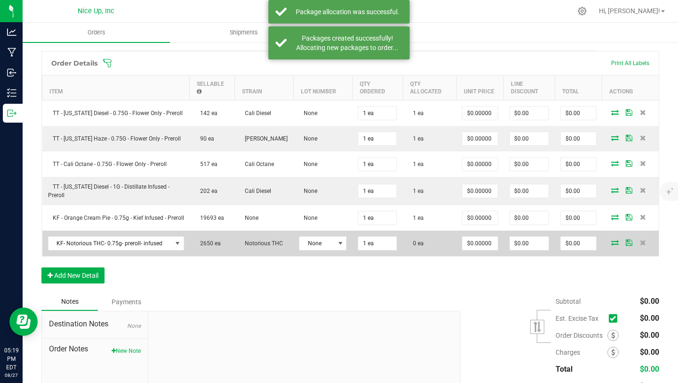
click at [612, 244] on icon at bounding box center [616, 242] width 8 height 6
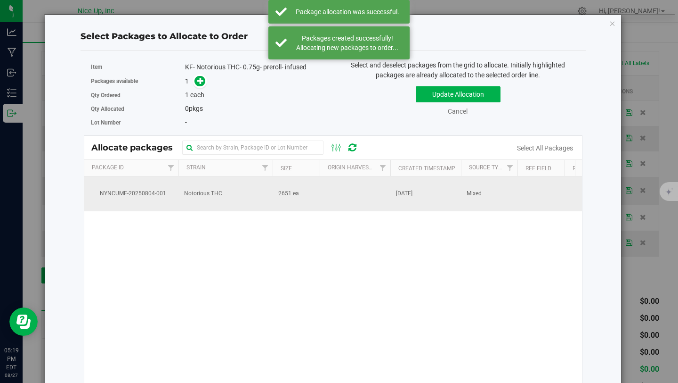
click at [195, 198] on td "Notorious THC" at bounding box center [226, 193] width 94 height 35
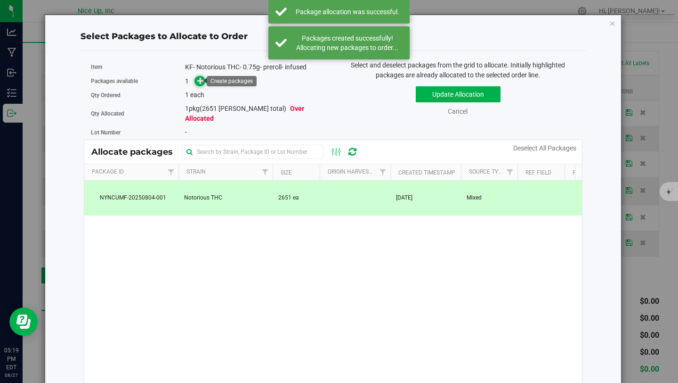
click at [203, 82] on span at bounding box center [200, 81] width 11 height 11
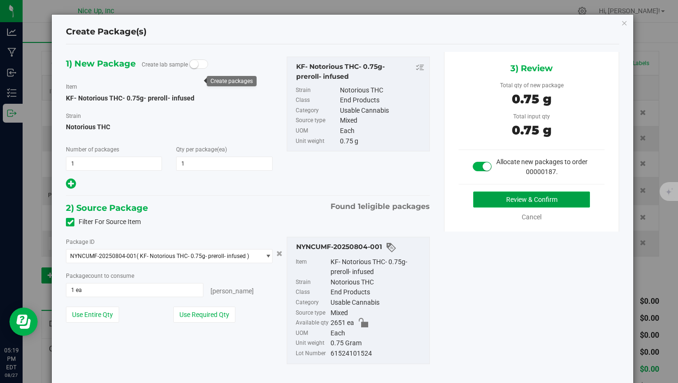
click at [516, 201] on button "Review & Confirm" at bounding box center [532, 199] width 117 height 16
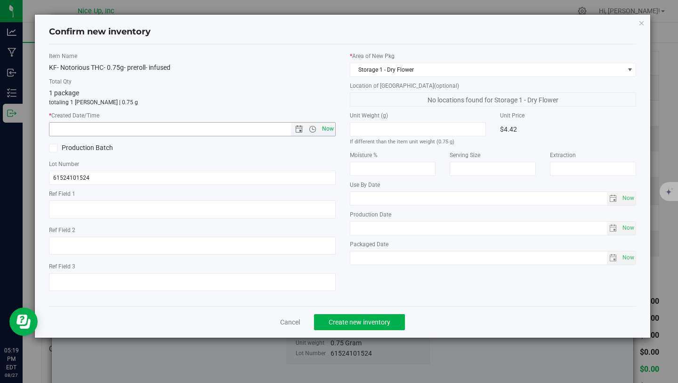
click at [325, 128] on span "Now" at bounding box center [328, 129] width 16 height 14
type input "8/27/2025 5:19 PM"
click at [377, 319] on span "Create new inventory" at bounding box center [360, 322] width 62 height 8
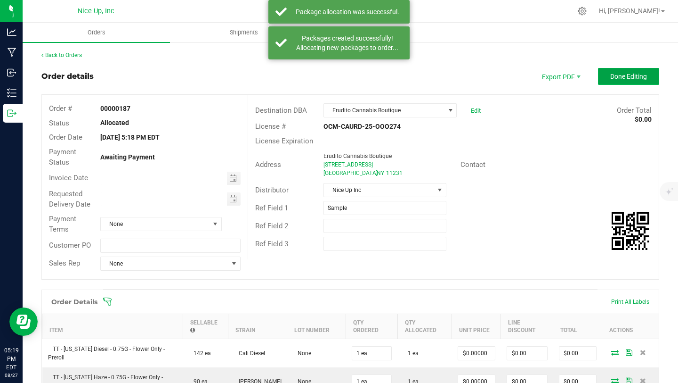
click at [613, 75] on span "Done Editing" at bounding box center [629, 77] width 37 height 8
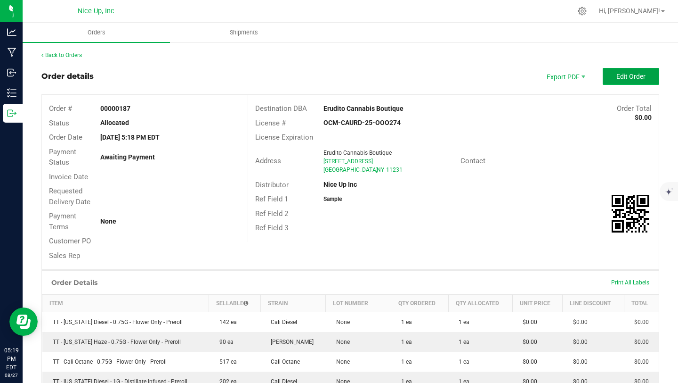
click at [618, 77] on span "Edit Order" at bounding box center [631, 77] width 29 height 8
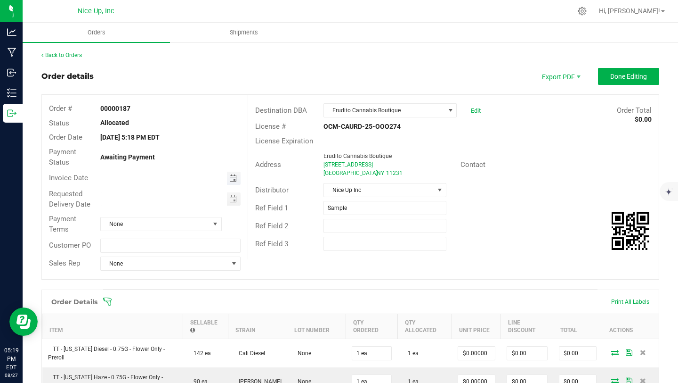
click at [234, 177] on span "Toggle calendar" at bounding box center [233, 178] width 8 height 8
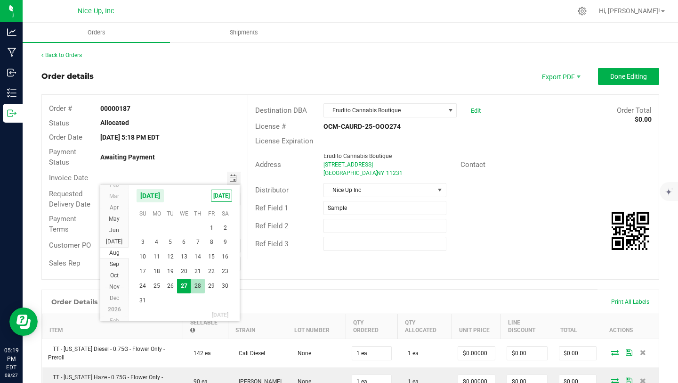
click at [203, 289] on span "28" at bounding box center [198, 285] width 14 height 15
type input "[DATE]"
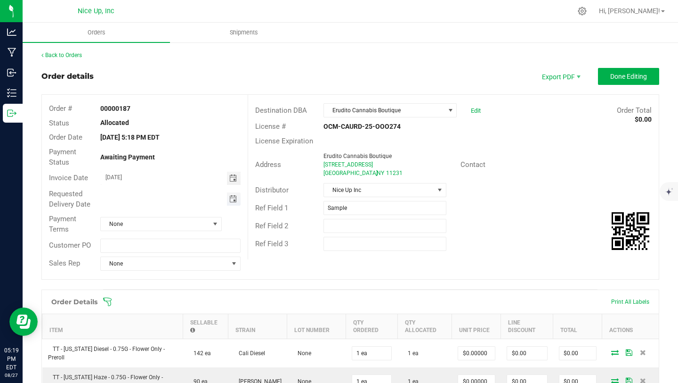
click at [231, 200] on span "Toggle calendar" at bounding box center [233, 199] width 8 height 8
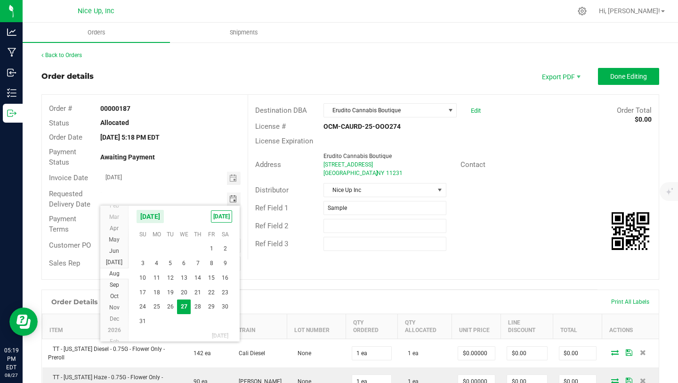
click at [196, 304] on span "28" at bounding box center [198, 306] width 14 height 15
type input "[DATE]"
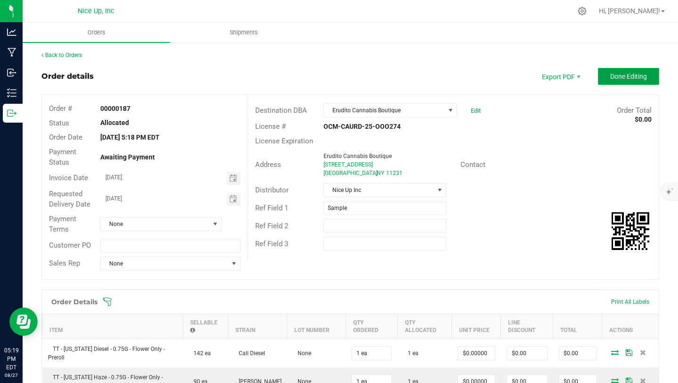
click at [626, 77] on span "Done Editing" at bounding box center [629, 77] width 37 height 8
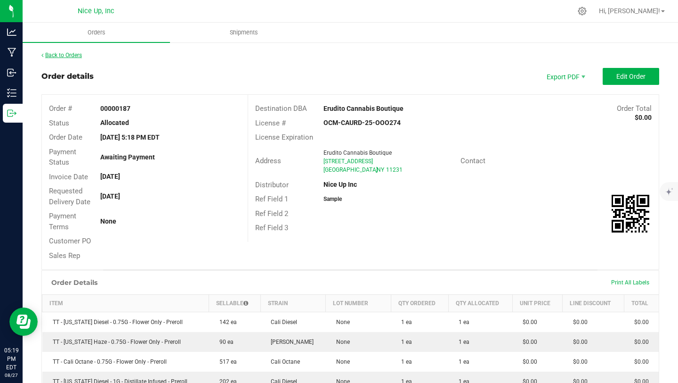
click at [70, 57] on link "Back to Orders" at bounding box center [61, 55] width 41 height 7
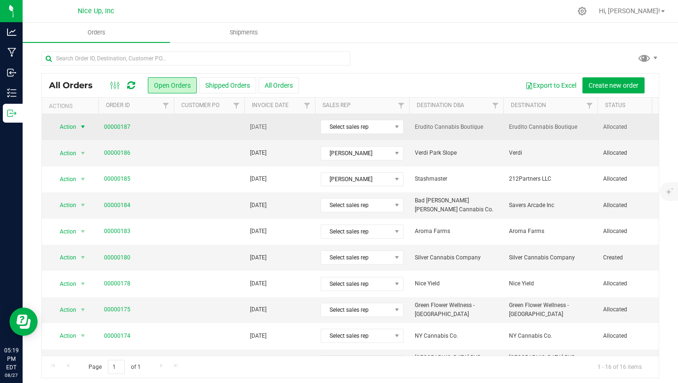
click at [81, 128] on span "select" at bounding box center [83, 127] width 8 height 8
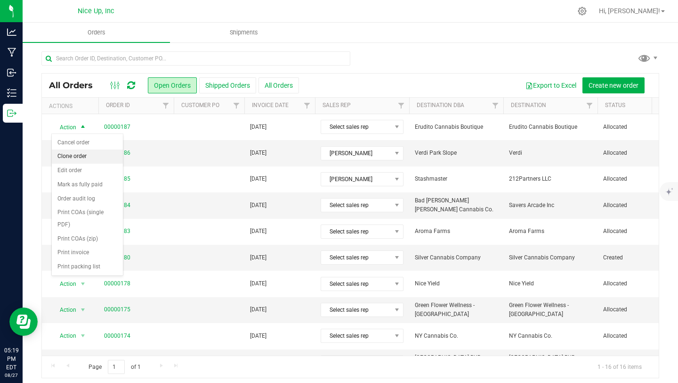
click at [80, 154] on li "Clone order" at bounding box center [87, 156] width 71 height 14
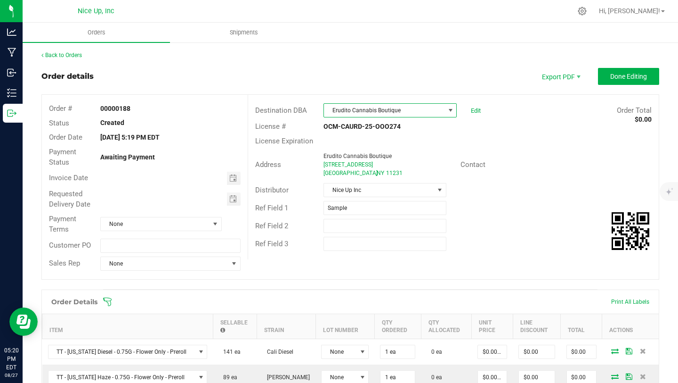
click at [407, 113] on span "Erudito Cannabis Boutique" at bounding box center [384, 110] width 121 height 13
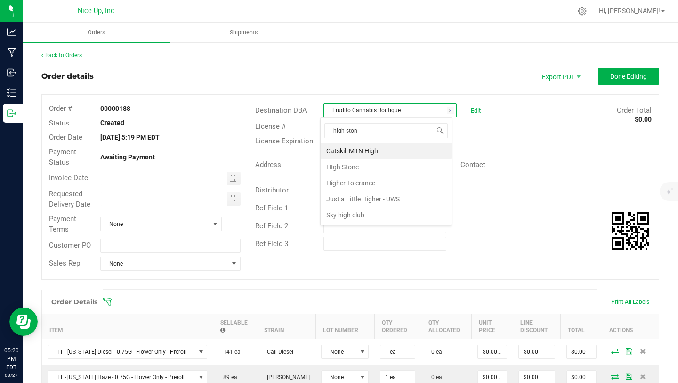
type input "high stone"
click at [398, 155] on li "HIgh Stone" at bounding box center [386, 151] width 131 height 16
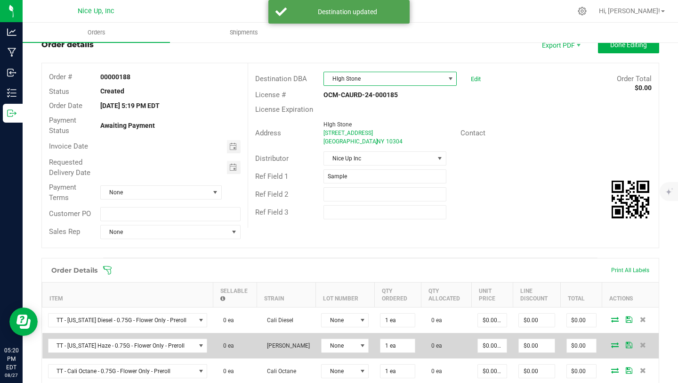
scroll to position [70, 0]
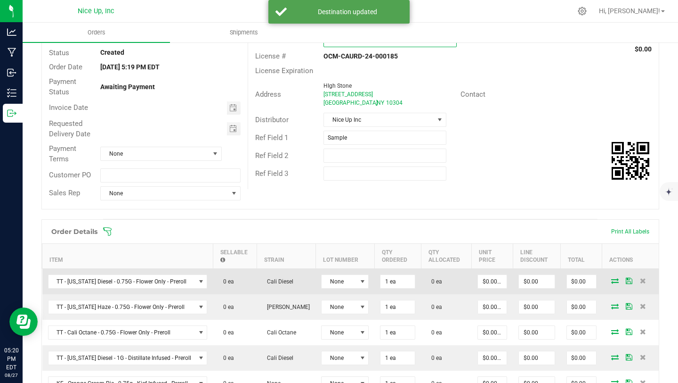
click at [612, 282] on icon at bounding box center [616, 281] width 8 height 6
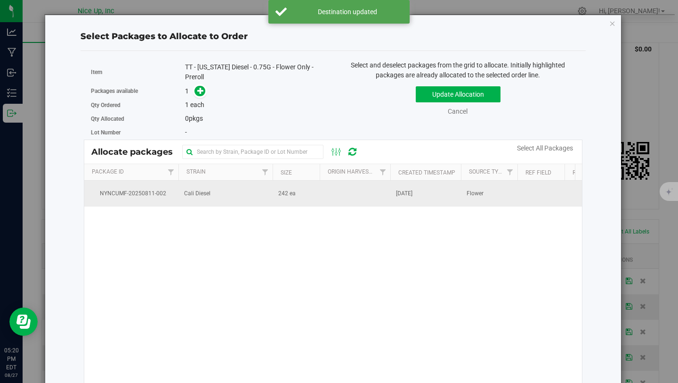
click at [263, 191] on td "Cali Diesel" at bounding box center [226, 192] width 94 height 25
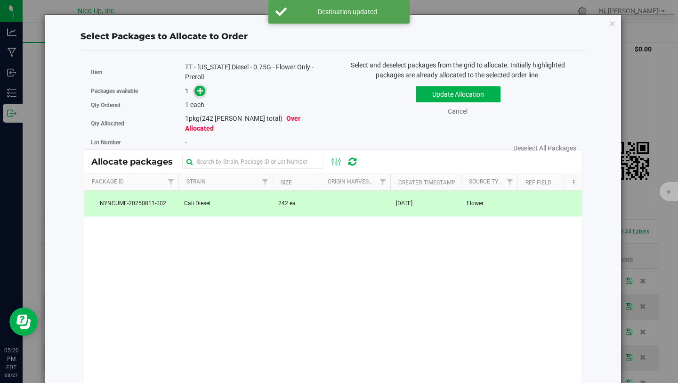
click at [197, 92] on icon at bounding box center [200, 90] width 7 height 7
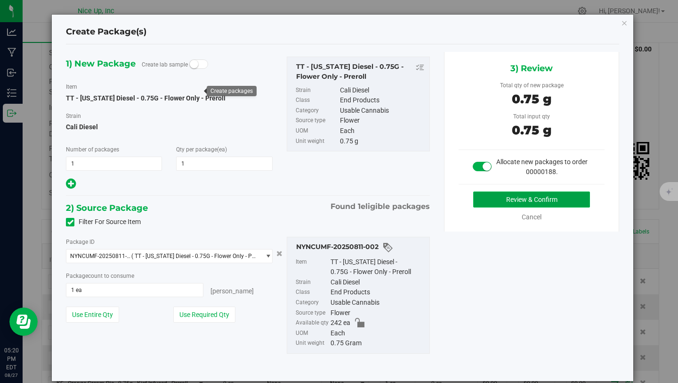
click at [545, 200] on button "Review & Confirm" at bounding box center [532, 199] width 117 height 16
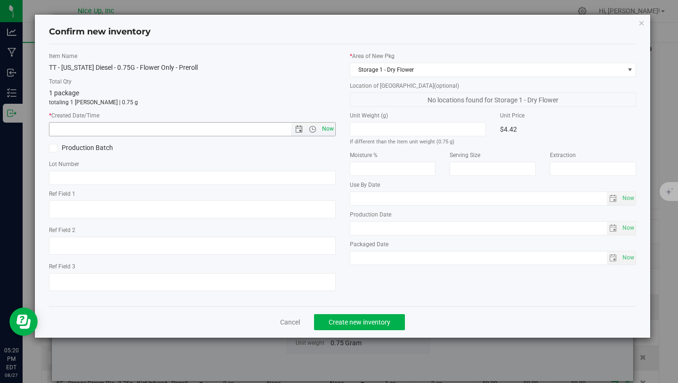
click at [325, 125] on span "Now" at bounding box center [328, 129] width 16 height 14
type input "[DATE] 5:20 PM"
click at [173, 180] on input "text" at bounding box center [192, 178] width 287 height 14
type input "250520CaDi006"
click at [360, 321] on span "Create new inventory" at bounding box center [360, 322] width 62 height 8
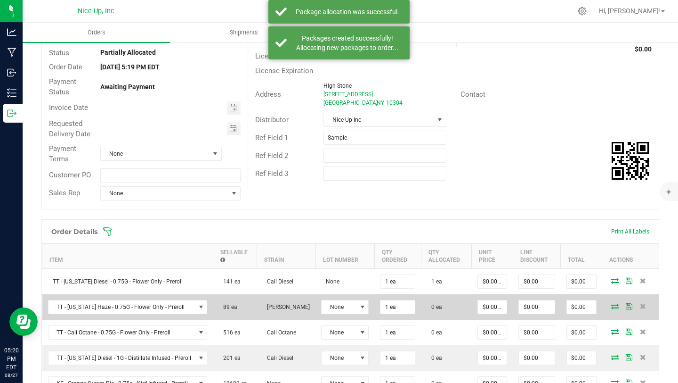
click at [612, 306] on icon at bounding box center [616, 306] width 8 height 6
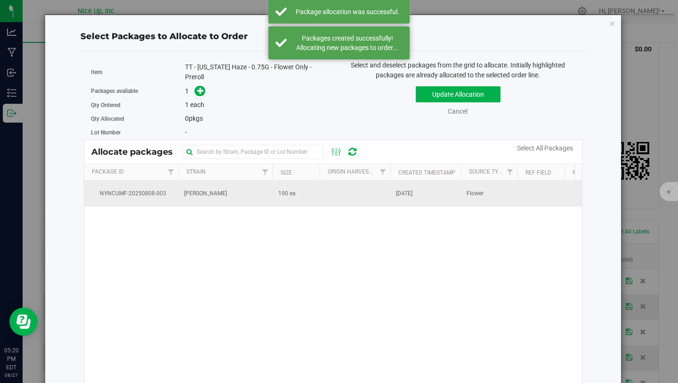
click at [229, 197] on td "[PERSON_NAME]" at bounding box center [226, 192] width 94 height 25
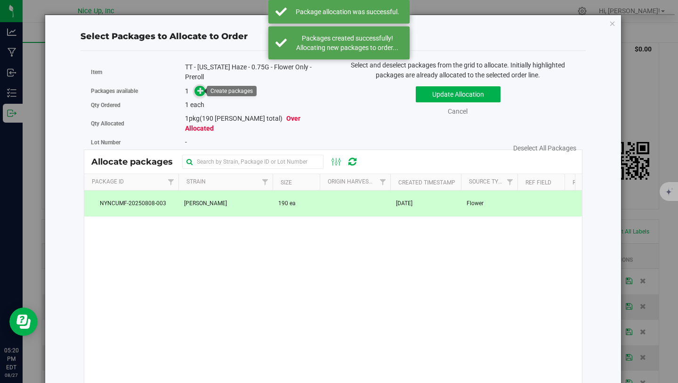
click at [201, 94] on icon at bounding box center [200, 90] width 7 height 7
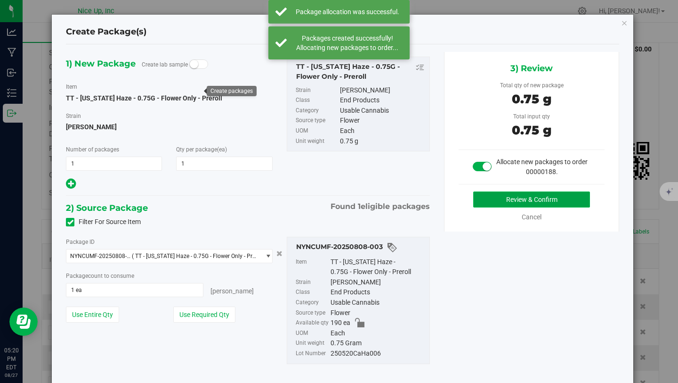
click at [531, 204] on button "Review & Confirm" at bounding box center [532, 199] width 117 height 16
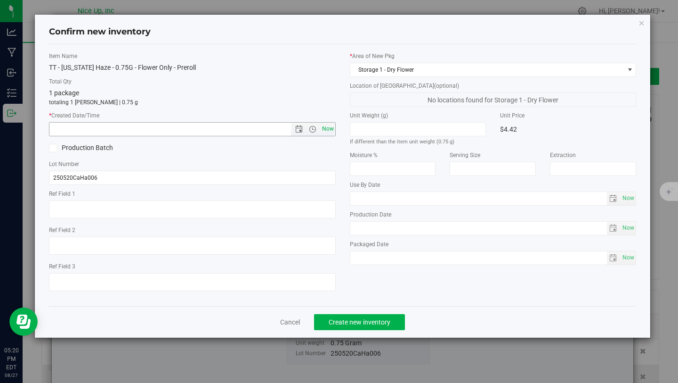
scroll to position [70, 0]
click at [324, 128] on span "Now" at bounding box center [328, 129] width 16 height 14
type input "[DATE] 5:20 PM"
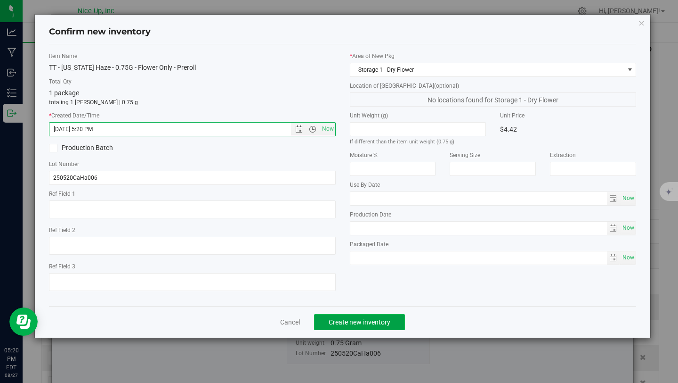
click at [351, 319] on span "Create new inventory" at bounding box center [360, 322] width 62 height 8
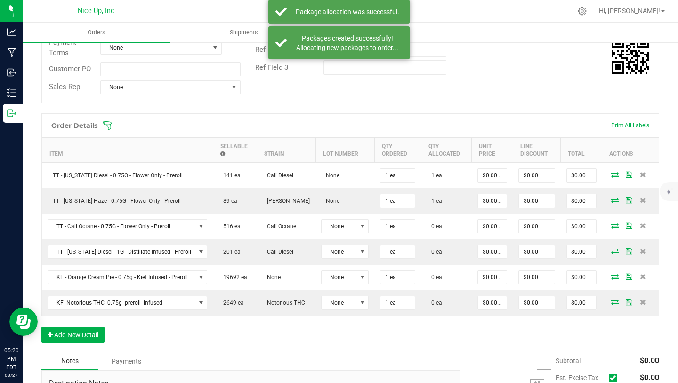
scroll to position [200, 0]
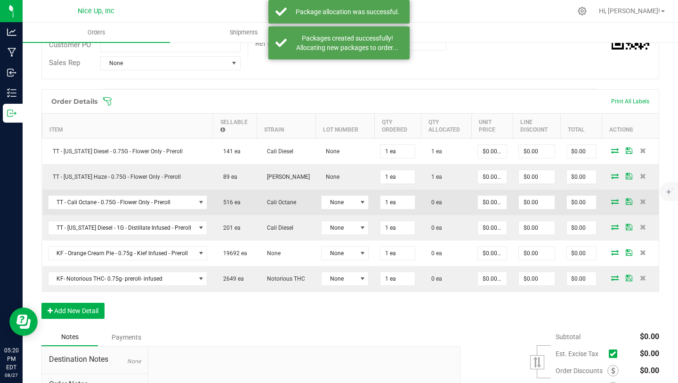
click at [612, 200] on icon at bounding box center [616, 201] width 8 height 6
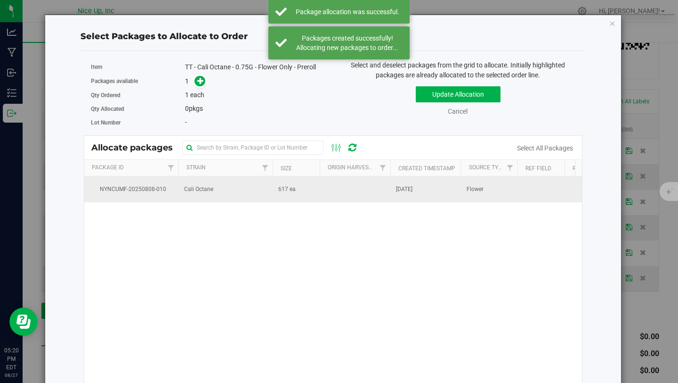
click at [217, 188] on td "Cali Octane" at bounding box center [226, 188] width 94 height 25
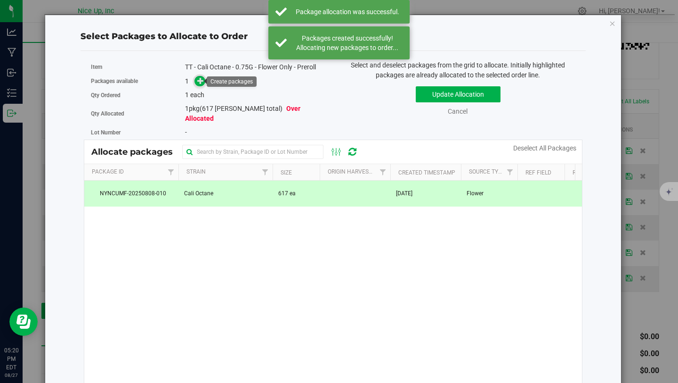
click at [200, 82] on icon at bounding box center [200, 80] width 7 height 7
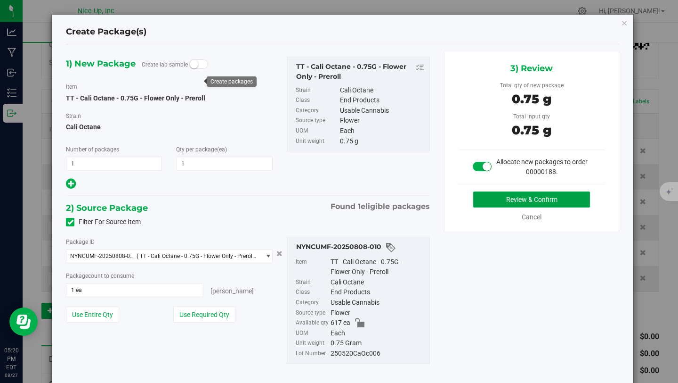
click at [511, 203] on button "Review & Confirm" at bounding box center [532, 199] width 117 height 16
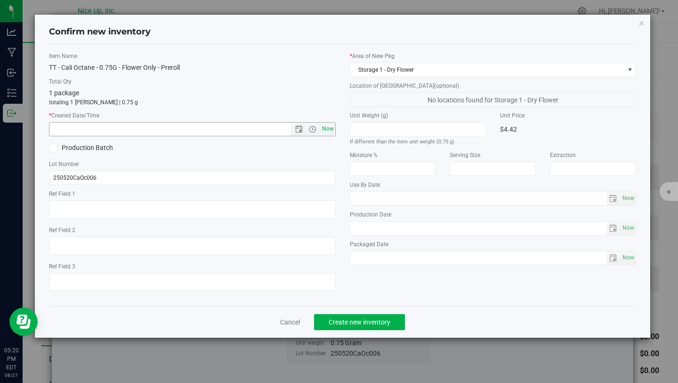
click at [324, 128] on span "Now" at bounding box center [328, 129] width 16 height 14
type input "[DATE] 5:20 PM"
click at [361, 324] on span "Create new inventory" at bounding box center [360, 322] width 62 height 8
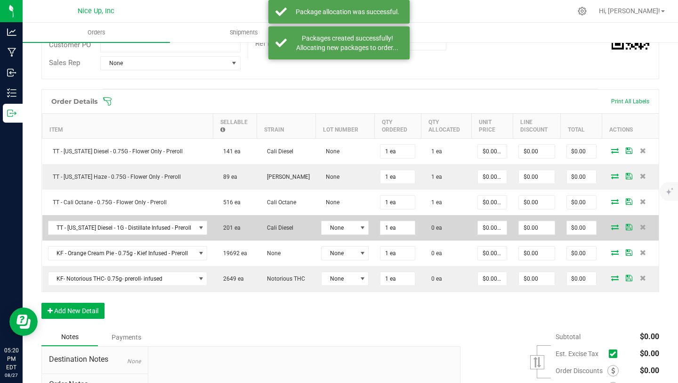
click at [612, 226] on icon at bounding box center [616, 227] width 8 height 6
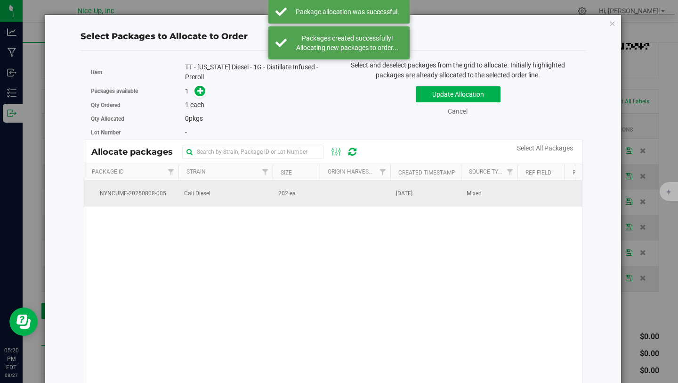
click at [220, 193] on td "Cali Diesel" at bounding box center [226, 192] width 94 height 25
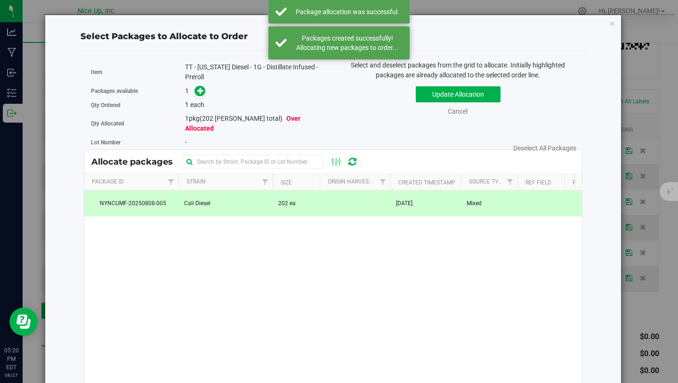
click at [196, 96] on span at bounding box center [198, 90] width 16 height 11
click at [200, 90] on icon at bounding box center [200, 90] width 7 height 7
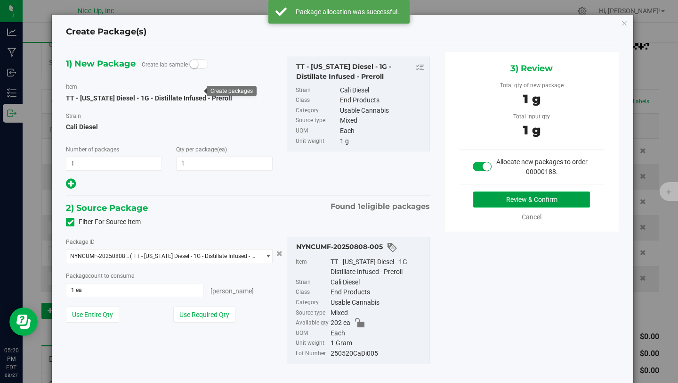
click at [549, 196] on button "Review & Confirm" at bounding box center [532, 199] width 117 height 16
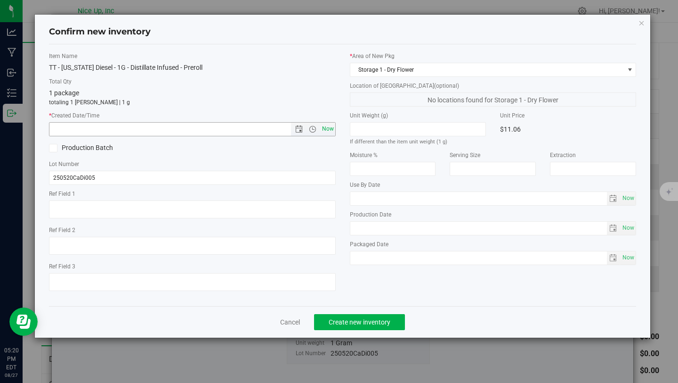
click at [323, 126] on span "Now" at bounding box center [328, 129] width 16 height 14
type input "[DATE] 5:20 PM"
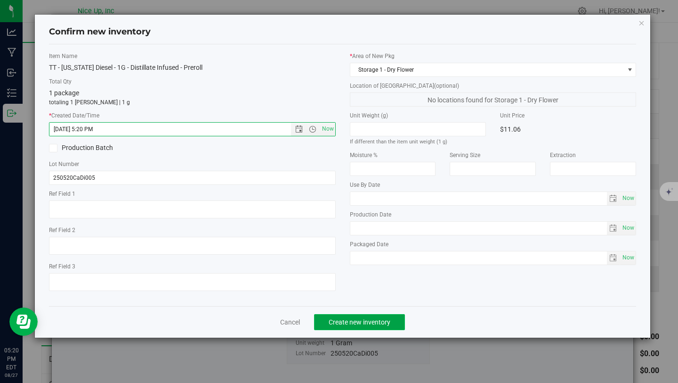
click at [345, 317] on button "Create new inventory" at bounding box center [359, 322] width 91 height 16
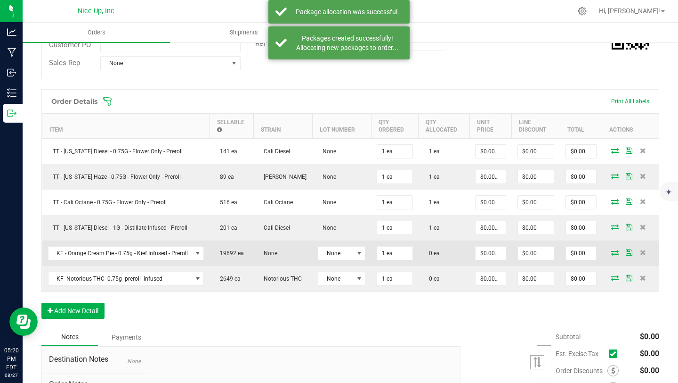
click at [612, 252] on icon at bounding box center [616, 252] width 8 height 6
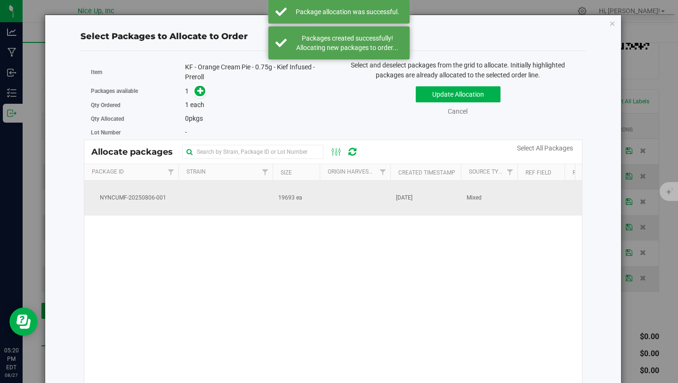
click at [161, 202] on span "NYNCUMF-20250806-001" at bounding box center [131, 197] width 83 height 9
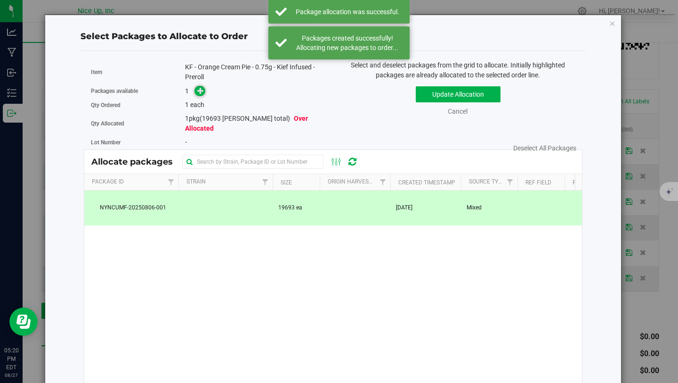
click at [201, 94] on icon at bounding box center [200, 90] width 7 height 7
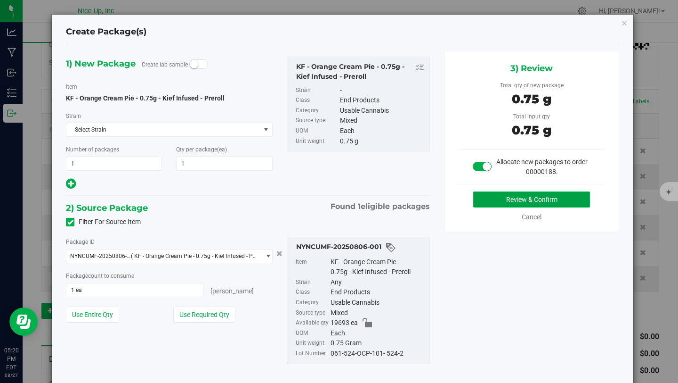
click at [515, 198] on button "Review & Confirm" at bounding box center [532, 199] width 117 height 16
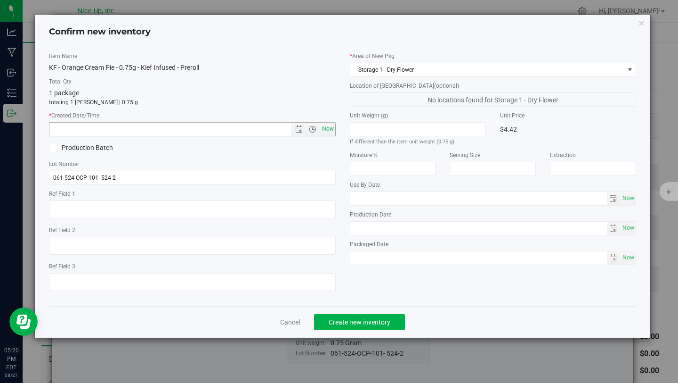
click at [321, 126] on span "Now" at bounding box center [328, 129] width 16 height 14
type input "[DATE] 5:20 PM"
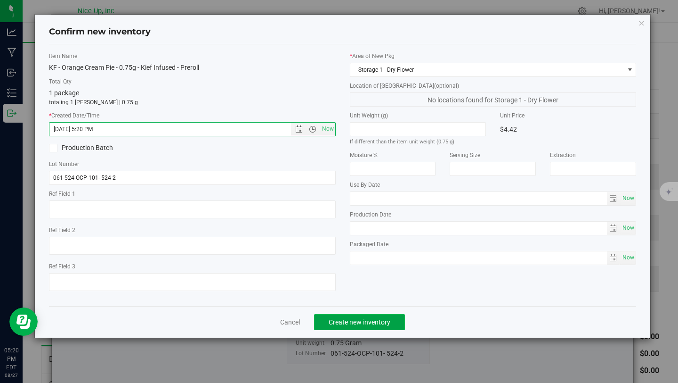
click at [370, 327] on button "Create new inventory" at bounding box center [359, 322] width 91 height 16
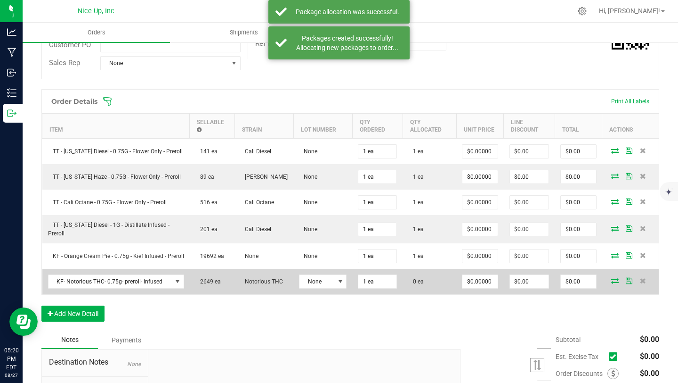
click at [612, 282] on icon at bounding box center [616, 281] width 8 height 6
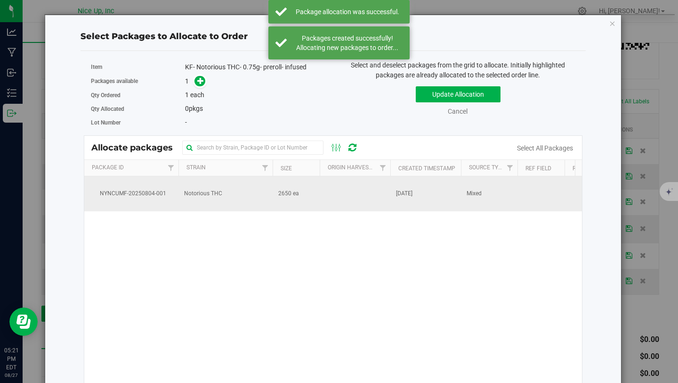
click at [262, 185] on td "Notorious THC" at bounding box center [226, 193] width 94 height 35
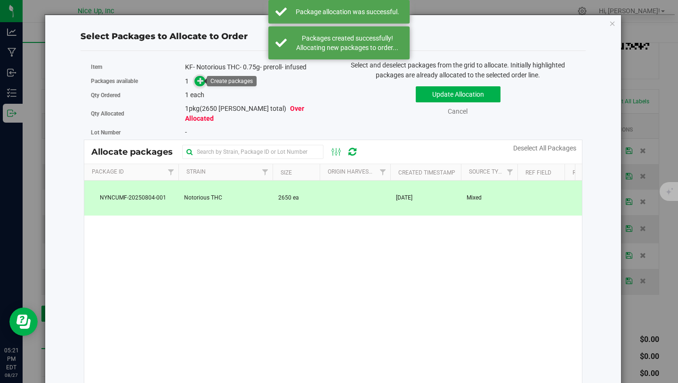
click at [202, 81] on icon at bounding box center [200, 80] width 7 height 7
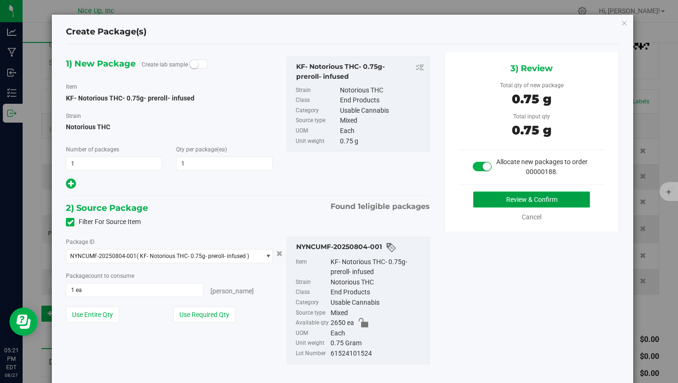
click at [531, 200] on button "Review & Confirm" at bounding box center [532, 199] width 117 height 16
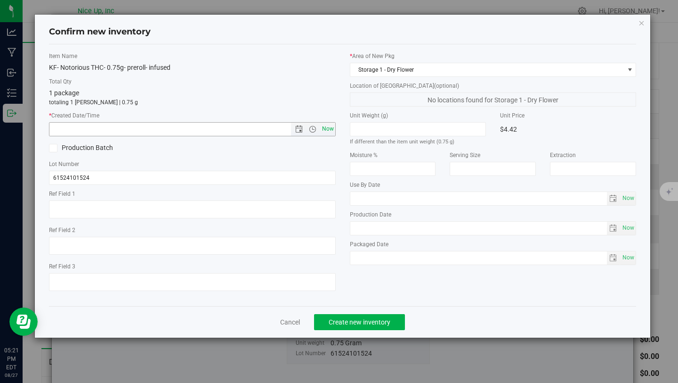
click at [328, 128] on span "Now" at bounding box center [328, 129] width 16 height 14
type input "[DATE] 5:21 PM"
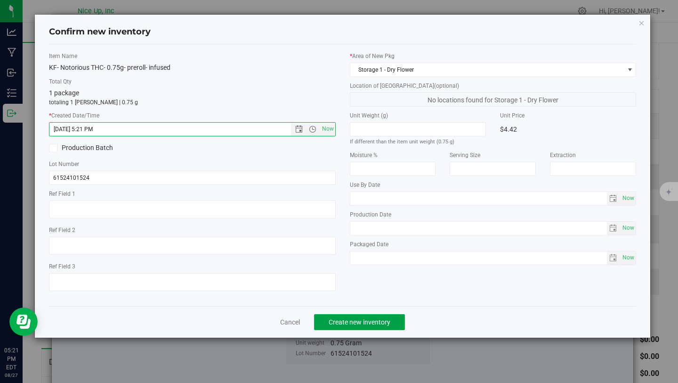
click at [385, 321] on span "Create new inventory" at bounding box center [360, 322] width 62 height 8
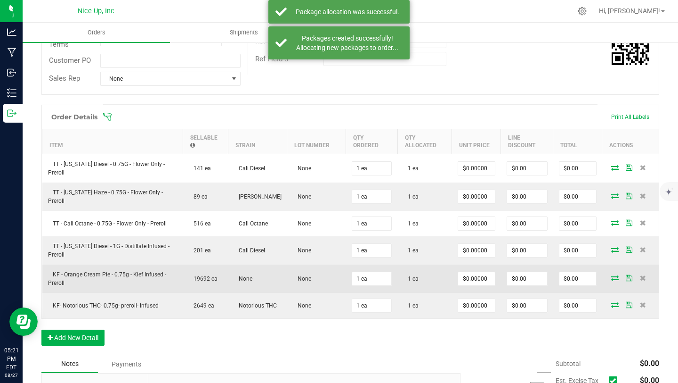
scroll to position [19, 0]
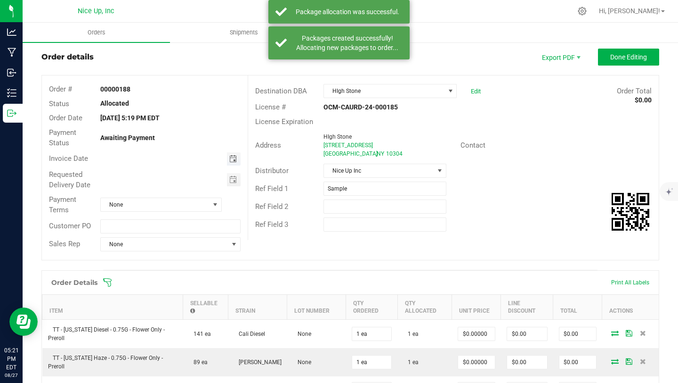
click at [229, 155] on span "Toggle calendar" at bounding box center [233, 159] width 8 height 8
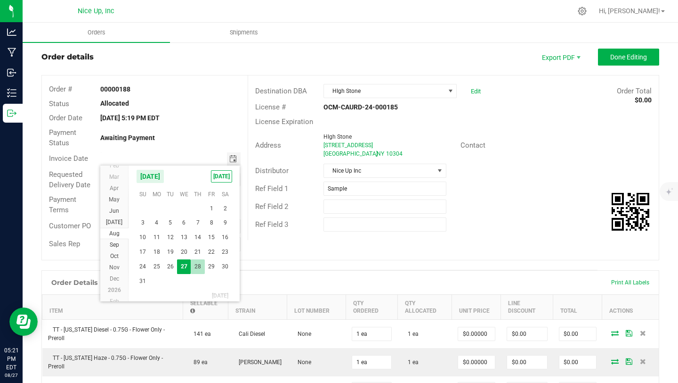
click at [196, 269] on span "28" at bounding box center [198, 266] width 14 height 15
type input "[DATE]"
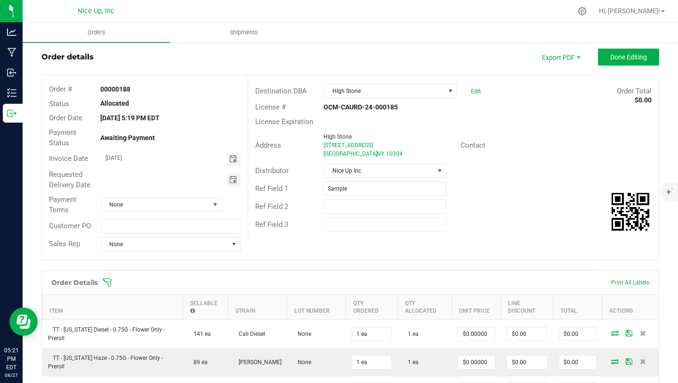
click at [230, 180] on span "Toggle calendar" at bounding box center [233, 180] width 8 height 8
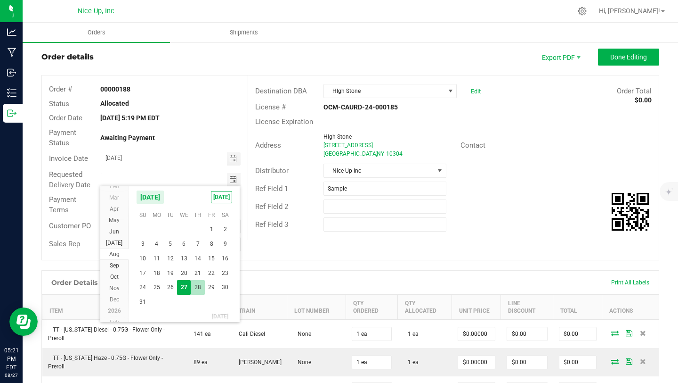
click at [197, 284] on span "28" at bounding box center [198, 287] width 14 height 15
type input "[DATE]"
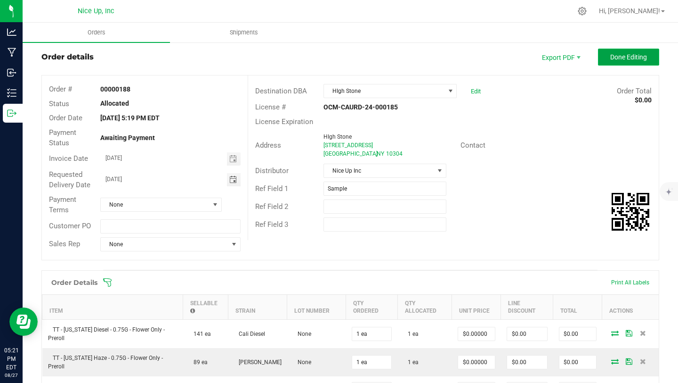
click at [611, 57] on span "Done Editing" at bounding box center [629, 57] width 37 height 8
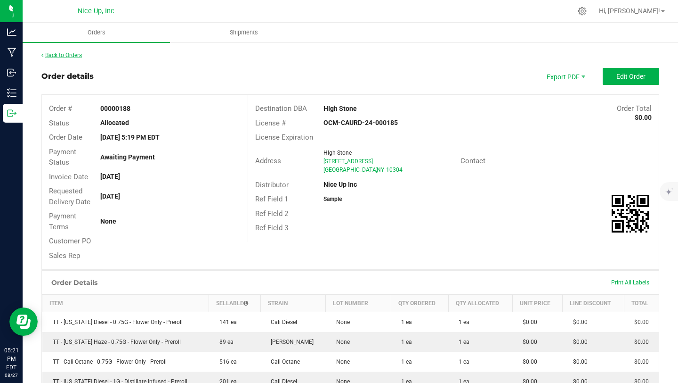
click at [76, 56] on link "Back to Orders" at bounding box center [61, 55] width 41 height 7
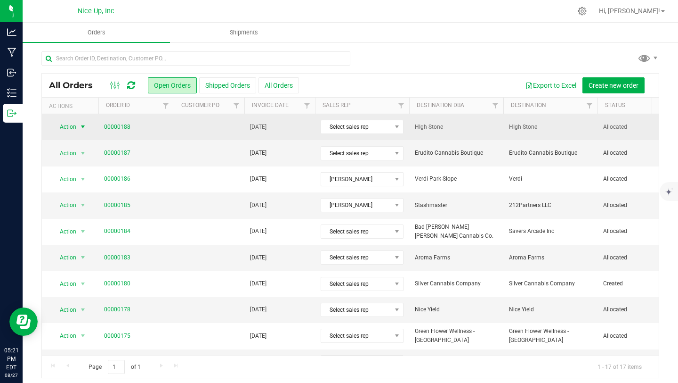
click at [78, 128] on span "select" at bounding box center [83, 126] width 12 height 13
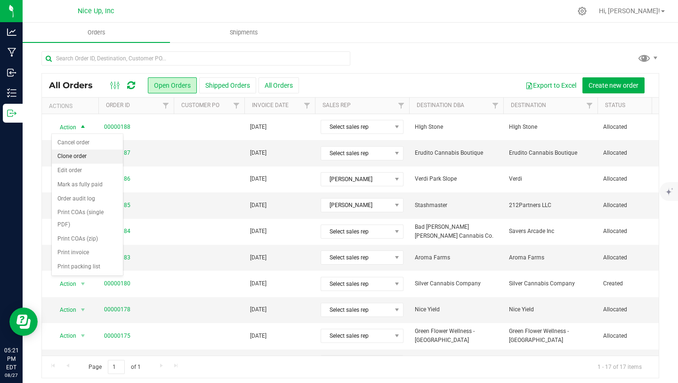
click at [82, 155] on li "Clone order" at bounding box center [87, 156] width 71 height 14
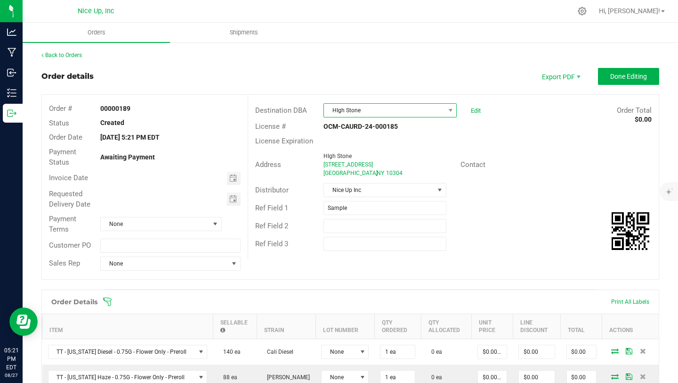
click at [402, 112] on span "HIgh Stone" at bounding box center [384, 110] width 121 height 13
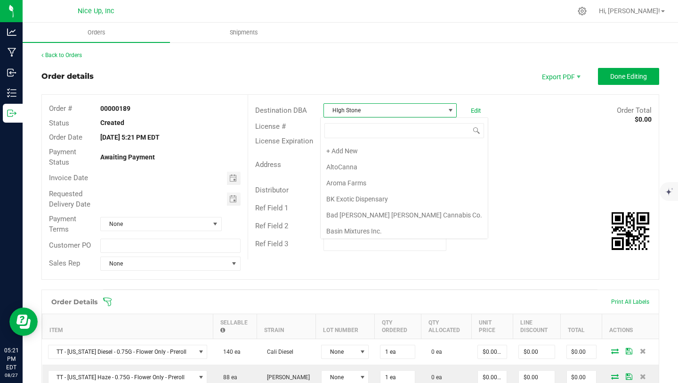
scroll to position [643, 0]
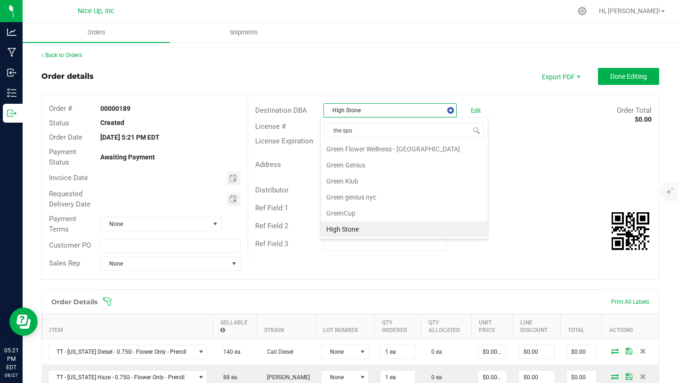
type input "the spot"
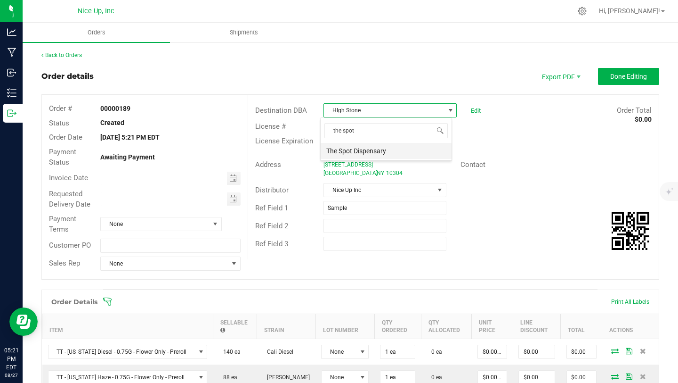
click at [395, 156] on li "The Spot Dispensary" at bounding box center [386, 151] width 131 height 16
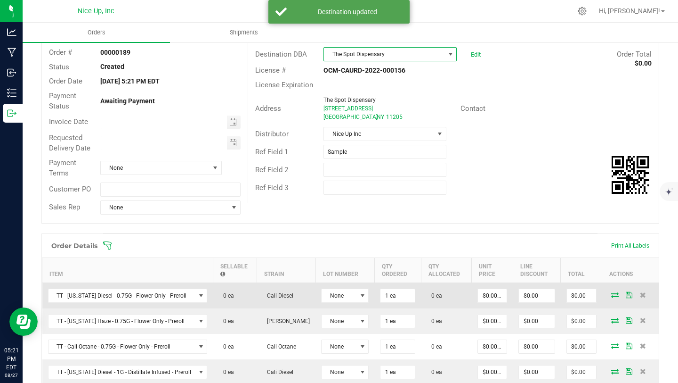
scroll to position [81, 0]
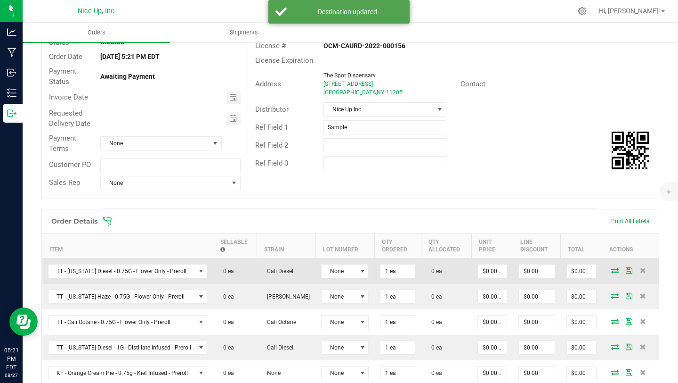
click at [608, 269] on span at bounding box center [615, 270] width 14 height 6
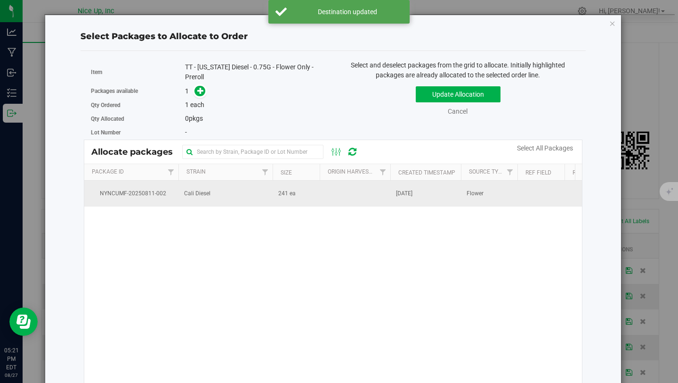
click at [280, 193] on span "241 ea" at bounding box center [286, 193] width 17 height 9
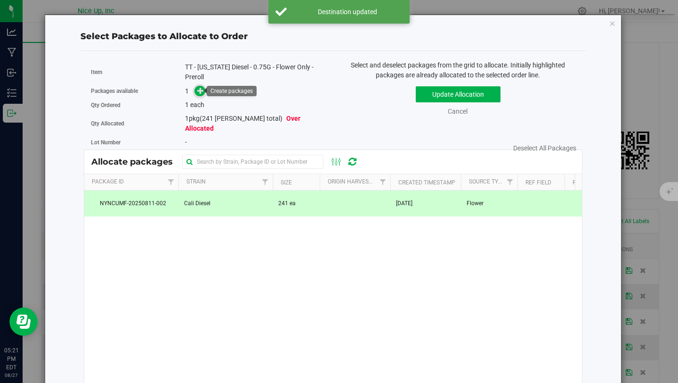
click at [200, 92] on icon at bounding box center [200, 90] width 7 height 7
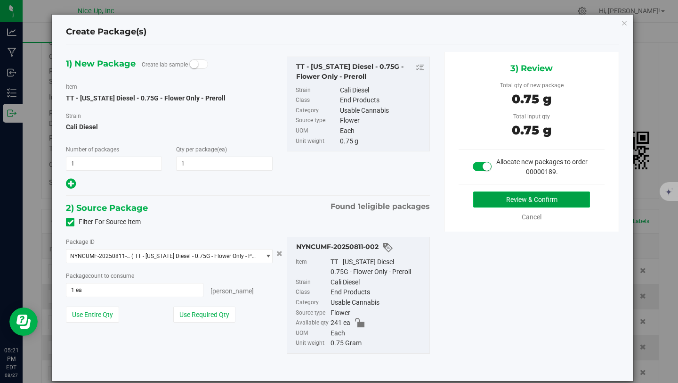
click at [560, 198] on button "Review & Confirm" at bounding box center [532, 199] width 117 height 16
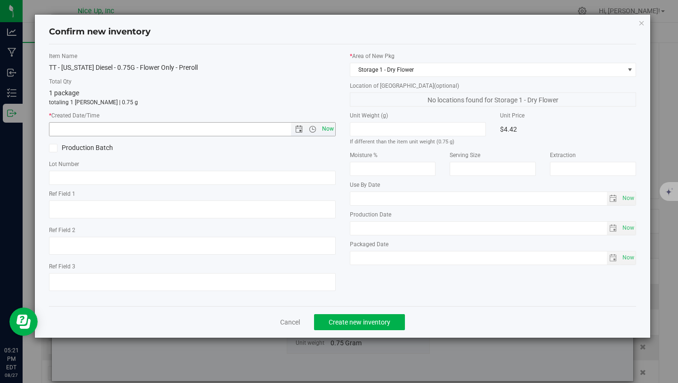
click at [329, 127] on span "Now" at bounding box center [328, 129] width 16 height 14
type input "[DATE] 5:21 PM"
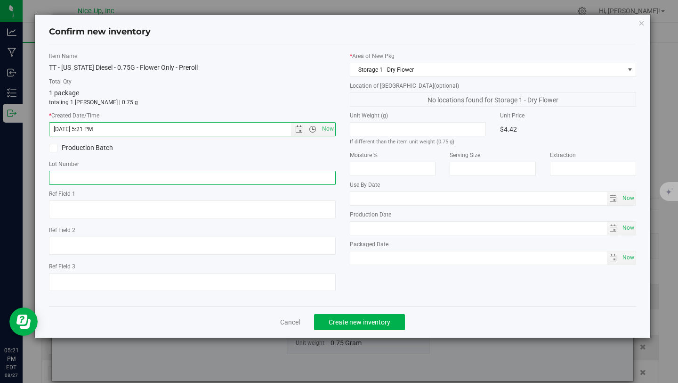
click at [115, 178] on input "text" at bounding box center [192, 178] width 287 height 14
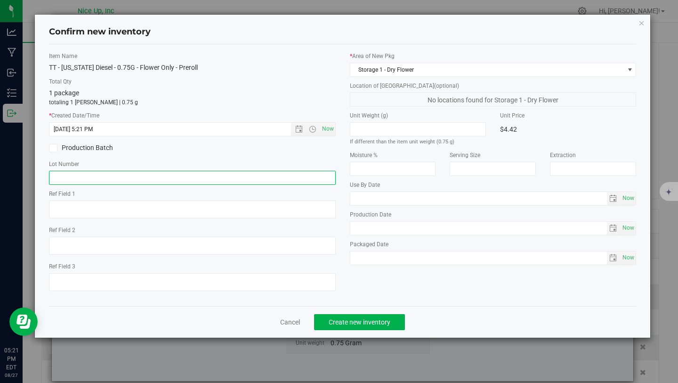
type input "250520CaDi006"
click at [327, 322] on button "Create new inventory" at bounding box center [359, 322] width 91 height 16
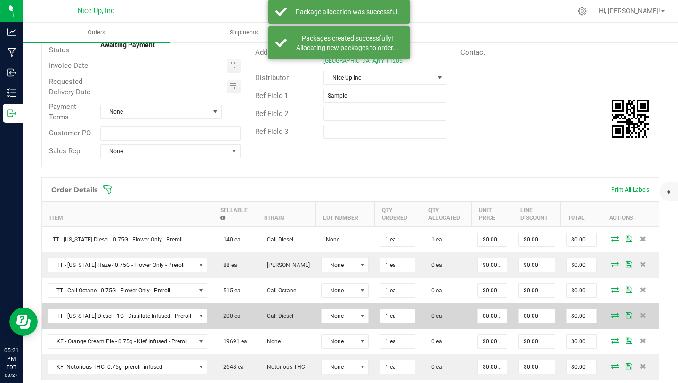
scroll to position [130, 0]
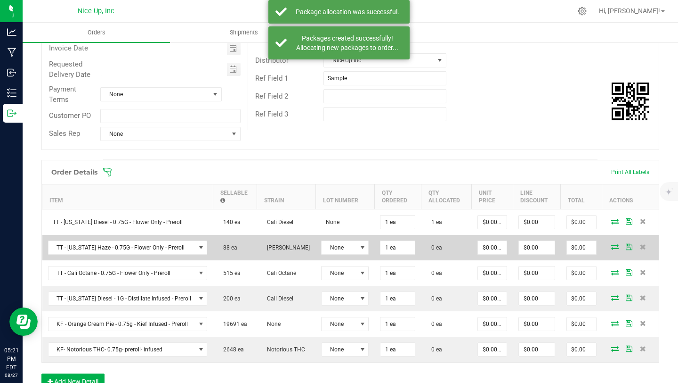
click at [612, 244] on icon at bounding box center [616, 247] width 8 height 6
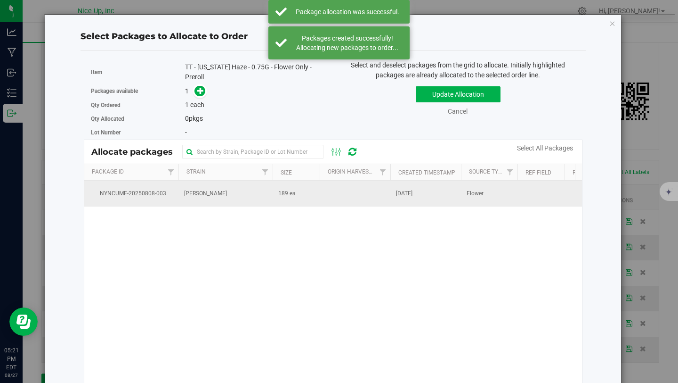
click at [172, 196] on span "NYNCUMF-20250808-003" at bounding box center [131, 193] width 83 height 9
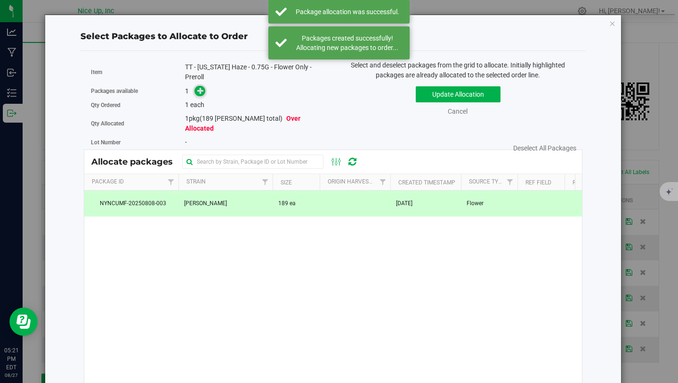
click at [198, 91] on icon at bounding box center [200, 90] width 7 height 7
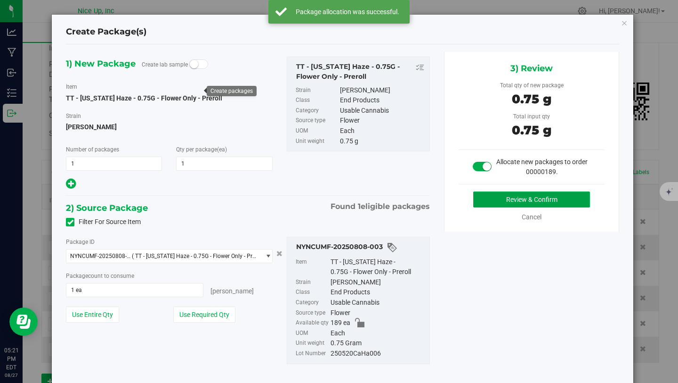
click at [519, 205] on button "Review & Confirm" at bounding box center [532, 199] width 117 height 16
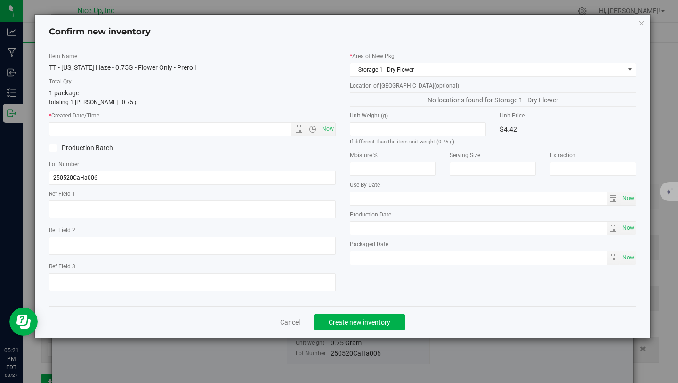
click at [336, 130] on div "Item Name TT - [US_STATE] Haze - 0.75G - Flower Only - Preroll Total Qty 1 pack…" at bounding box center [192, 175] width 301 height 246
click at [332, 130] on span "Now" at bounding box center [328, 129] width 16 height 14
type input "[DATE] 5:21 PM"
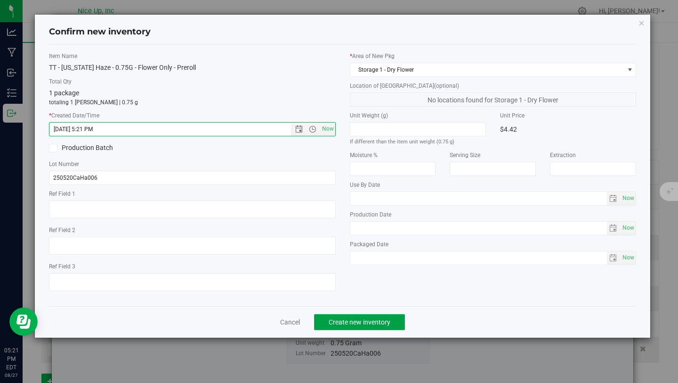
click at [357, 319] on span "Create new inventory" at bounding box center [360, 322] width 62 height 8
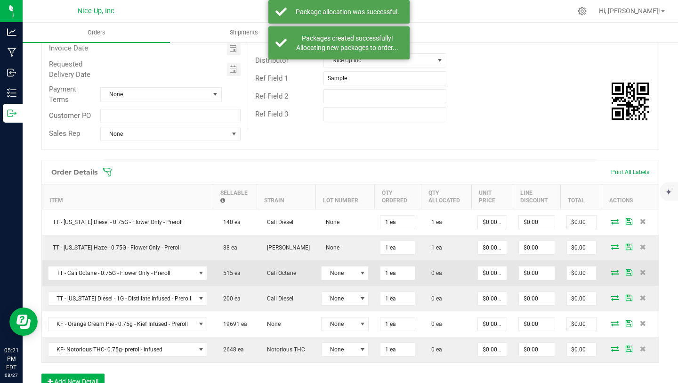
click at [612, 274] on td at bounding box center [631, 272] width 57 height 25
click at [612, 270] on icon at bounding box center [616, 272] width 8 height 6
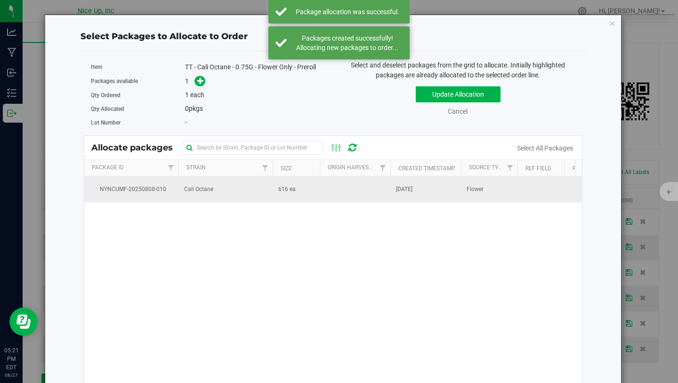
click at [226, 183] on td "Cali Octane" at bounding box center [226, 188] width 94 height 25
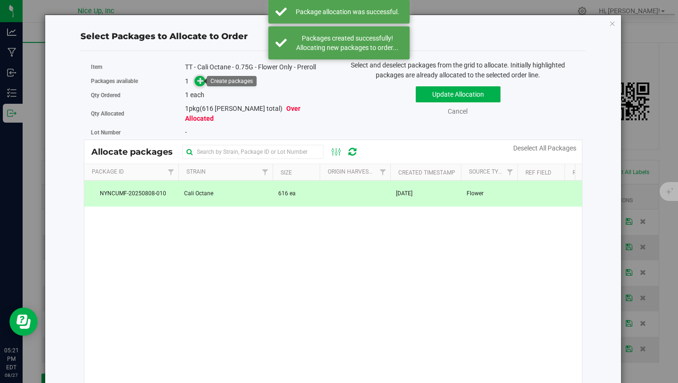
click at [199, 81] on icon at bounding box center [200, 80] width 7 height 7
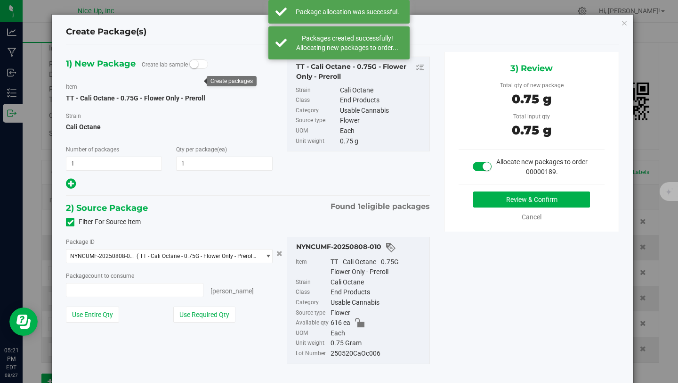
type input "1 ea"
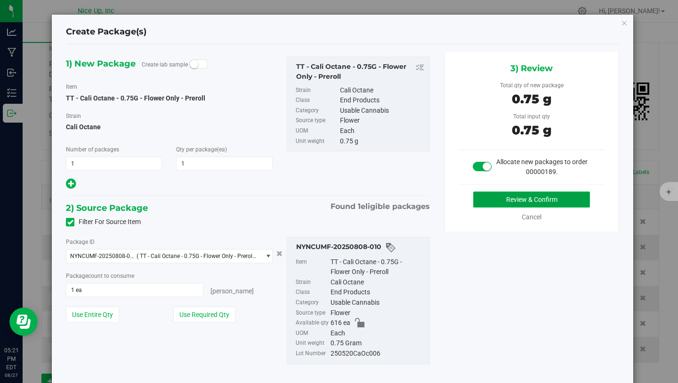
click at [513, 202] on button "Review & Confirm" at bounding box center [532, 199] width 117 height 16
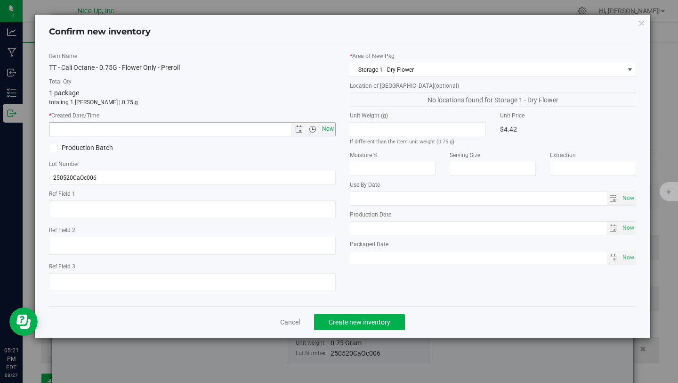
click at [329, 130] on span "Now" at bounding box center [328, 129] width 16 height 14
type input "[DATE] 5:21 PM"
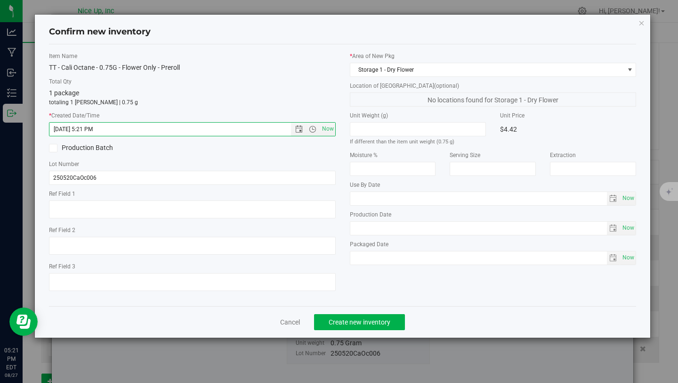
click at [356, 332] on div "Cancel Create new inventory" at bounding box center [343, 322] width 588 height 32
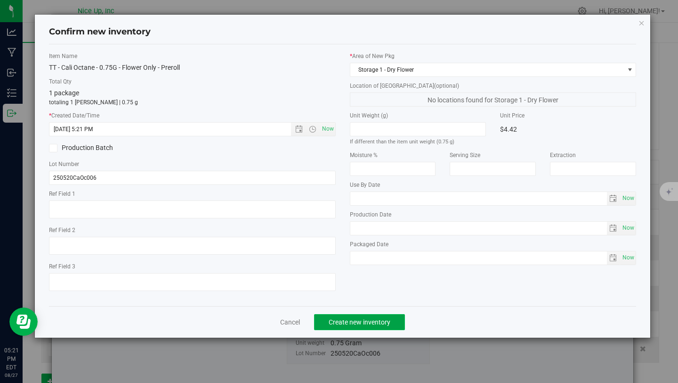
click at [357, 325] on span "Create new inventory" at bounding box center [360, 322] width 62 height 8
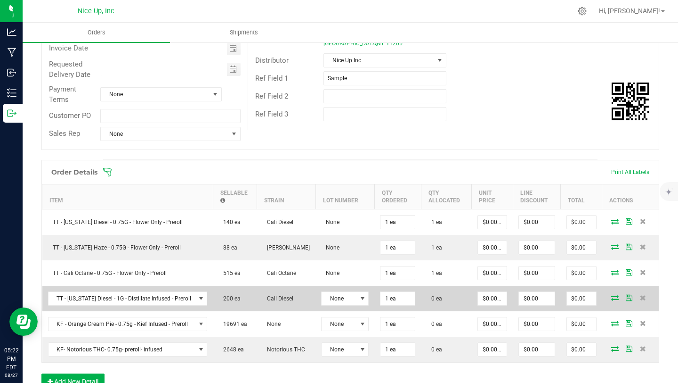
click at [612, 298] on icon at bounding box center [616, 297] width 8 height 6
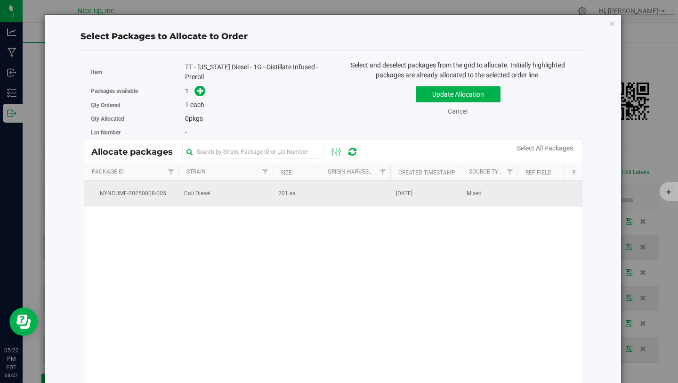
click at [221, 197] on td "Cali Diesel" at bounding box center [226, 192] width 94 height 25
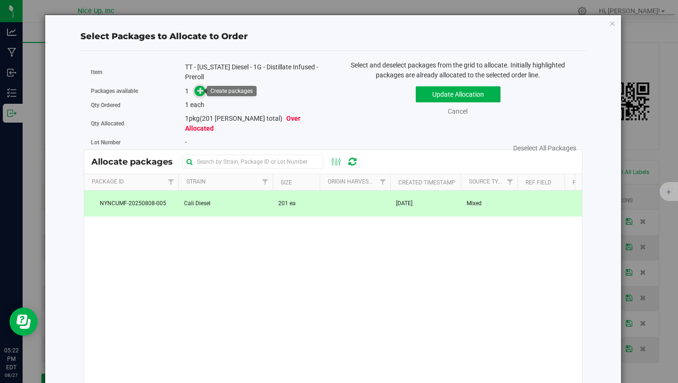
click at [198, 92] on icon at bounding box center [200, 90] width 7 height 7
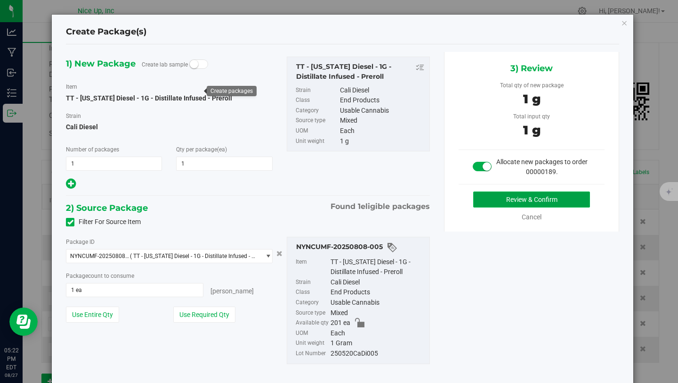
click at [559, 202] on button "Review & Confirm" at bounding box center [532, 199] width 117 height 16
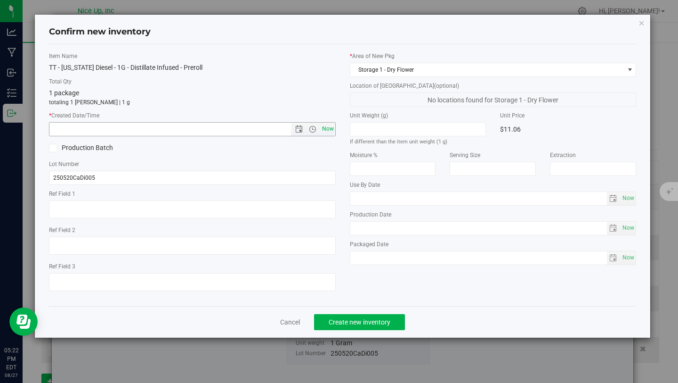
click at [326, 126] on span "Now" at bounding box center [328, 129] width 16 height 14
type input "[DATE] 5:22 PM"
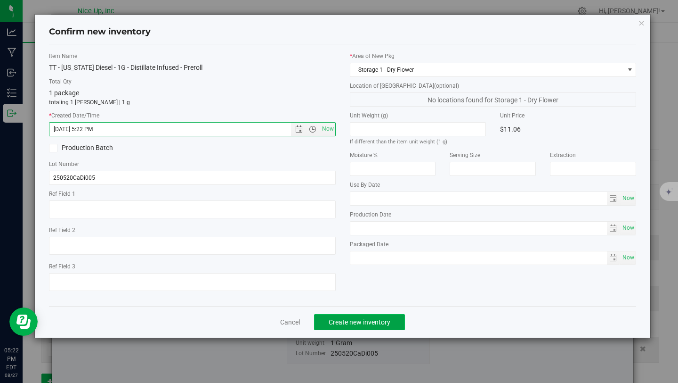
click at [374, 318] on span "Create new inventory" at bounding box center [360, 322] width 62 height 8
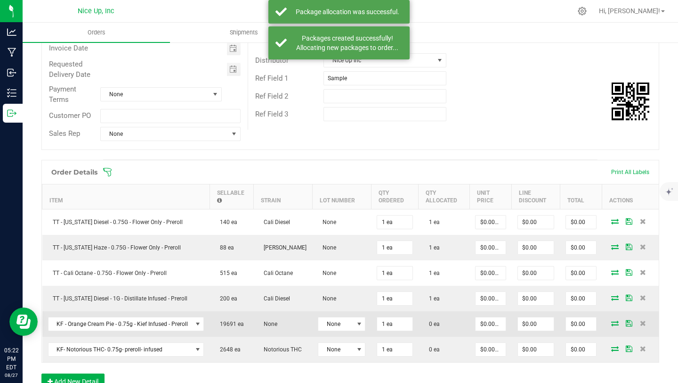
click at [612, 323] on icon at bounding box center [616, 323] width 8 height 6
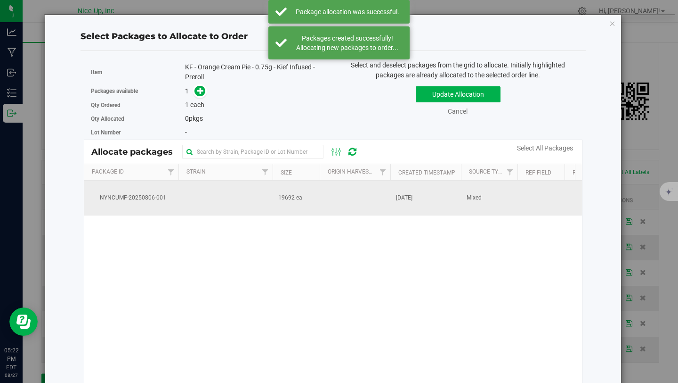
click at [289, 201] on span "19692 ea" at bounding box center [290, 197] width 24 height 9
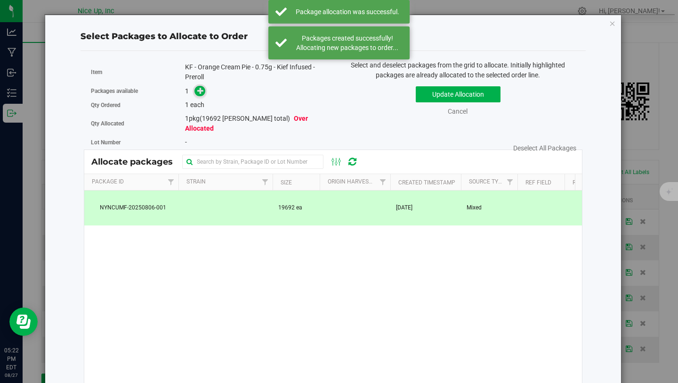
click at [203, 92] on span at bounding box center [200, 90] width 11 height 11
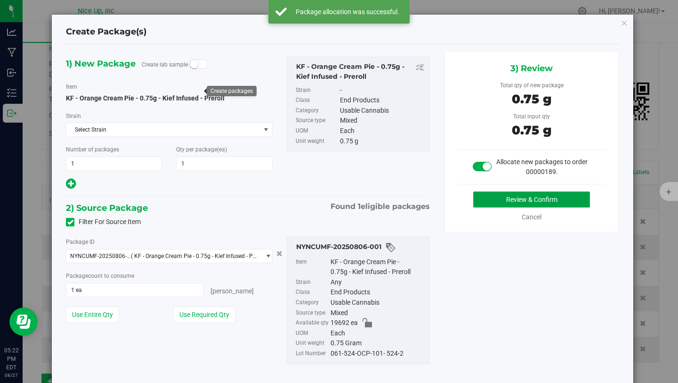
click at [519, 200] on button "Review & Confirm" at bounding box center [532, 199] width 117 height 16
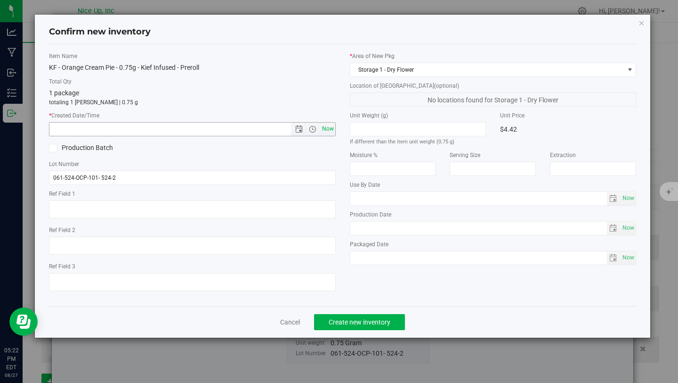
click at [332, 130] on span "Now" at bounding box center [328, 129] width 16 height 14
type input "[DATE] 5:22 PM"
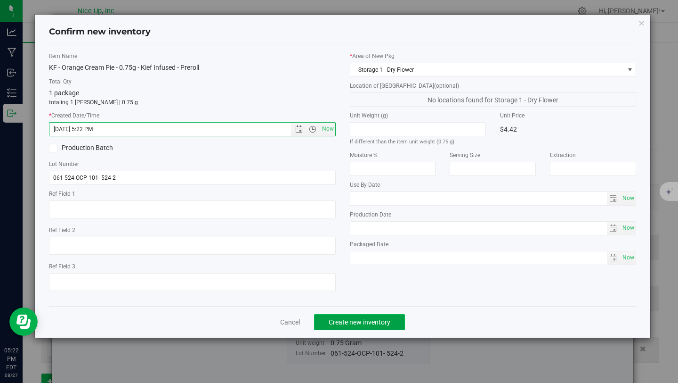
click at [365, 318] on span "Create new inventory" at bounding box center [360, 322] width 62 height 8
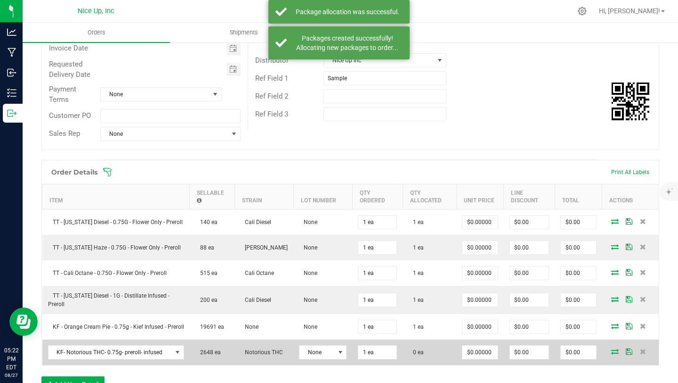
click at [612, 352] on icon at bounding box center [616, 351] width 8 height 6
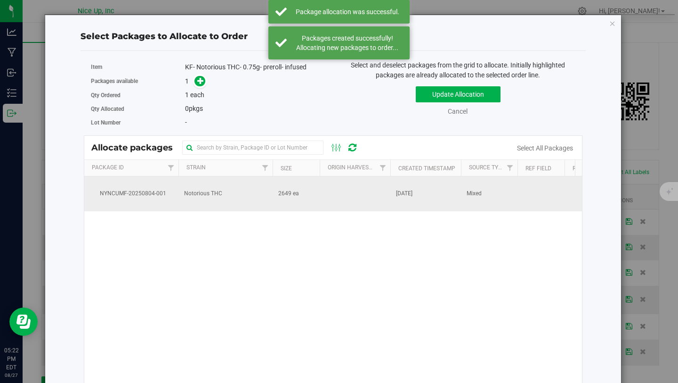
click at [318, 192] on td "2649 ea" at bounding box center [296, 193] width 47 height 35
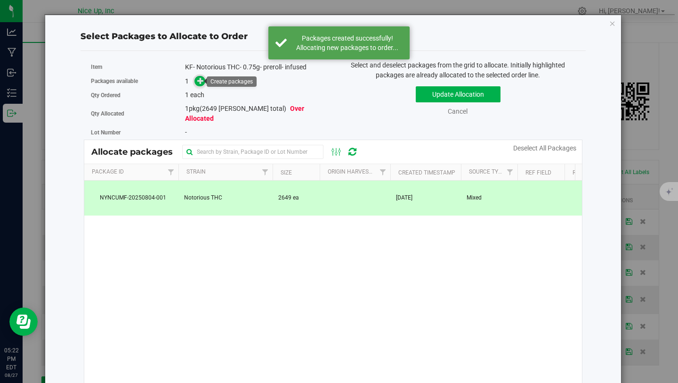
click at [198, 79] on icon at bounding box center [200, 80] width 7 height 7
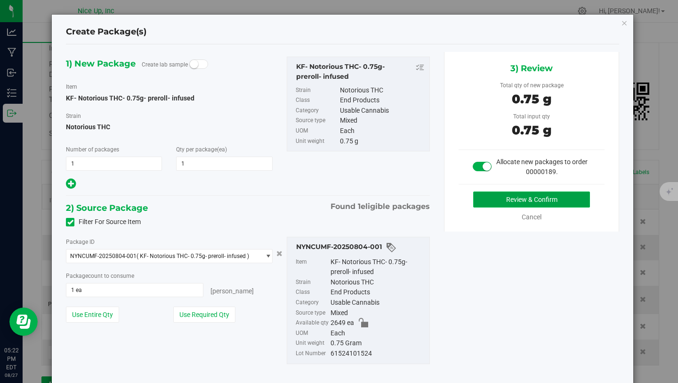
click at [494, 200] on button "Review & Confirm" at bounding box center [532, 199] width 117 height 16
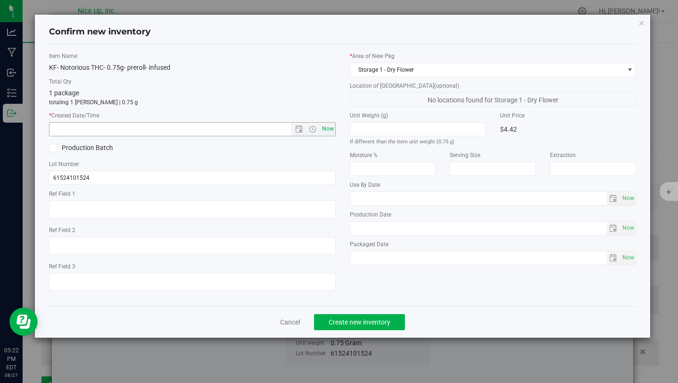
click at [324, 128] on span "Now" at bounding box center [328, 129] width 16 height 14
type input "[DATE] 5:22 PM"
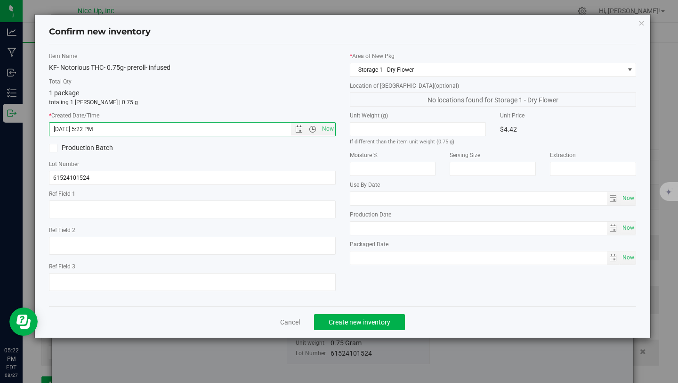
click at [367, 310] on div "Cancel Create new inventory" at bounding box center [343, 322] width 588 height 32
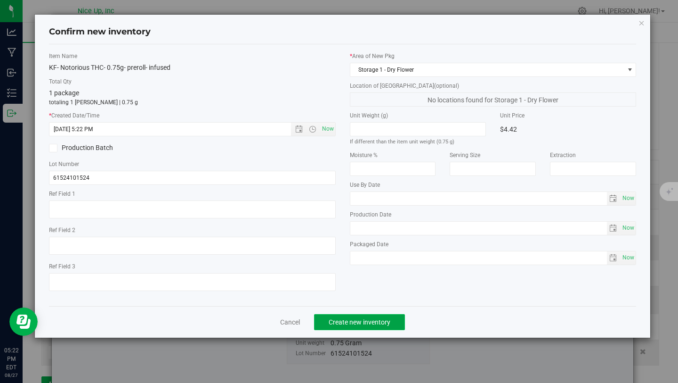
click at [365, 316] on button "Create new inventory" at bounding box center [359, 322] width 91 height 16
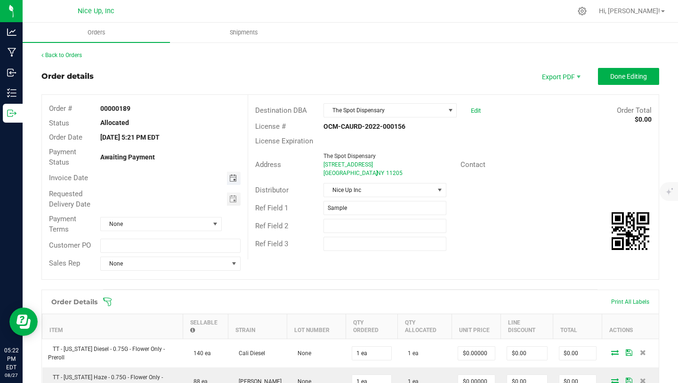
click at [234, 177] on span "Toggle calendar" at bounding box center [233, 178] width 8 height 8
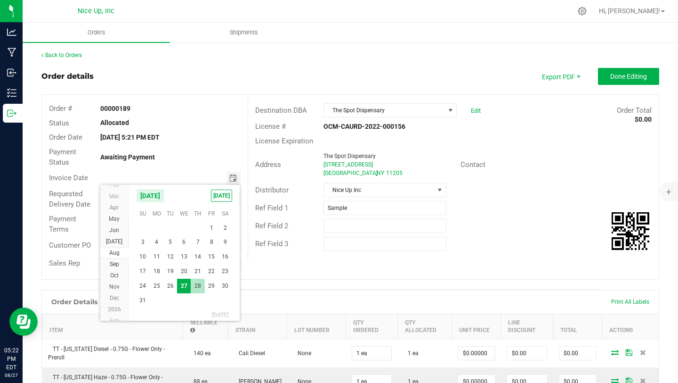
click at [197, 283] on span "28" at bounding box center [198, 285] width 14 height 15
type input "[DATE]"
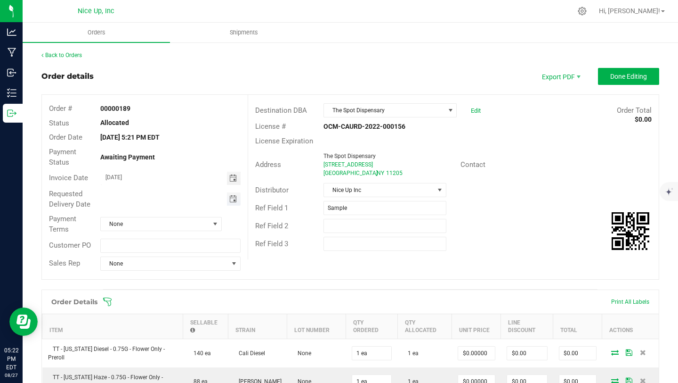
click at [230, 198] on span "Toggle calendar" at bounding box center [233, 199] width 8 height 8
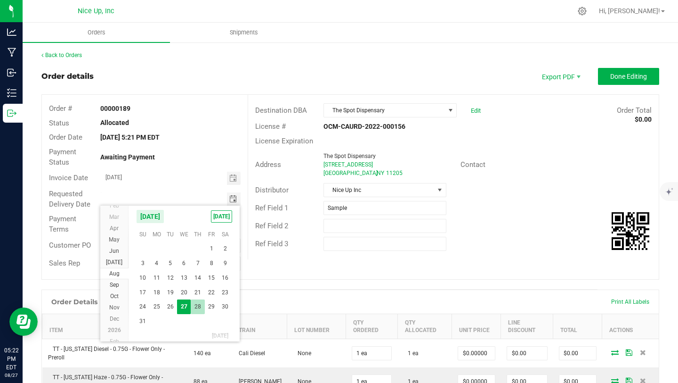
click at [200, 302] on span "28" at bounding box center [198, 306] width 14 height 15
type input "[DATE]"
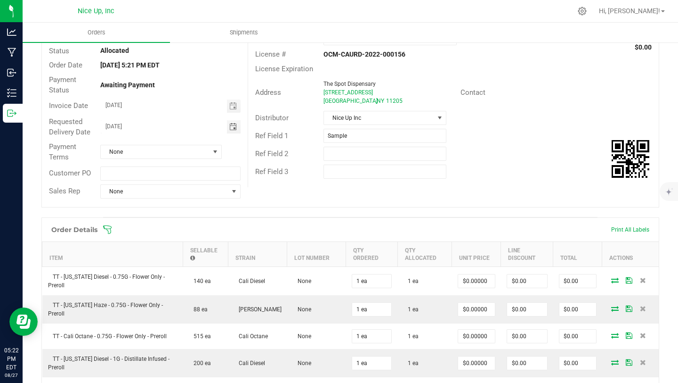
scroll to position [0, 0]
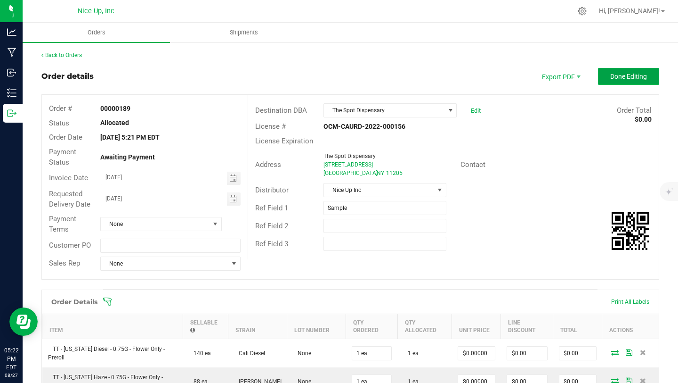
click at [613, 83] on button "Done Editing" at bounding box center [628, 76] width 61 height 17
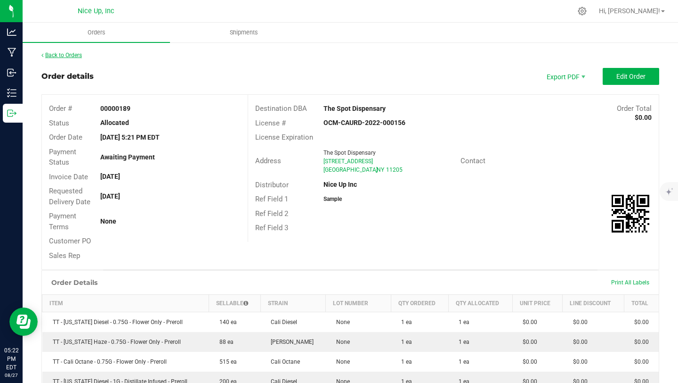
click at [59, 54] on link "Back to Orders" at bounding box center [61, 55] width 41 height 7
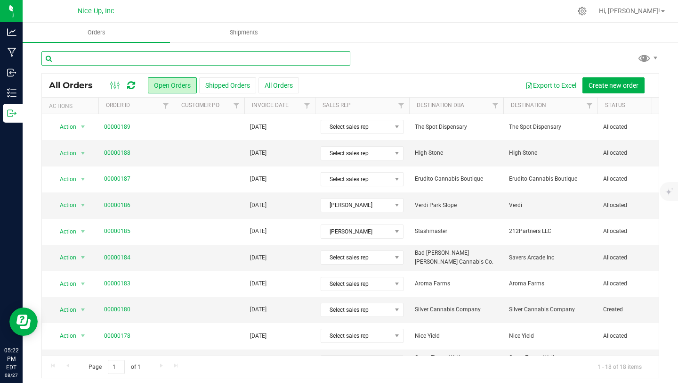
click at [141, 60] on input "text" at bounding box center [195, 58] width 309 height 14
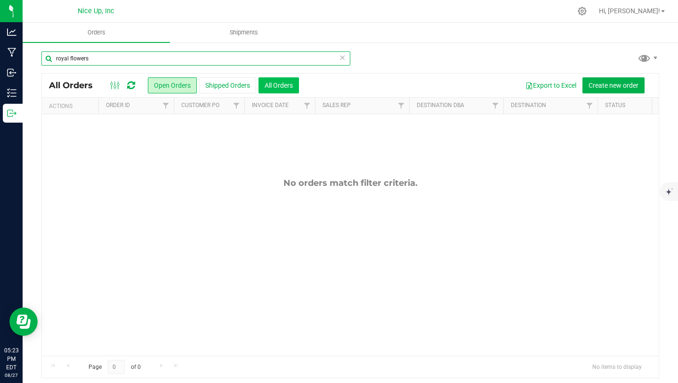
type input "royal flowers"
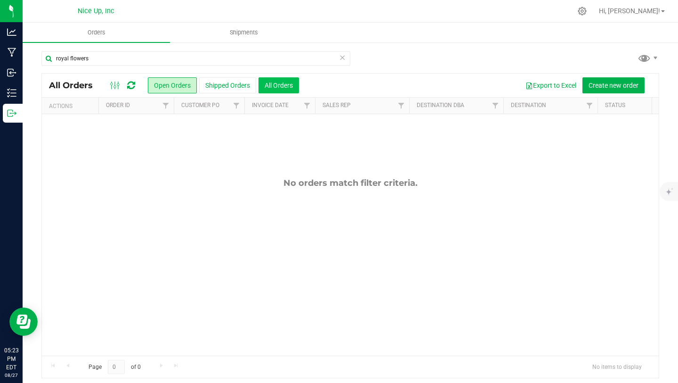
click at [276, 85] on button "All Orders" at bounding box center [279, 85] width 41 height 16
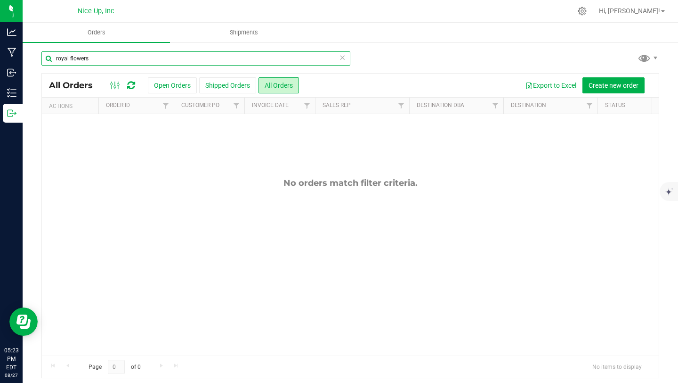
click at [69, 58] on input "royal flowers" at bounding box center [195, 58] width 309 height 14
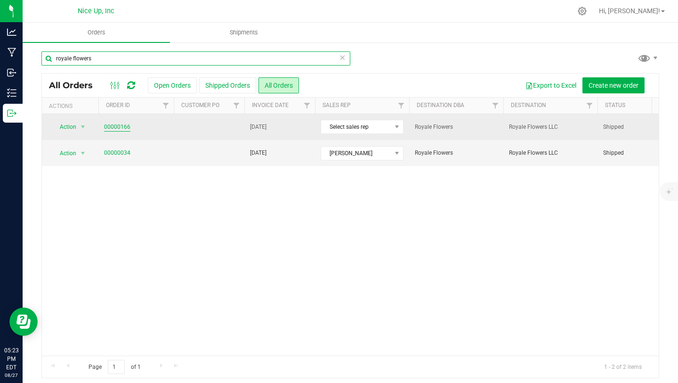
type input "royale flowers"
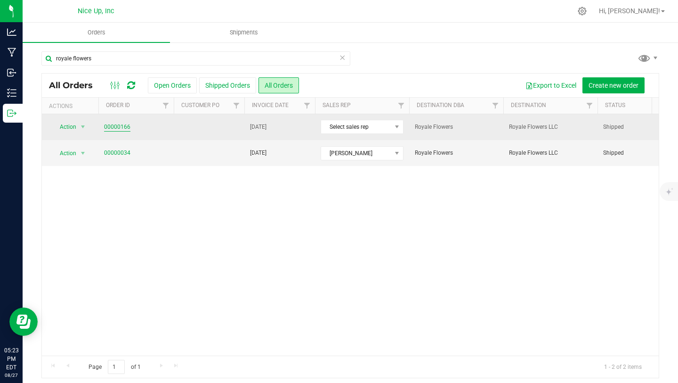
click at [118, 125] on link "00000166" at bounding box center [117, 127] width 26 height 9
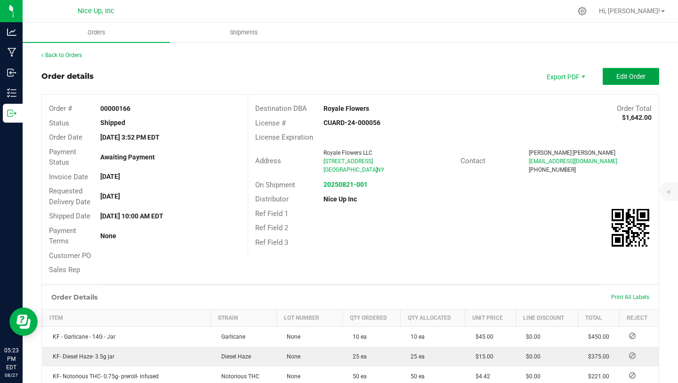
click at [626, 78] on span "Edit Order" at bounding box center [631, 77] width 29 height 8
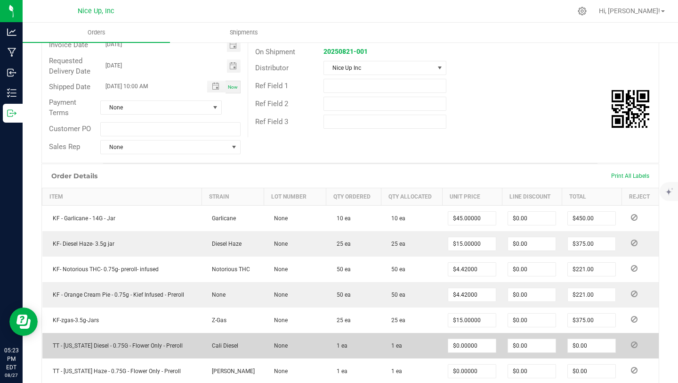
scroll to position [187, 0]
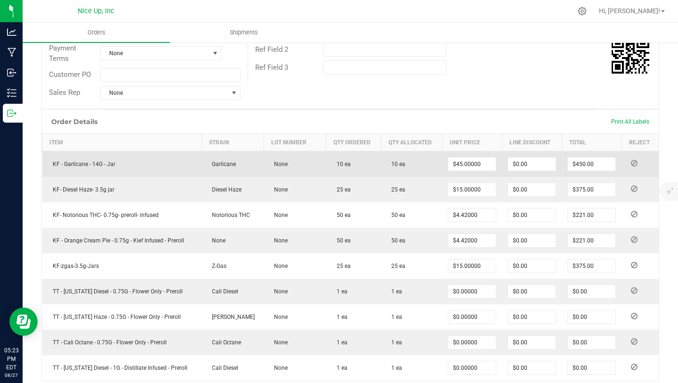
click at [631, 166] on icon at bounding box center [634, 163] width 7 height 6
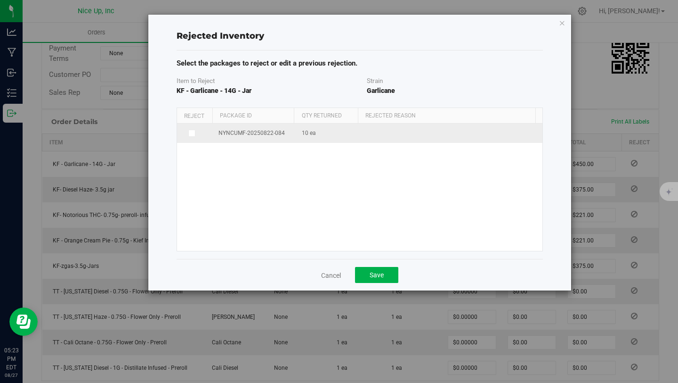
click at [270, 135] on span "NYNCUMF-20250822-084" at bounding box center [252, 133] width 66 height 9
click at [191, 135] on span at bounding box center [192, 134] width 8 height 8
click at [0, 0] on input "checkbox" at bounding box center [0, 0] width 0 height 0
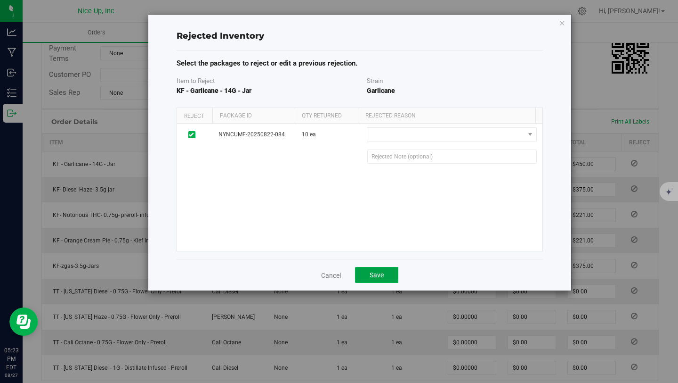
click at [384, 278] on button "Save" at bounding box center [376, 275] width 43 height 16
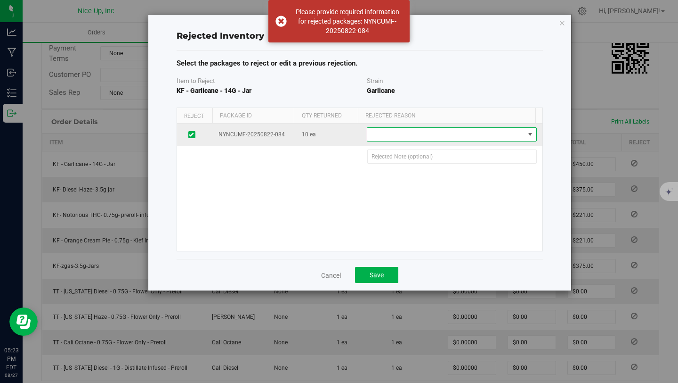
click at [428, 138] on span at bounding box center [446, 134] width 157 height 13
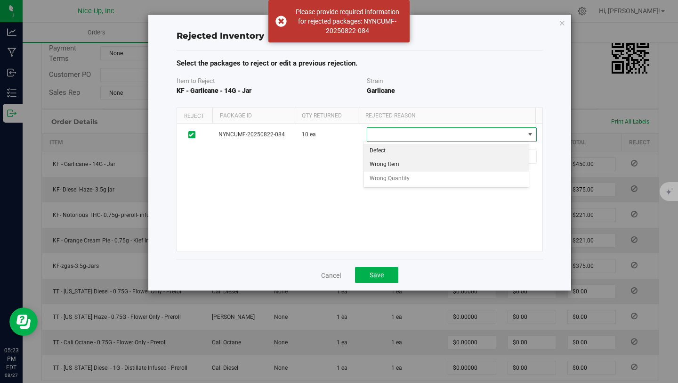
click at [422, 166] on li "Wrong Item" at bounding box center [446, 164] width 165 height 14
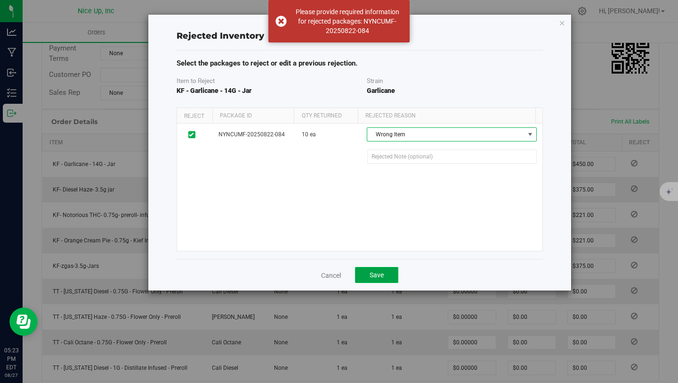
click at [382, 275] on span "Save" at bounding box center [377, 275] width 14 height 8
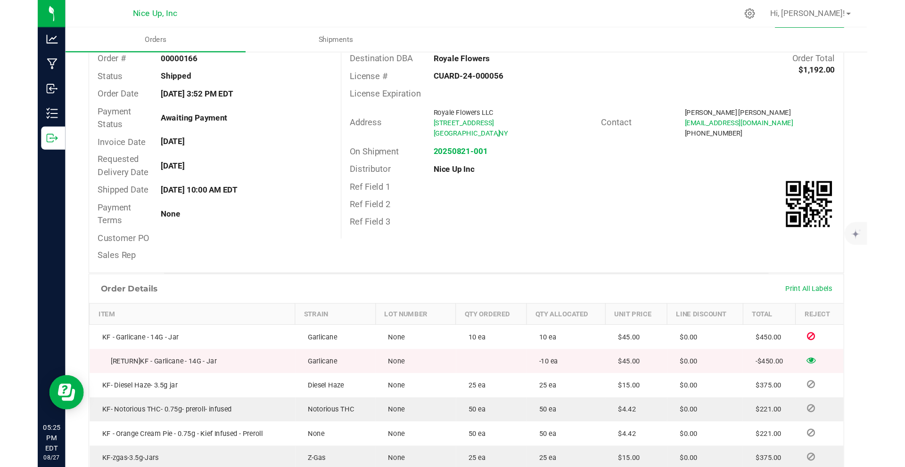
scroll to position [0, 0]
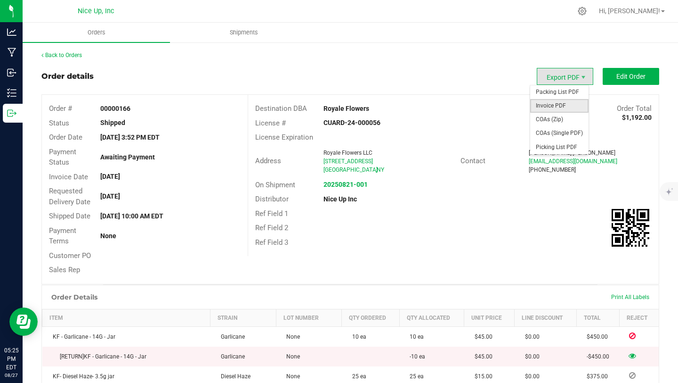
click at [560, 104] on span "Invoice PDF" at bounding box center [560, 106] width 58 height 14
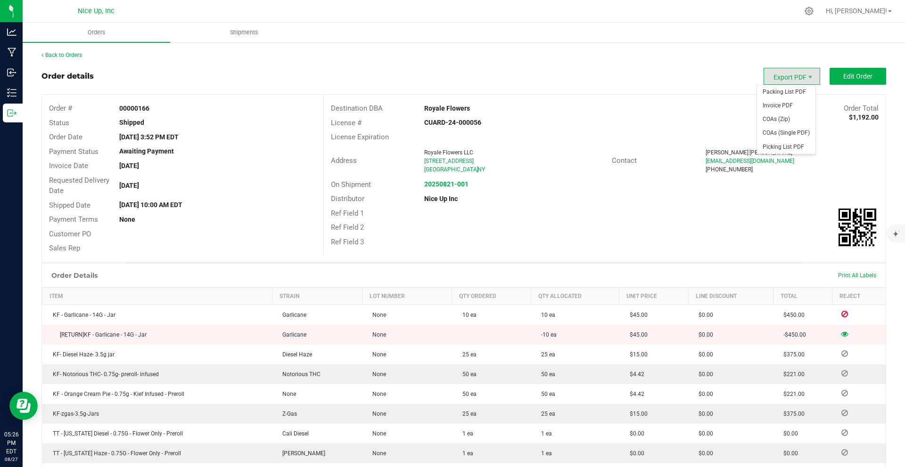
click at [678, 76] on span "Export PDF" at bounding box center [791, 76] width 57 height 17
click at [678, 104] on span "Invoice PDF" at bounding box center [786, 106] width 58 height 14
click at [250, 34] on span "Shipments" at bounding box center [244, 32] width 54 height 8
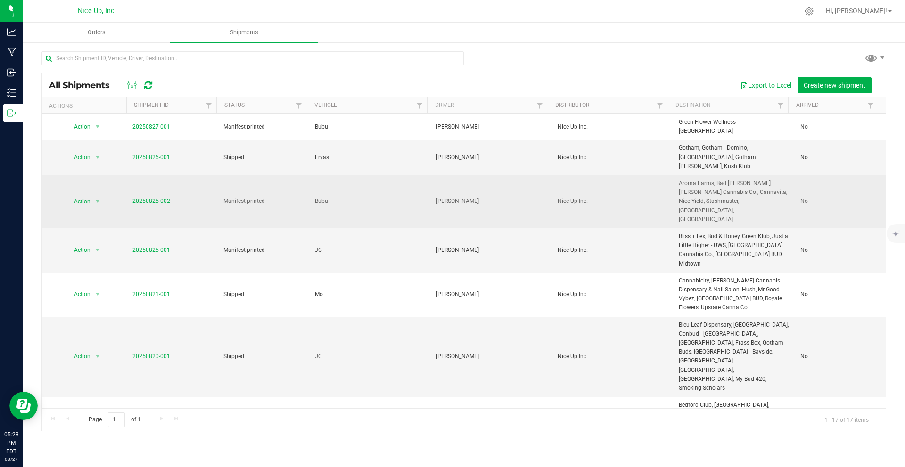
click at [140, 198] on link "20250825-002" at bounding box center [151, 201] width 38 height 7
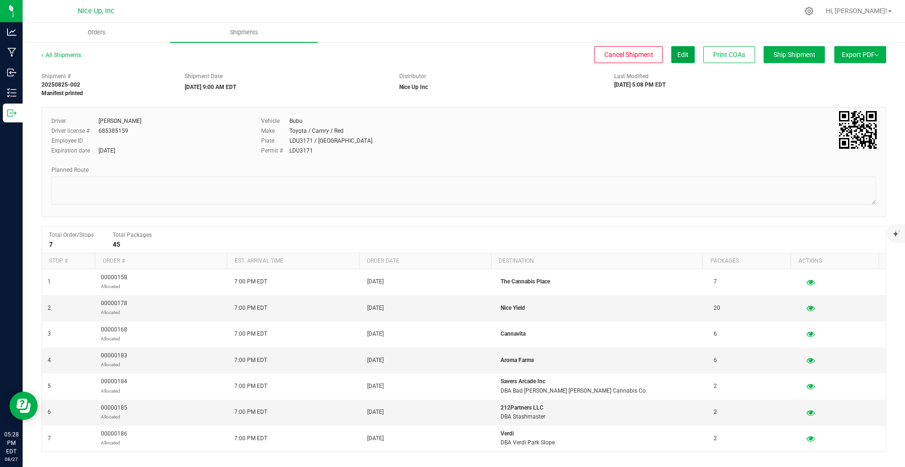
click at [677, 57] on span "Edit" at bounding box center [682, 55] width 11 height 8
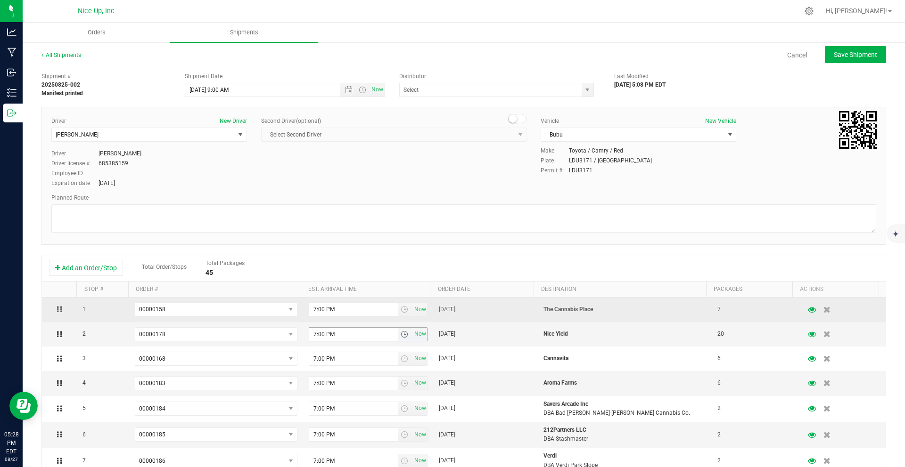
type input "Nice Up Inc"
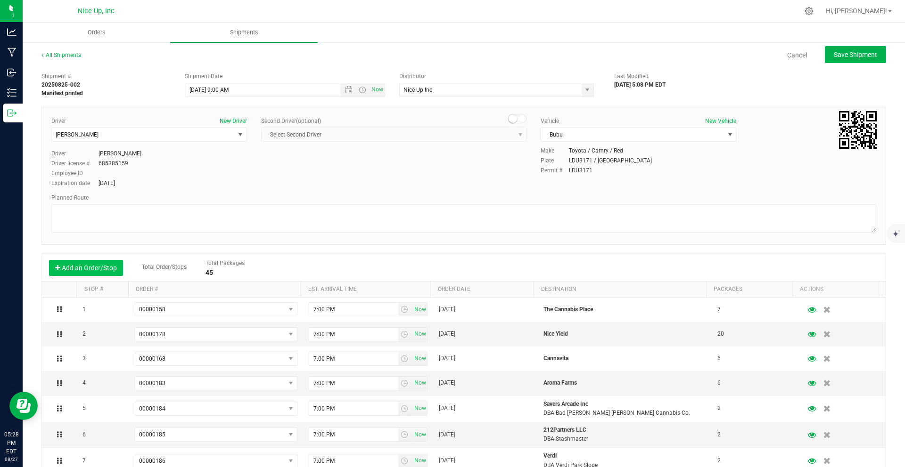
click at [100, 270] on button "Add an Order/Stop" at bounding box center [86, 268] width 74 height 16
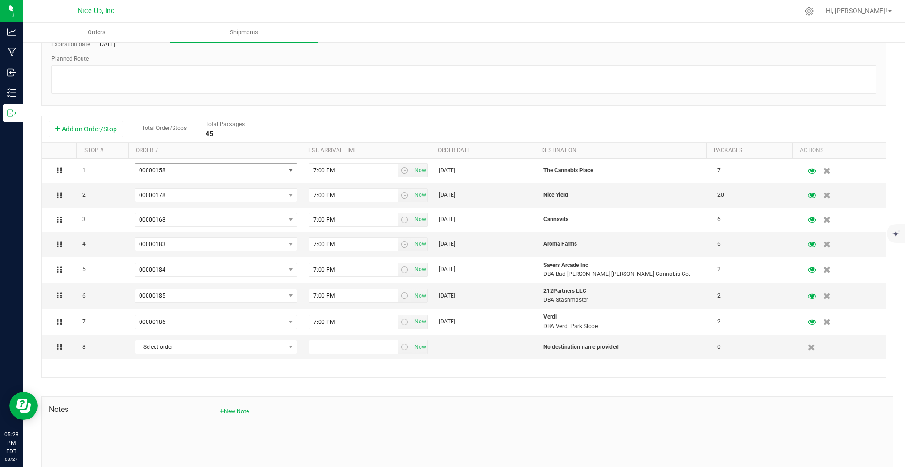
scroll to position [205, 0]
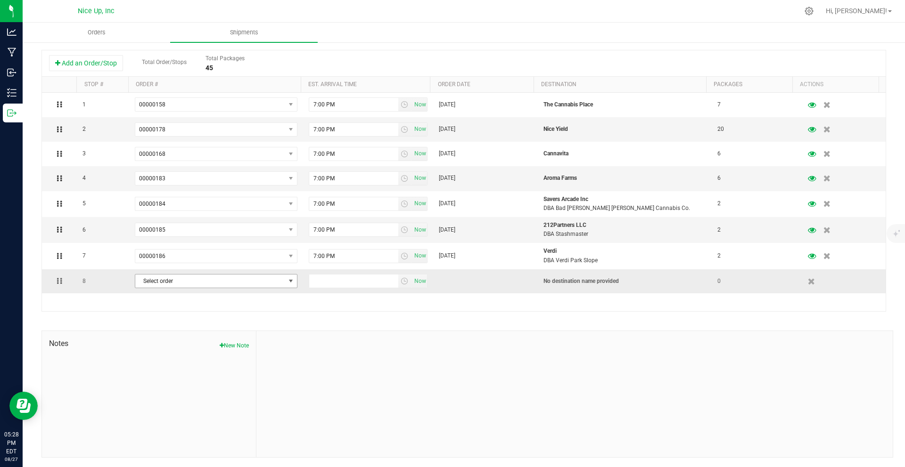
click at [213, 280] on span "Select order" at bounding box center [210, 281] width 150 height 13
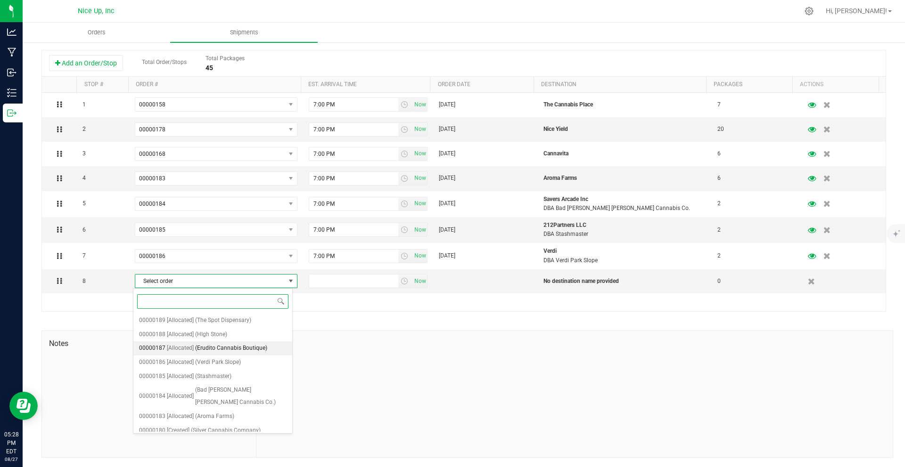
click at [229, 347] on span "(Erudito Cannabis Boutique)" at bounding box center [231, 349] width 72 height 12
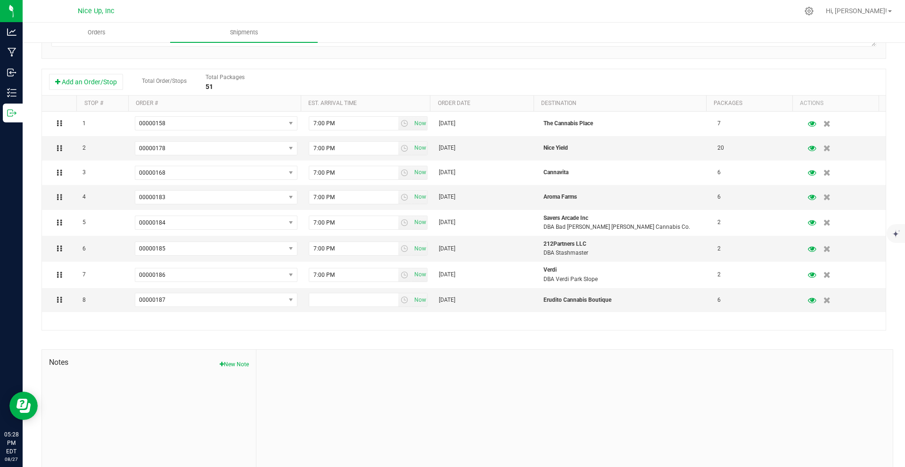
scroll to position [129, 0]
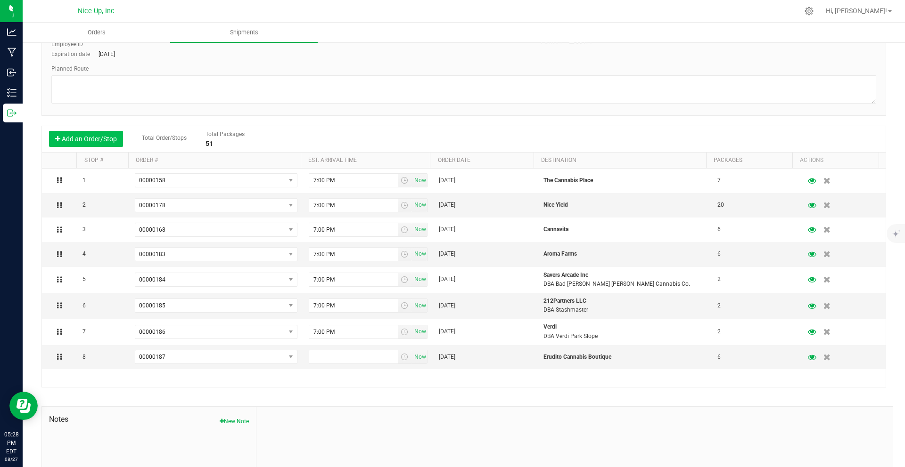
click at [98, 140] on button "Add an Order/Stop" at bounding box center [86, 139] width 74 height 16
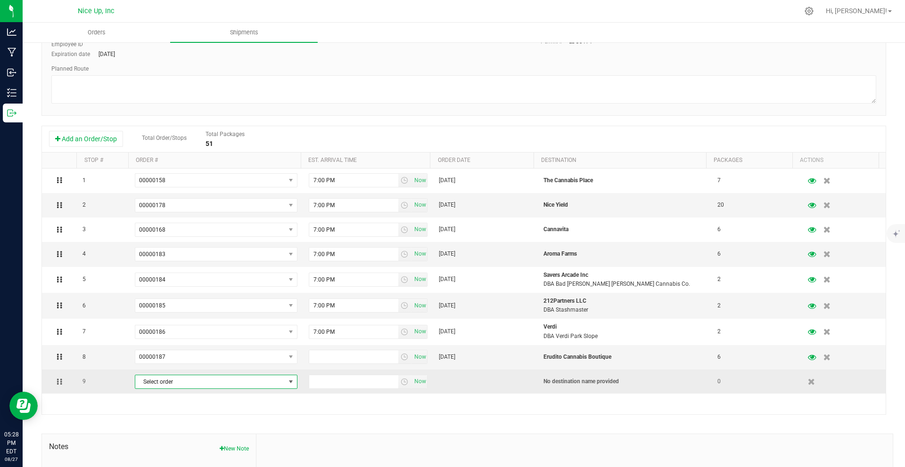
click at [205, 380] on span "Select order" at bounding box center [210, 382] width 150 height 13
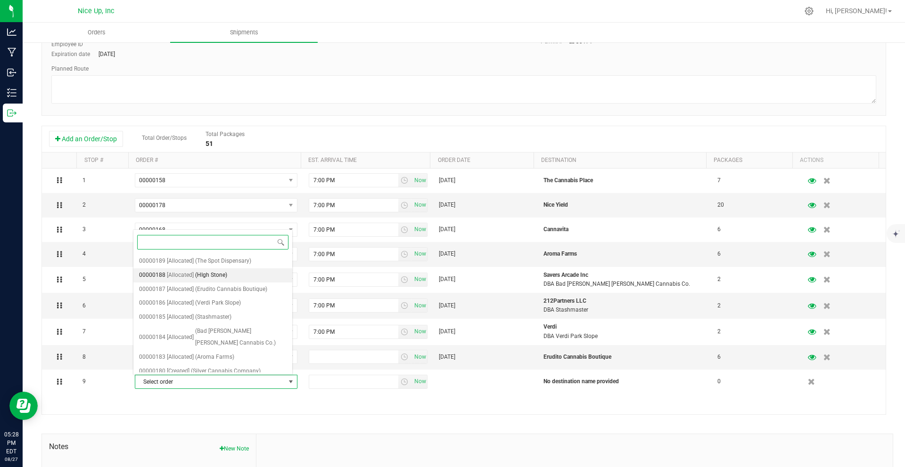
click at [224, 277] on span "(HIgh Stone)" at bounding box center [211, 276] width 32 height 12
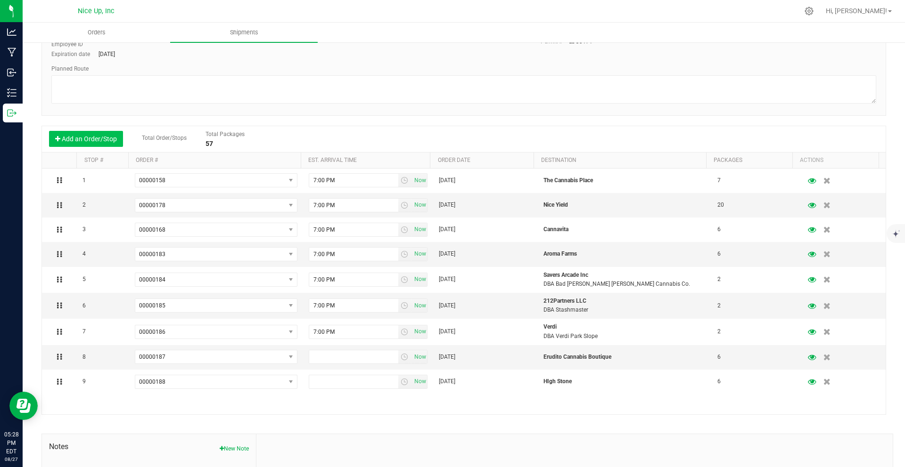
click at [102, 139] on button "Add an Order/Stop" at bounding box center [86, 139] width 74 height 16
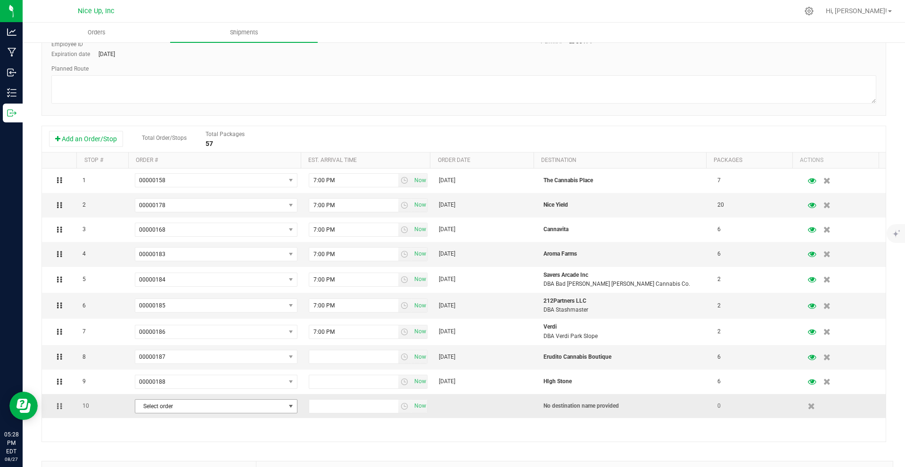
click at [219, 382] on span "Select order" at bounding box center [210, 406] width 150 height 13
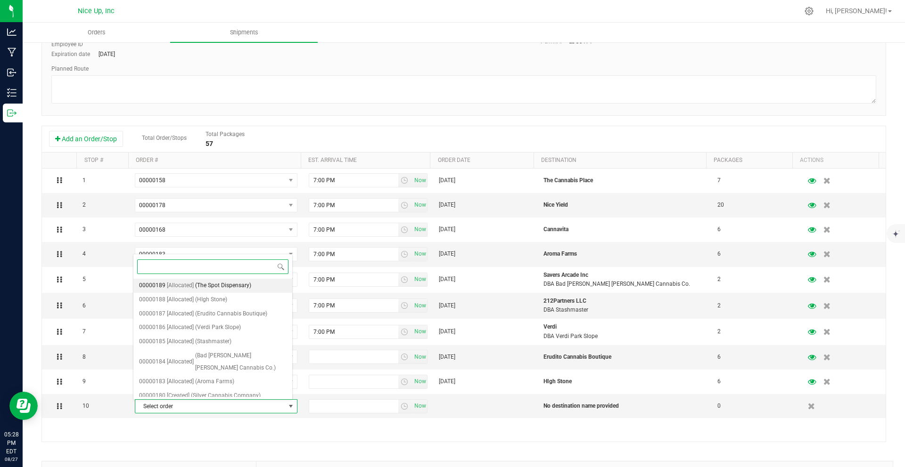
click at [213, 285] on span "(The Spot Dispensary)" at bounding box center [223, 286] width 56 height 12
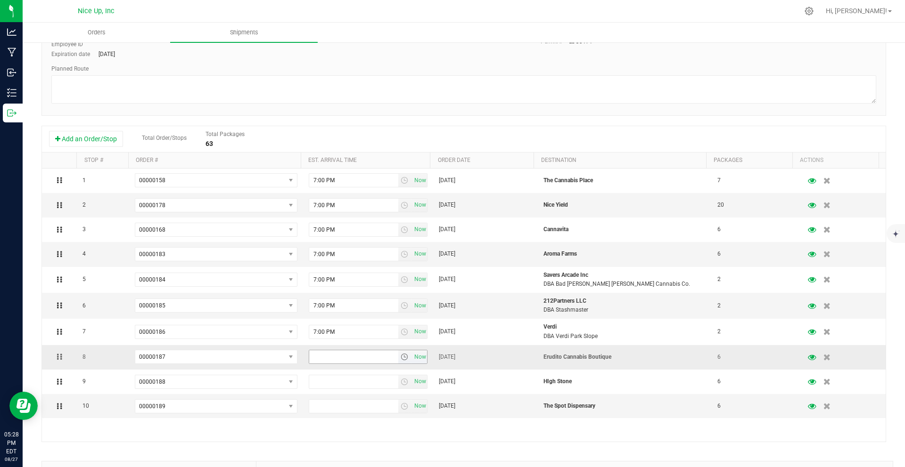
click at [343, 356] on input "text" at bounding box center [353, 357] width 89 height 13
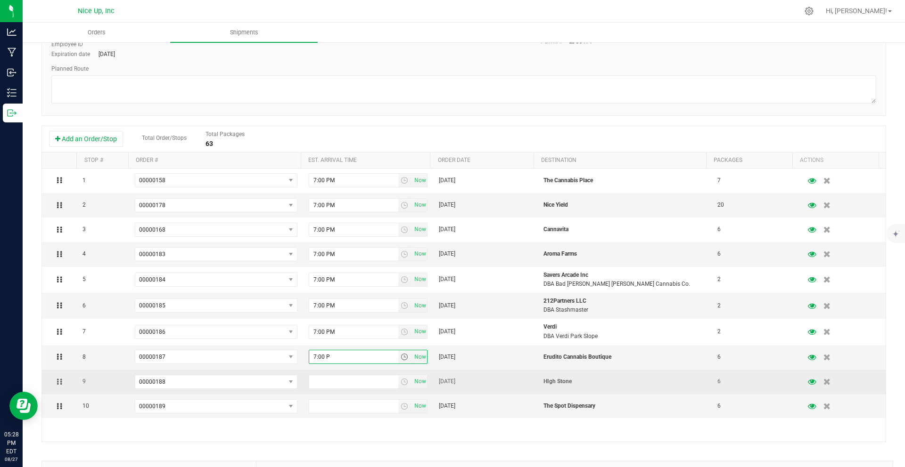
type input "7:00 PM"
click at [340, 381] on input "text" at bounding box center [353, 382] width 89 height 13
type input "7:00 PM"
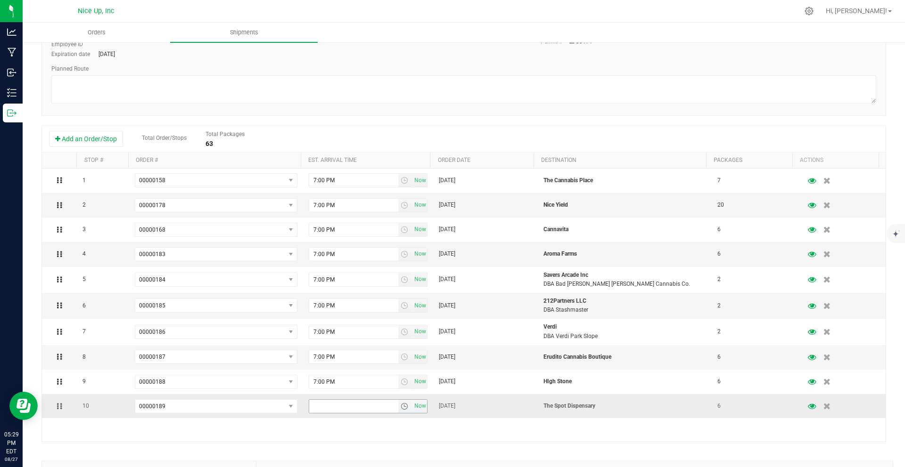
click at [343, 382] on input "text" at bounding box center [353, 406] width 89 height 13
type input "7:00 PM"
click at [572, 382] on div "1 00000158 00000189 00000188 00000187 00000186 00000185 00000184 00000183 00000…" at bounding box center [463, 305] width 843 height 273
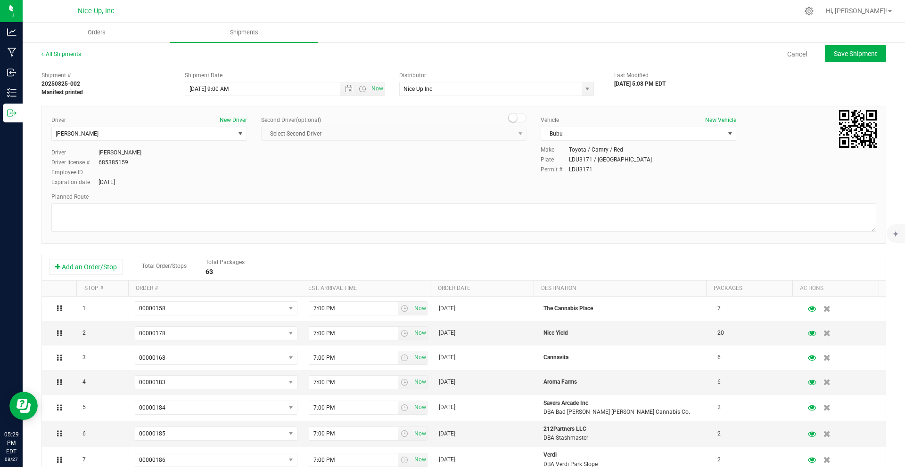
scroll to position [0, 0]
click at [678, 58] on span "Save Shipment" at bounding box center [854, 55] width 43 height 8
type input "[DATE] 1:00 PM"
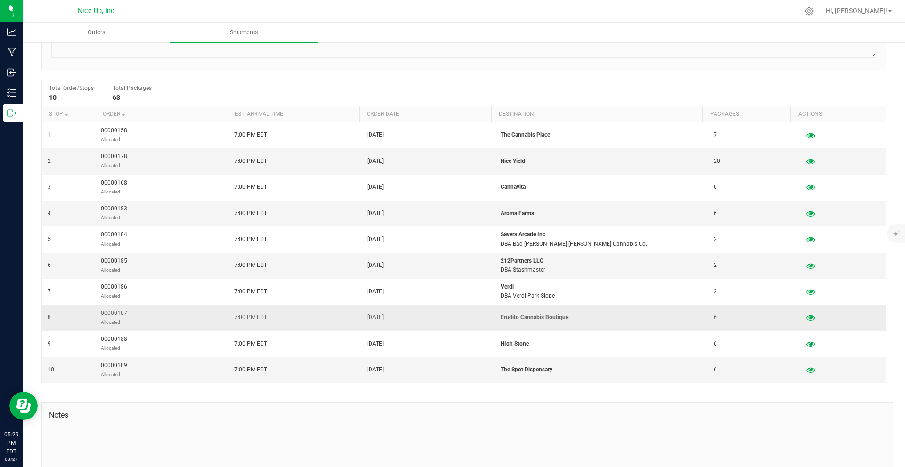
scroll to position [148, 0]
click at [540, 382] on div "Shipment # 20250825-002 Manifest printed Shipment Date [DATE] 9:00 AM EDT Distr…" at bounding box center [463, 224] width 844 height 609
click at [678, 317] on icon "button" at bounding box center [810, 317] width 9 height 7
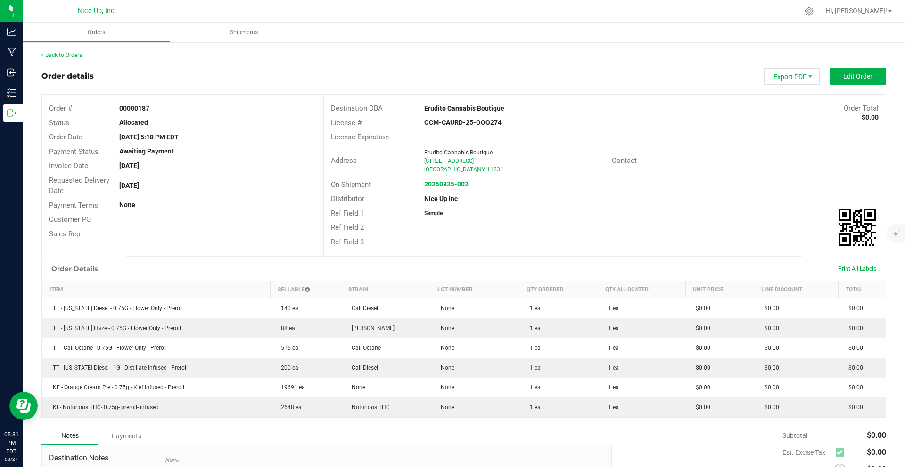
click at [678, 79] on span "Export PDF" at bounding box center [791, 76] width 57 height 17
click at [678, 94] on span "Packing List PDF" at bounding box center [786, 92] width 58 height 14
click at [433, 187] on strong "20250825-002" at bounding box center [446, 184] width 44 height 8
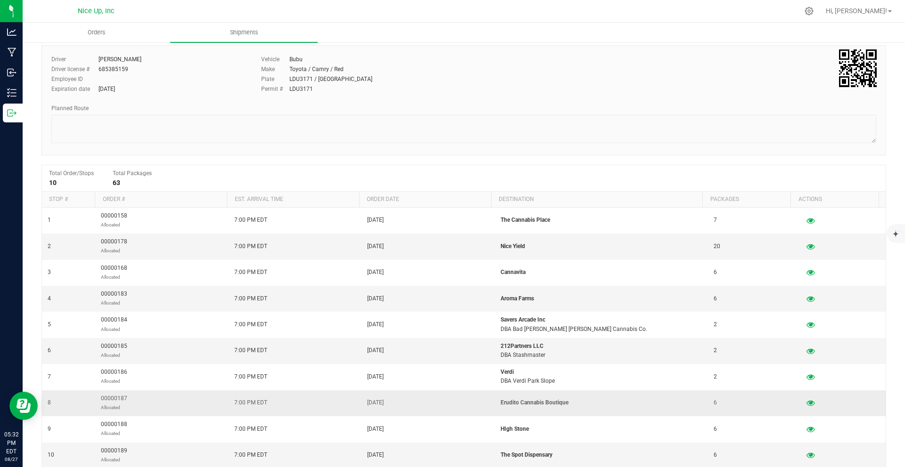
scroll to position [71, 0]
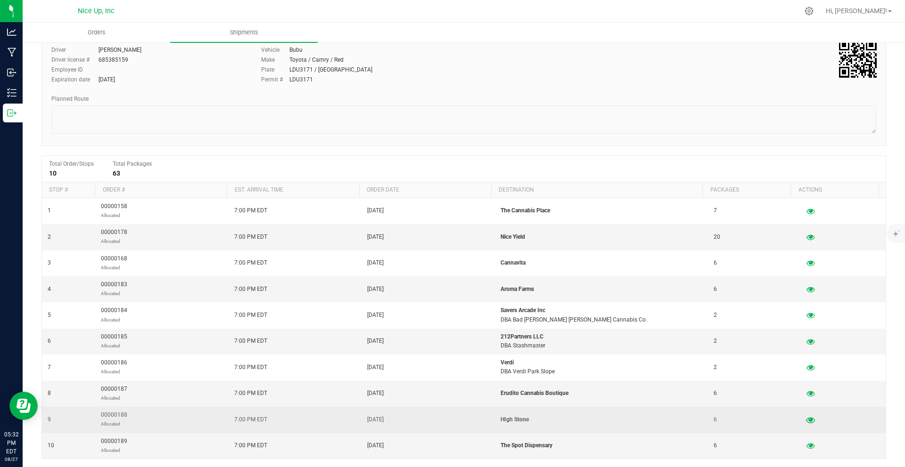
click at [678, 382] on icon "button" at bounding box center [810, 420] width 9 height 7
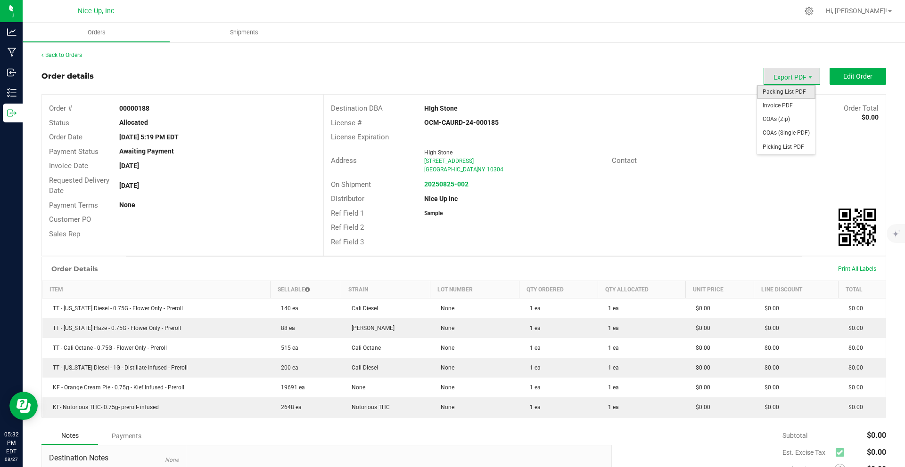
click at [678, 93] on span "Packing List PDF" at bounding box center [786, 92] width 58 height 14
click at [447, 183] on strong "20250825-002" at bounding box center [446, 184] width 44 height 8
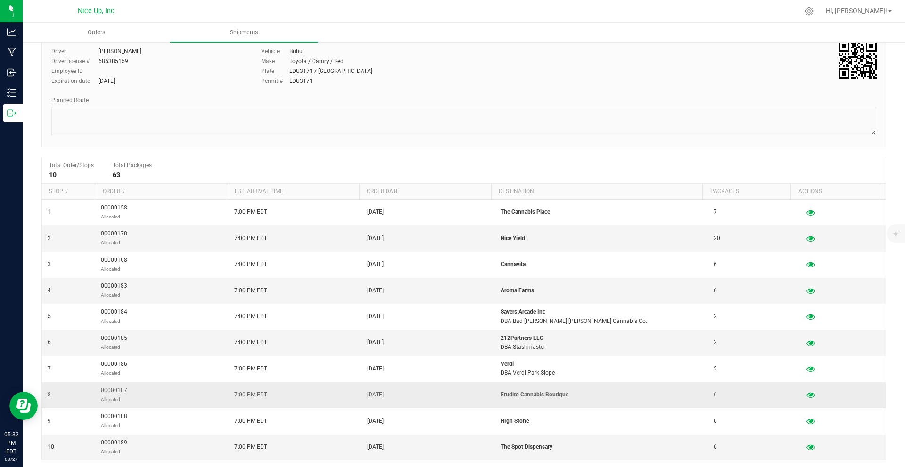
scroll to position [141, 0]
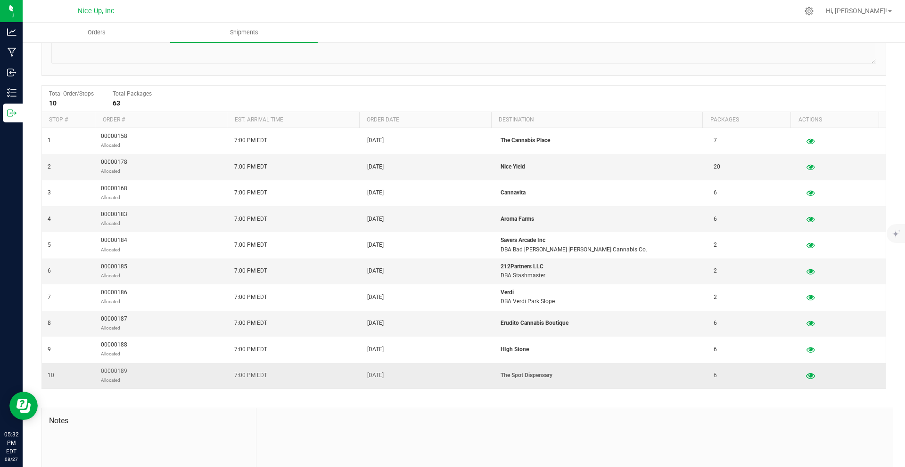
click at [678, 376] on icon "button" at bounding box center [810, 376] width 9 height 7
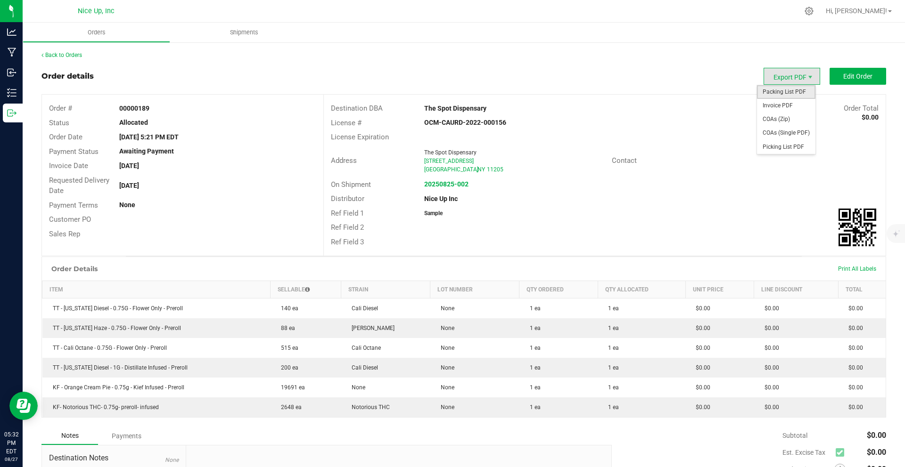
click at [678, 92] on span "Packing List PDF" at bounding box center [786, 92] width 58 height 14
click at [454, 186] on strong "20250825-002" at bounding box center [446, 184] width 44 height 8
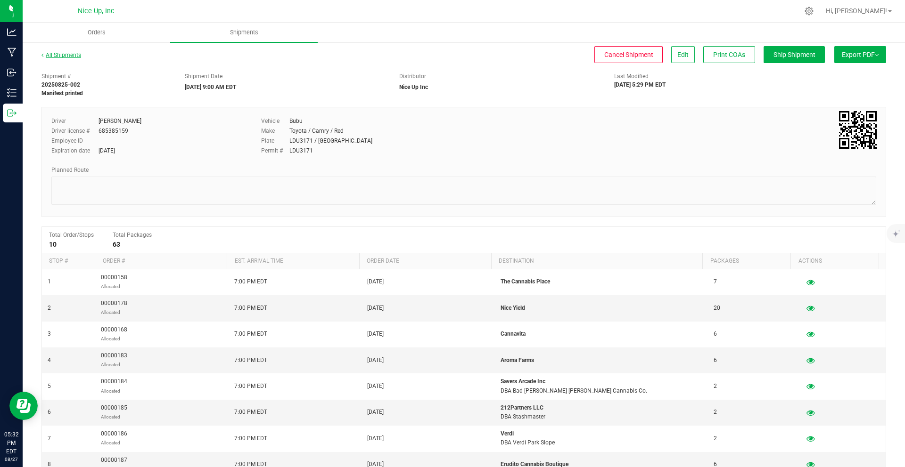
click at [63, 53] on link "All Shipments" at bounding box center [61, 55] width 40 height 7
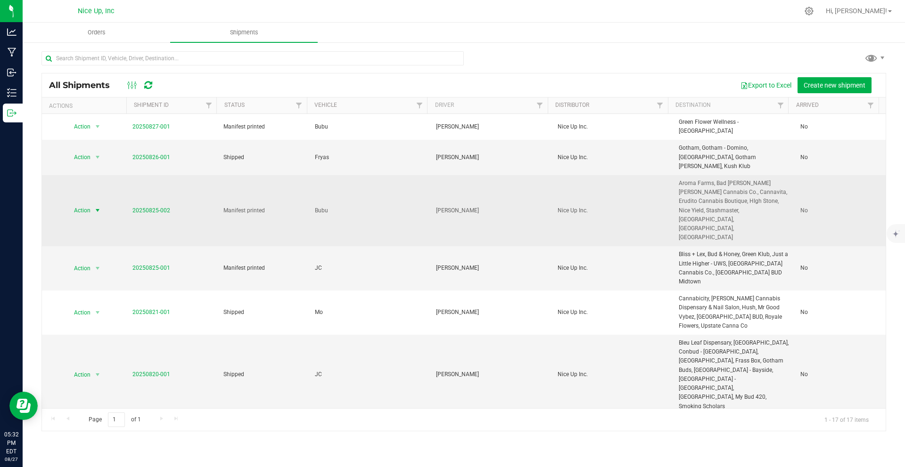
click at [91, 204] on span "select" at bounding box center [97, 210] width 12 height 13
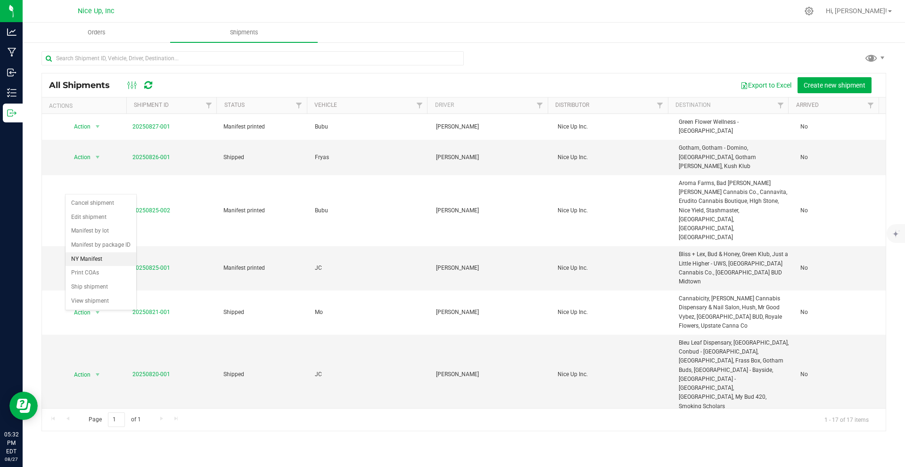
click at [99, 267] on li "NY Manifest" at bounding box center [100, 260] width 71 height 14
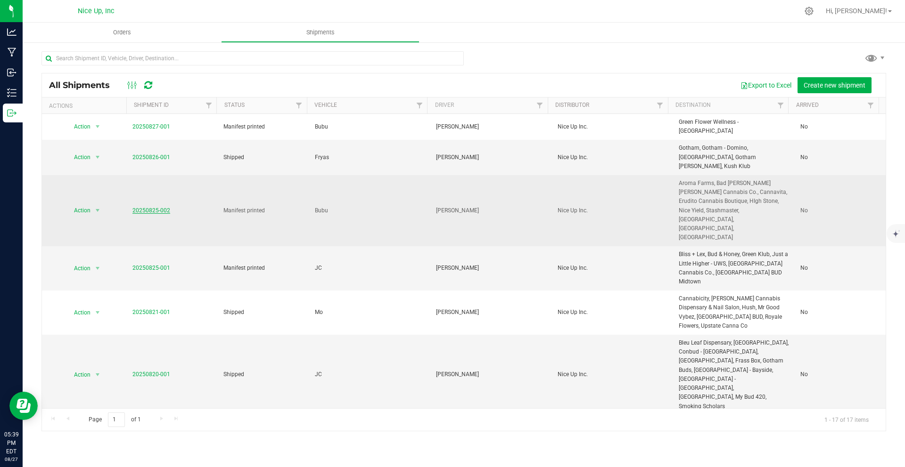
click at [143, 207] on link "20250825-002" at bounding box center [151, 210] width 38 height 7
